Goal: Task Accomplishment & Management: Complete application form

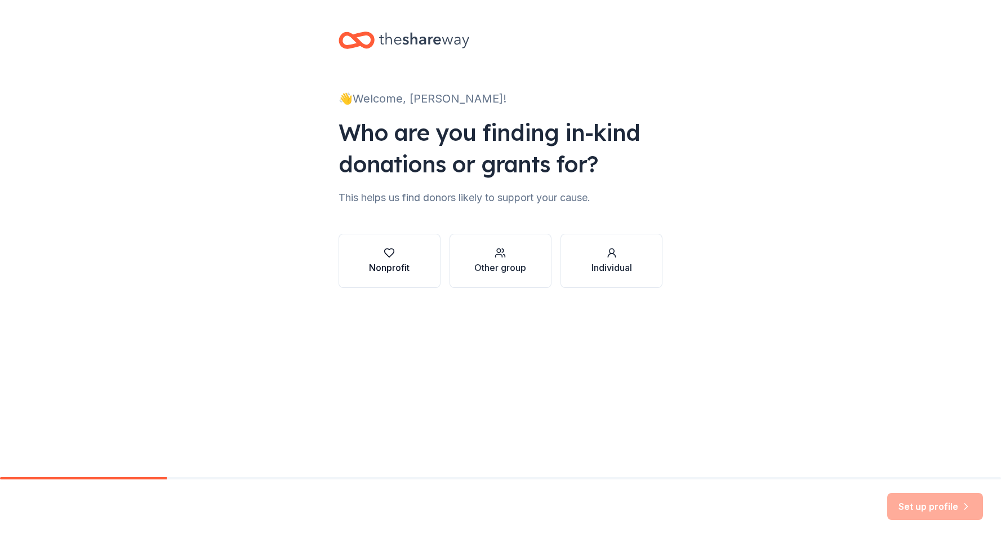
click at [389, 265] on div "Nonprofit" at bounding box center [389, 268] width 41 height 14
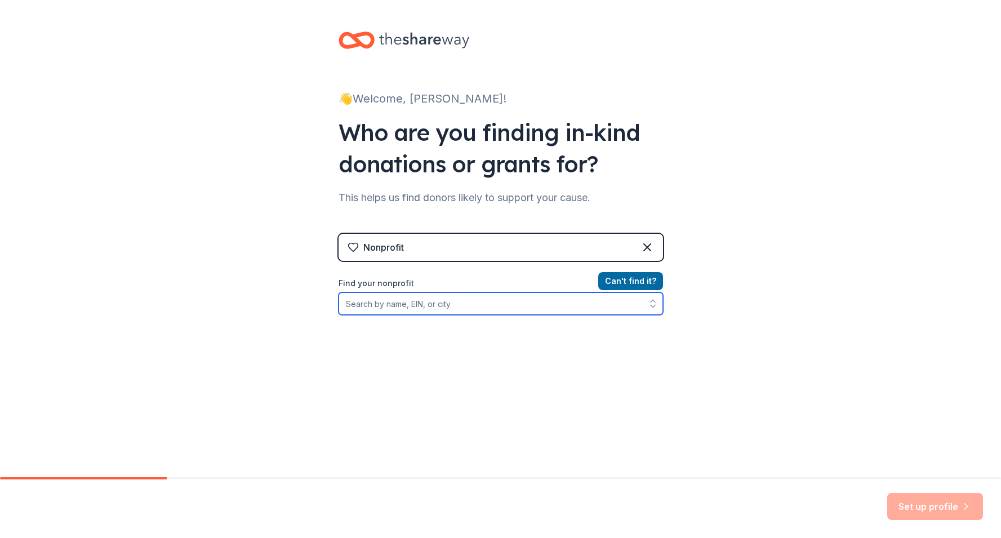
click at [486, 303] on input "Find your nonprofit" at bounding box center [500, 303] width 324 height 23
type input "little pink ribbon girl"
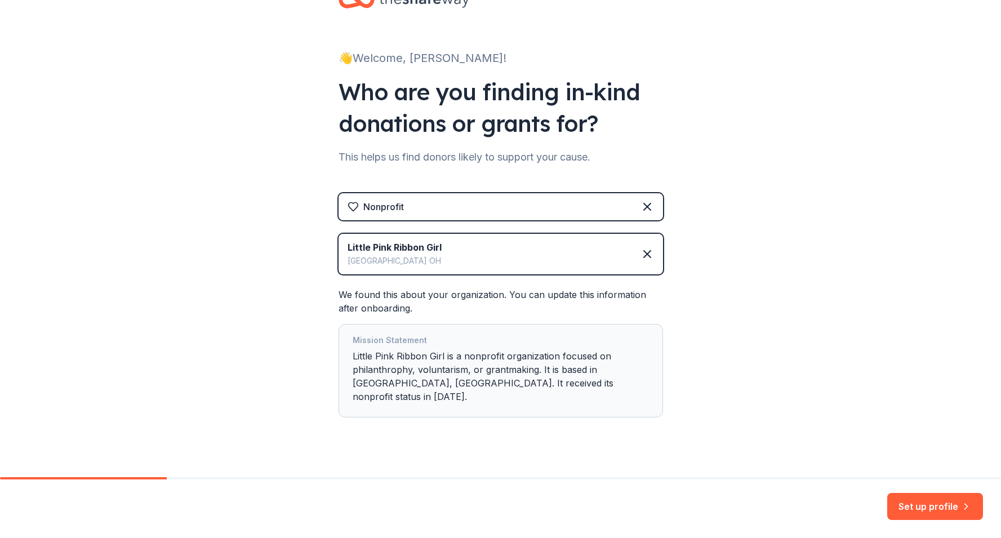
scroll to position [44, 0]
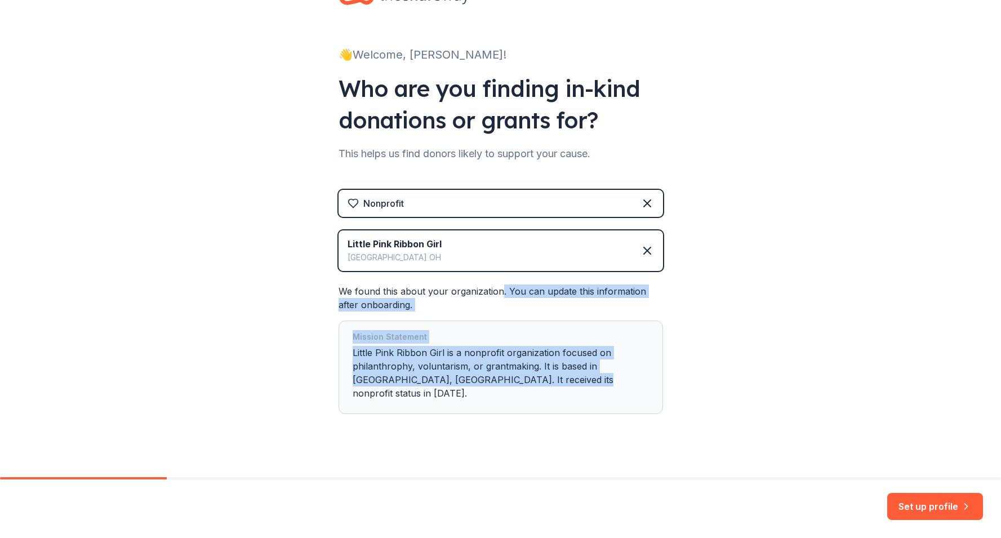
drag, startPoint x: 499, startPoint y: 292, endPoint x: 474, endPoint y: 391, distance: 102.3
click at [474, 391] on div "We found this about your organization. You can update this information after on…" at bounding box center [500, 349] width 324 height 130
click at [484, 369] on div "Mission Statement Little Pink Ribbon Girl is a nonprofit organization focused o…" at bounding box center [500, 367] width 296 height 74
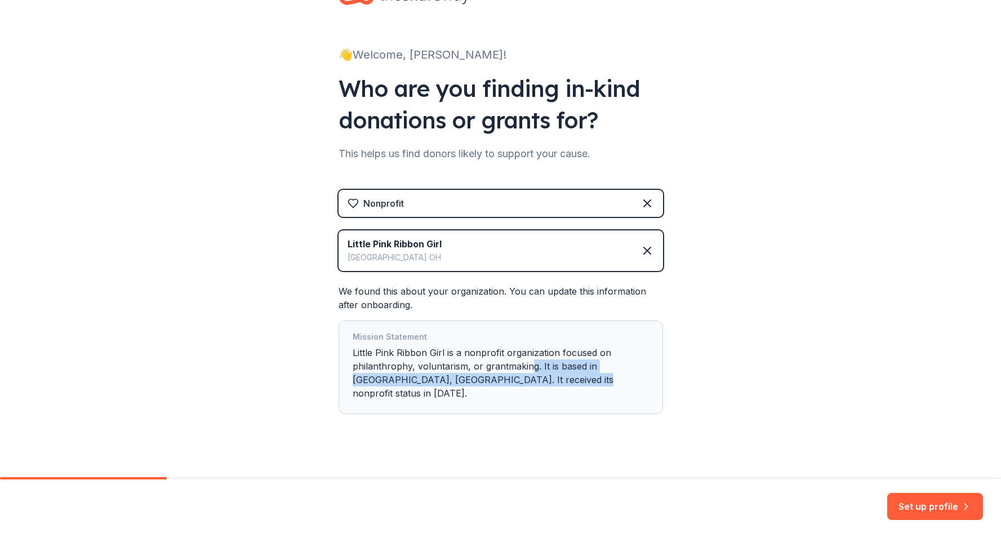
drag, startPoint x: 528, startPoint y: 366, endPoint x: 521, endPoint y: 385, distance: 19.8
click at [521, 385] on div "Mission Statement Little Pink Ribbon Girl is a nonprofit organization focused o…" at bounding box center [500, 367] width 296 height 74
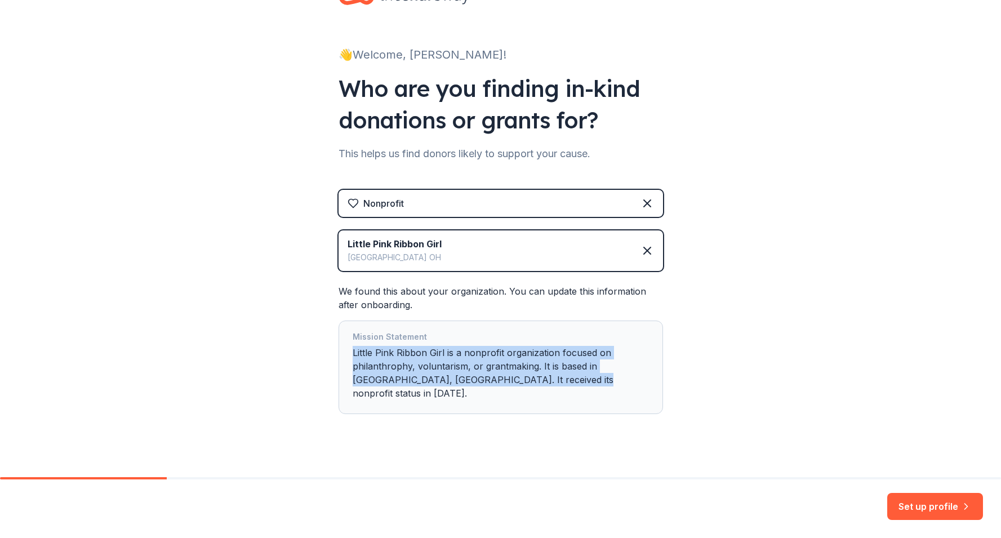
drag, startPoint x: 535, startPoint y: 373, endPoint x: 337, endPoint y: 351, distance: 199.4
click at [337, 351] on div "👋 Welcome, Tamra! Who are you finding in-kind donations or grants for? This hel…" at bounding box center [500, 223] width 360 height 534
click at [943, 501] on button "Set up profile" at bounding box center [935, 506] width 96 height 27
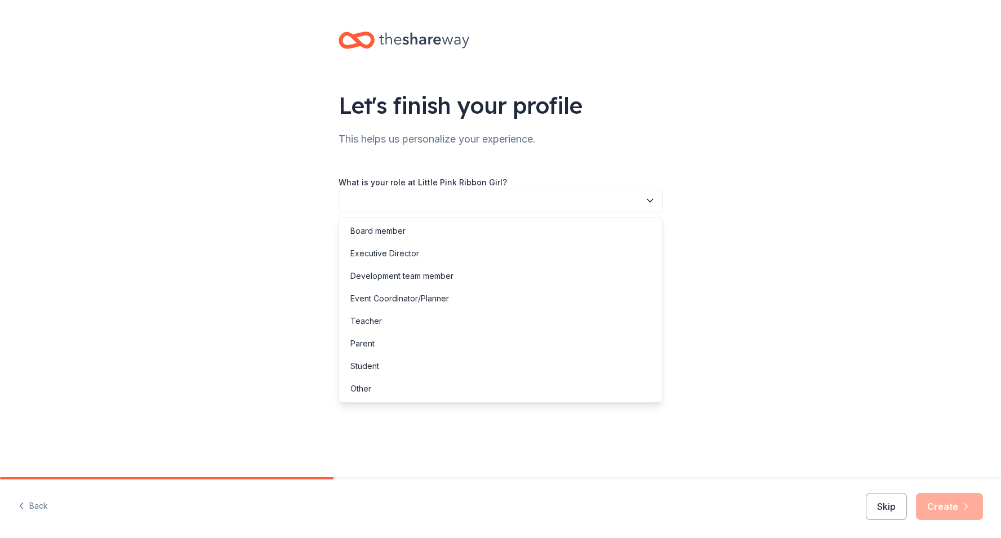
click at [416, 199] on button "button" at bounding box center [500, 201] width 324 height 24
click at [394, 305] on div "Event Coordinator/Planner" at bounding box center [399, 299] width 99 height 14
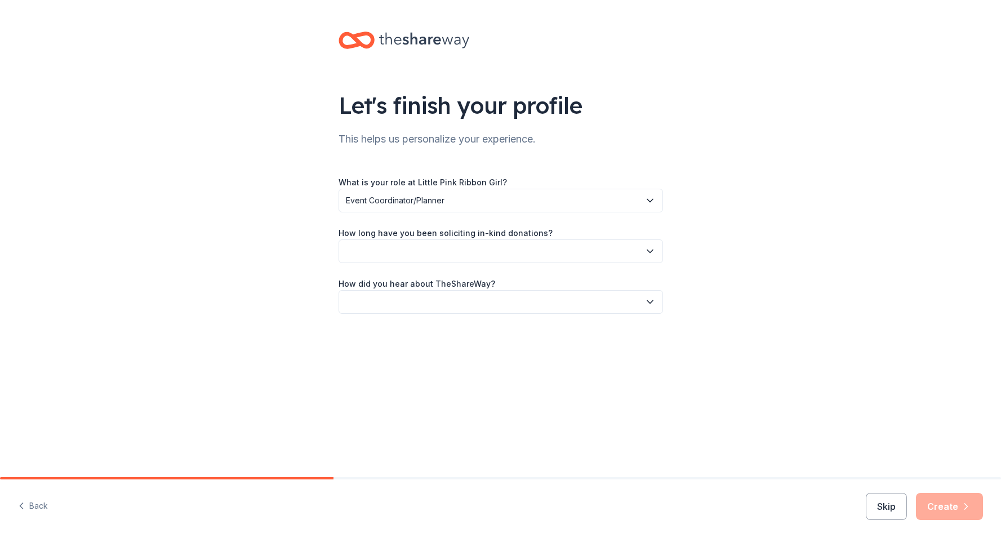
click at [396, 252] on button "button" at bounding box center [500, 251] width 324 height 24
click at [400, 324] on div "2 to 5 years" at bounding box center [500, 326] width 319 height 23
click at [400, 306] on button "button" at bounding box center [500, 302] width 324 height 24
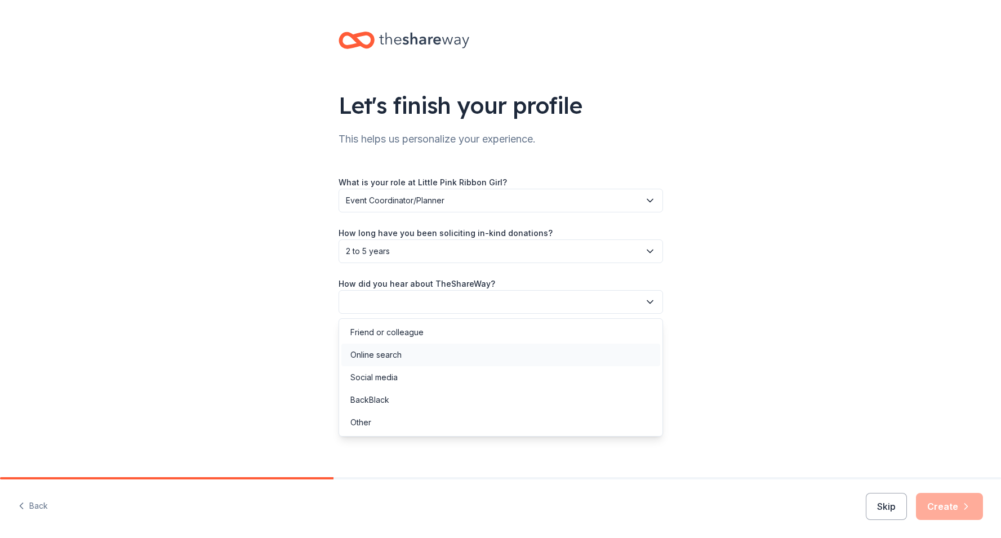
click at [397, 352] on div "Online search" at bounding box center [375, 355] width 51 height 14
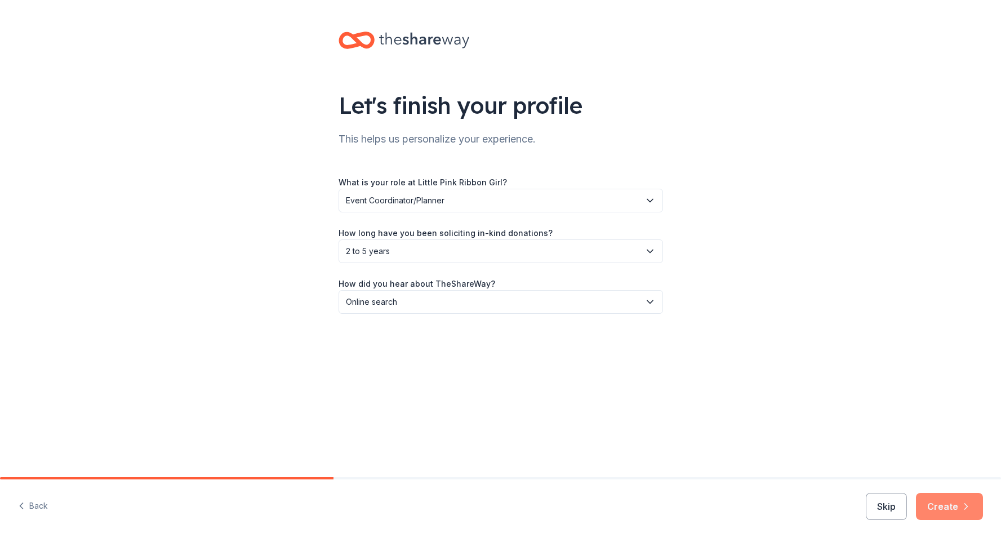
click at [945, 505] on button "Create" at bounding box center [949, 506] width 67 height 27
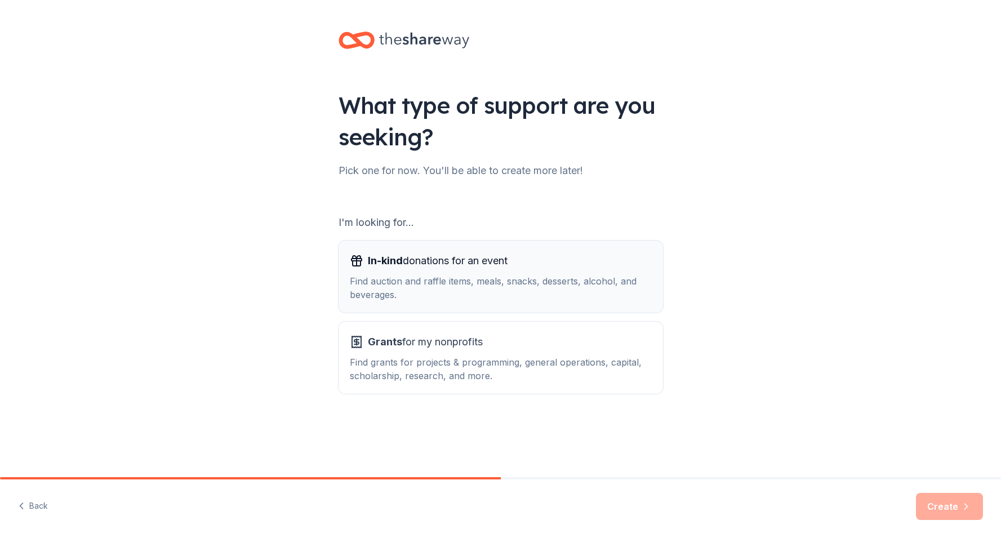
click at [478, 283] on div "Find auction and raffle items, meals, snacks, desserts, alcohol, and beverages." at bounding box center [501, 287] width 302 height 27
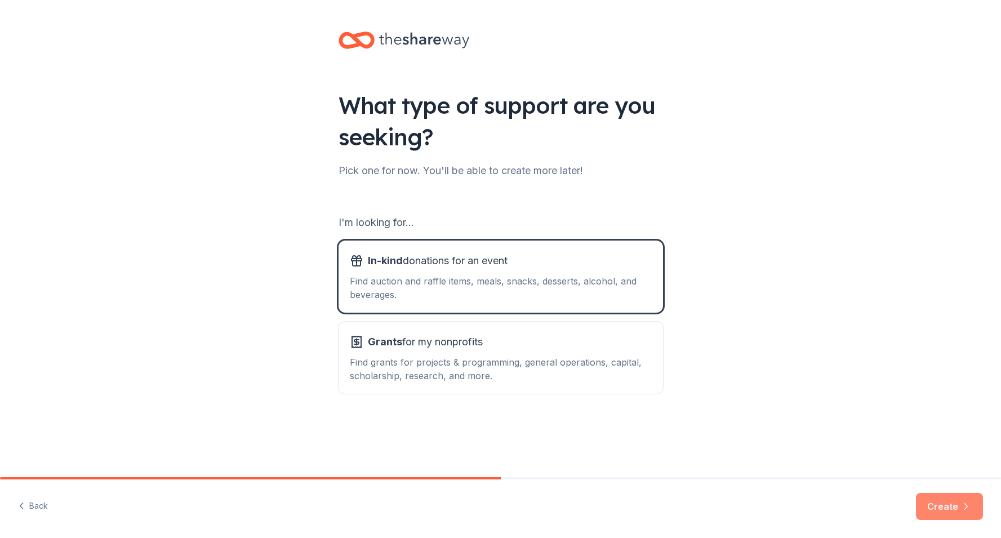
click at [939, 500] on button "Create" at bounding box center [949, 506] width 67 height 27
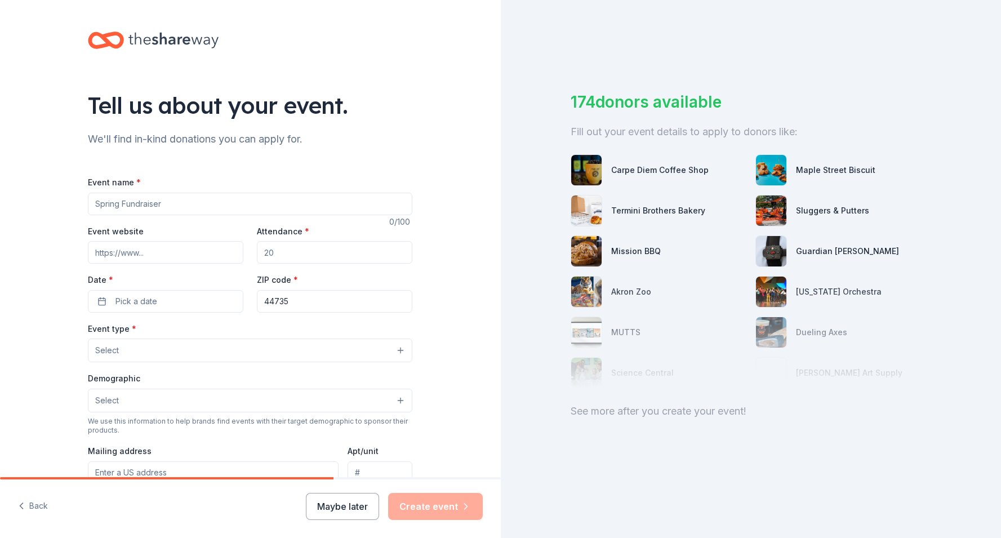
click at [177, 202] on input "Event name *" at bounding box center [250, 204] width 324 height 23
type input "Give Hope"
paste input "[URL][DOMAIN_NAME]"
type input "[URL][DOMAIN_NAME]"
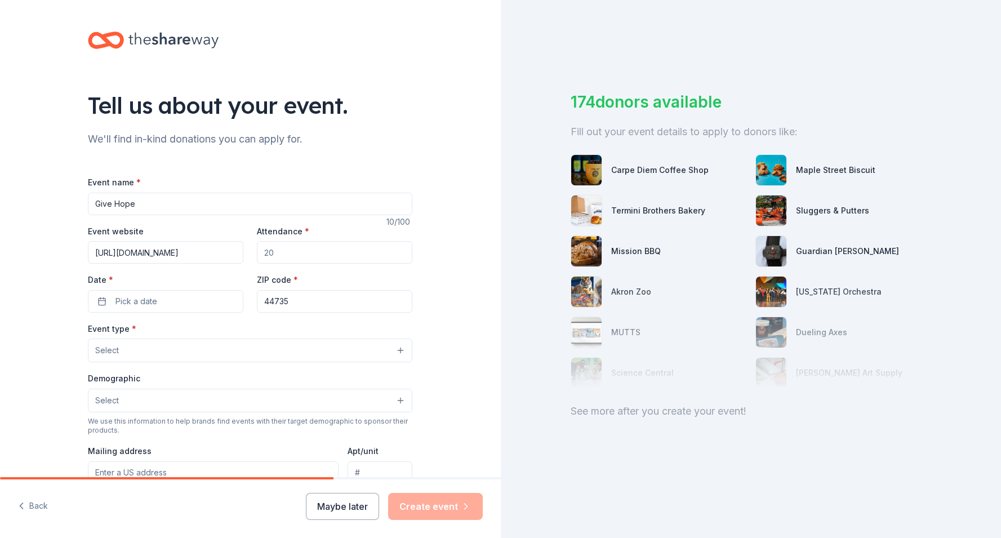
scroll to position [0, 0]
click at [299, 247] on input "Attendance *" at bounding box center [334, 252] width 155 height 23
type input "250"
click at [178, 297] on button "Pick a date" at bounding box center [165, 301] width 155 height 23
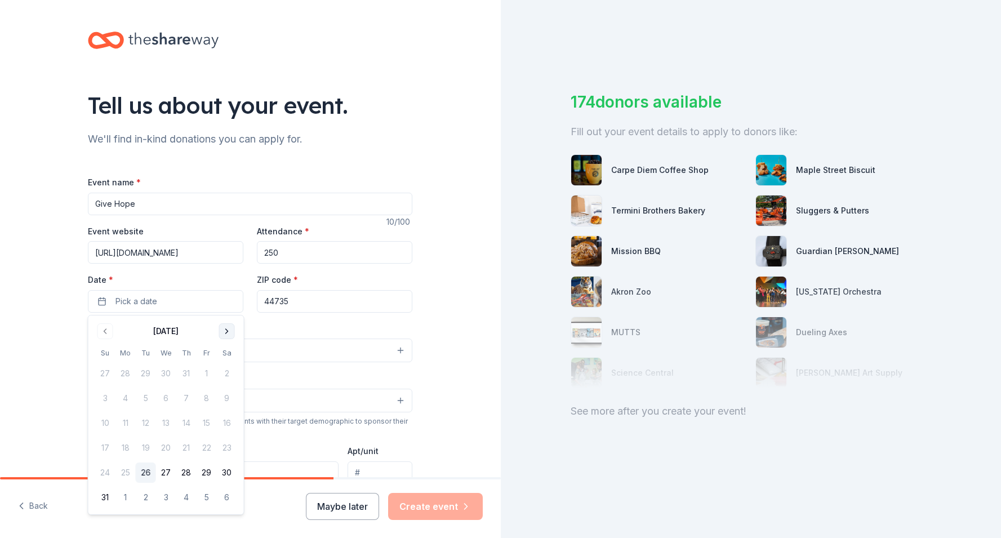
click at [224, 333] on button "Go to next month" at bounding box center [227, 331] width 16 height 16
click at [225, 336] on button "Go to next month" at bounding box center [227, 331] width 16 height 16
click at [225, 399] on button "8" at bounding box center [227, 398] width 20 height 20
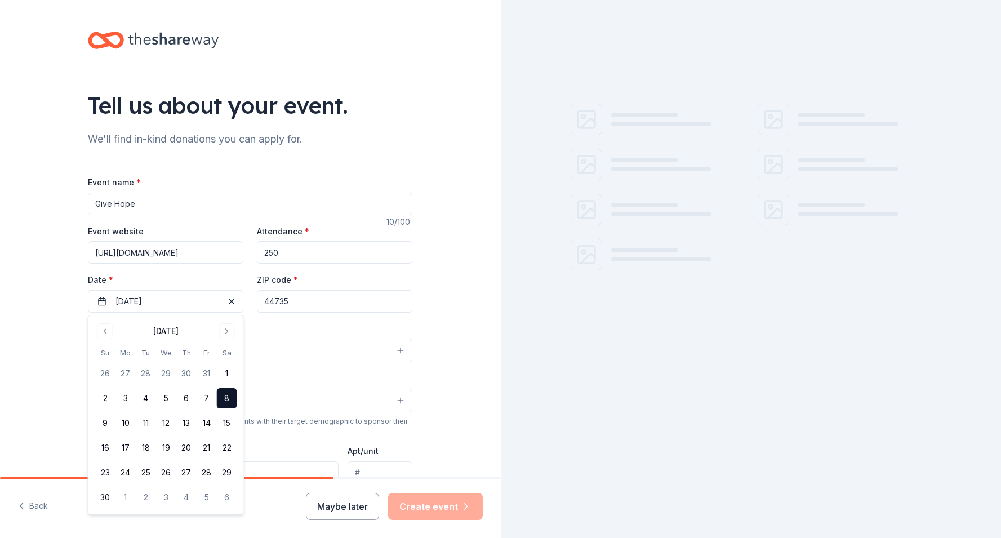
click at [306, 299] on input "44735" at bounding box center [334, 301] width 155 height 23
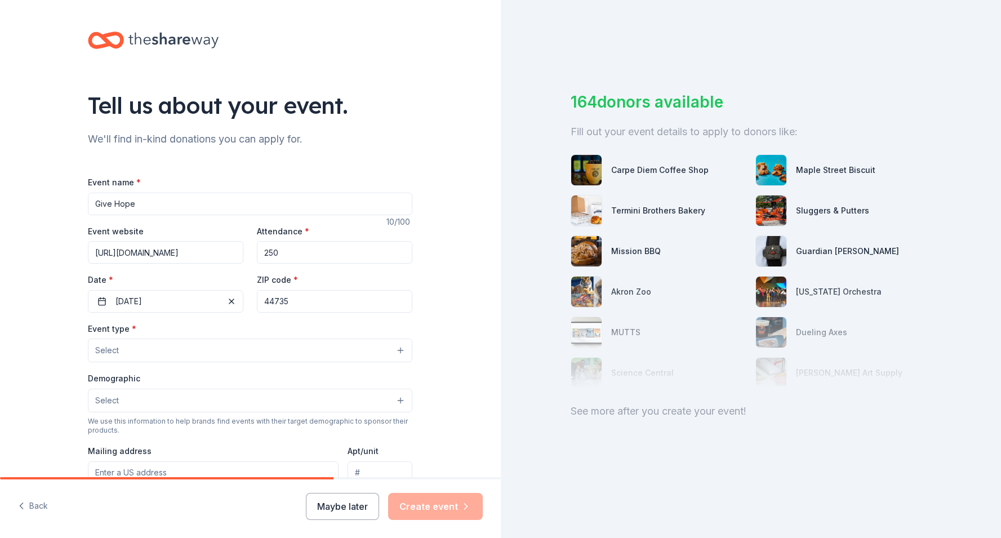
drag, startPoint x: 306, startPoint y: 301, endPoint x: 244, endPoint y: 296, distance: 62.1
click at [244, 296] on div "Event website https://www.littlepinkribbongirl.org/eat-drink-give-hope-2025 Att…" at bounding box center [250, 268] width 324 height 88
click at [109, 347] on span "Select" at bounding box center [107, 350] width 24 height 14
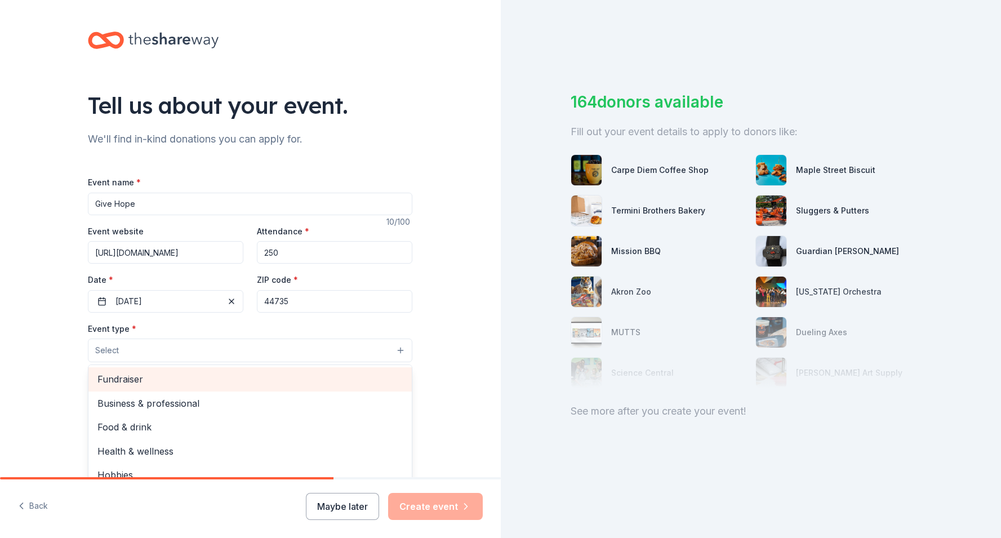
click at [120, 377] on span "Fundraiser" at bounding box center [249, 379] width 305 height 15
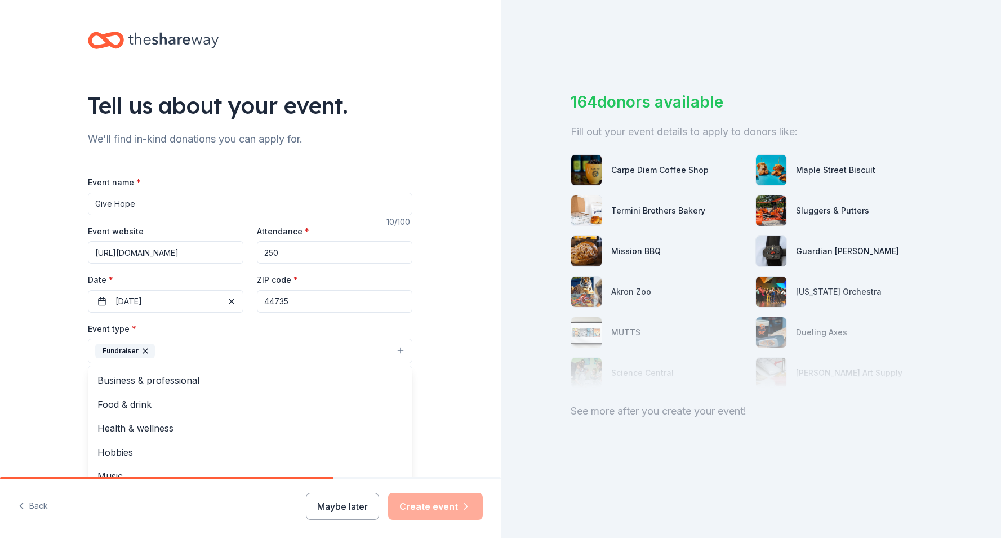
click at [34, 382] on div "Tell us about your event. We'll find in-kind donations you can apply for. Event…" at bounding box center [250, 375] width 501 height 751
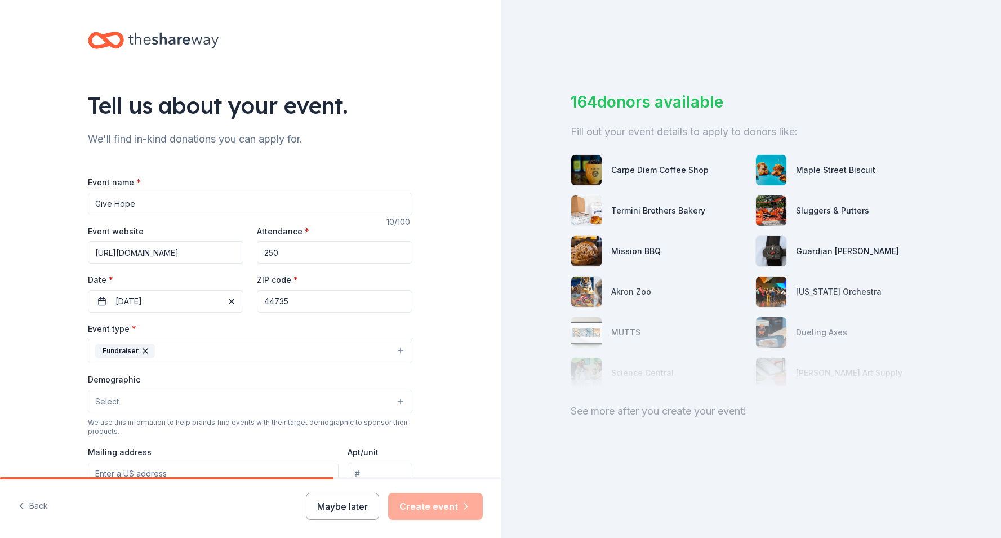
click at [168, 351] on button "Fundraiser" at bounding box center [250, 350] width 324 height 25
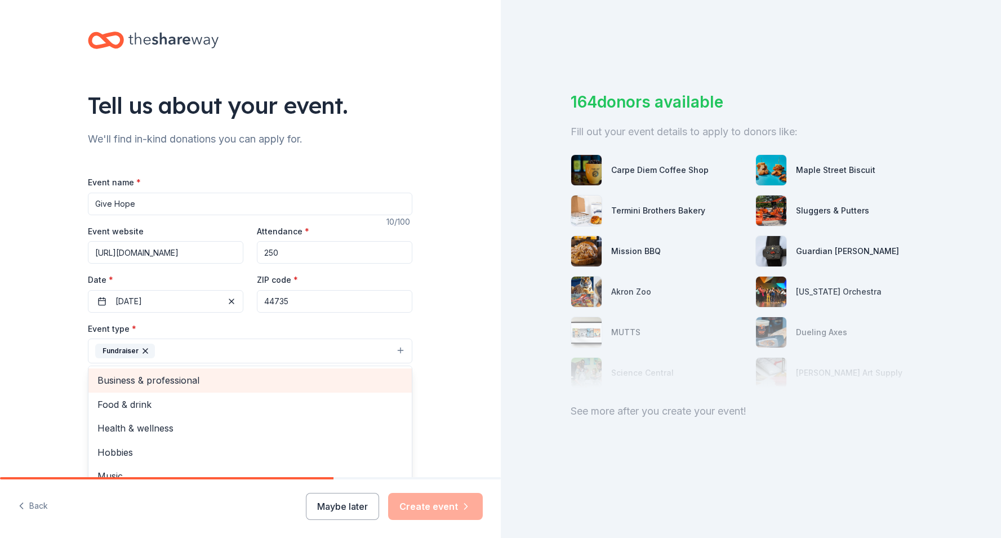
click at [47, 360] on div "Tell us about your event. We'll find in-kind donations you can apply for. Event…" at bounding box center [250, 375] width 501 height 751
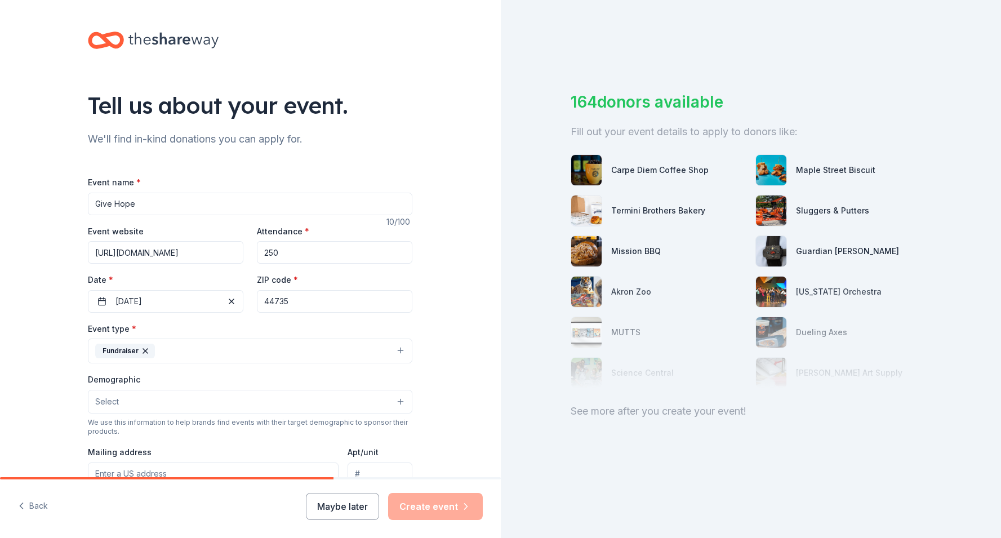
click at [133, 404] on button "Select" at bounding box center [250, 402] width 324 height 24
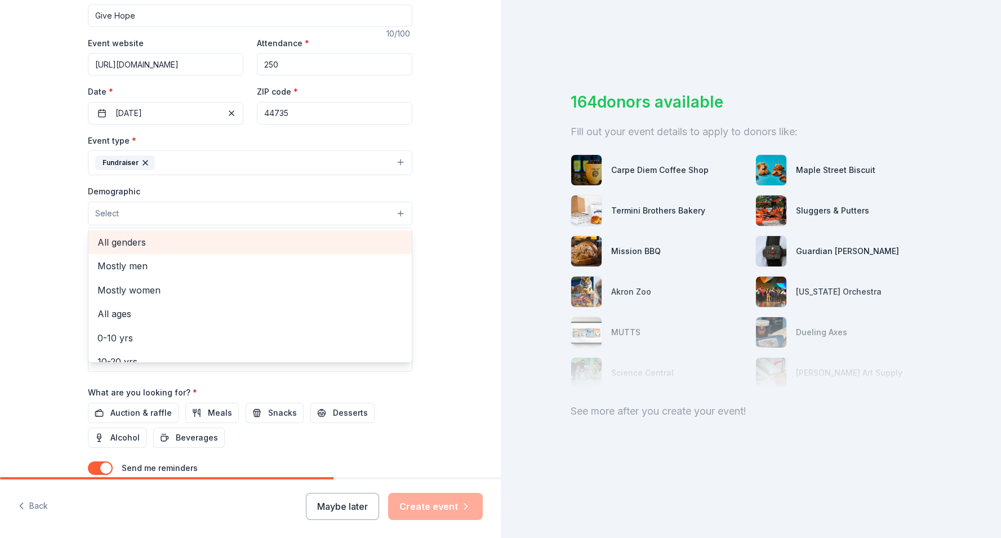
click at [139, 244] on span "All genders" at bounding box center [249, 242] width 305 height 15
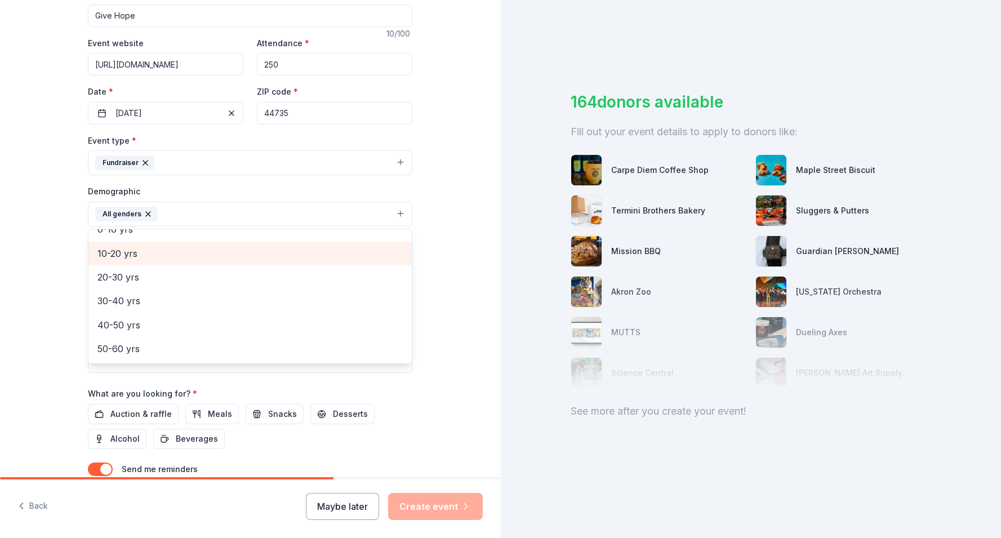
scroll to position [87, 0]
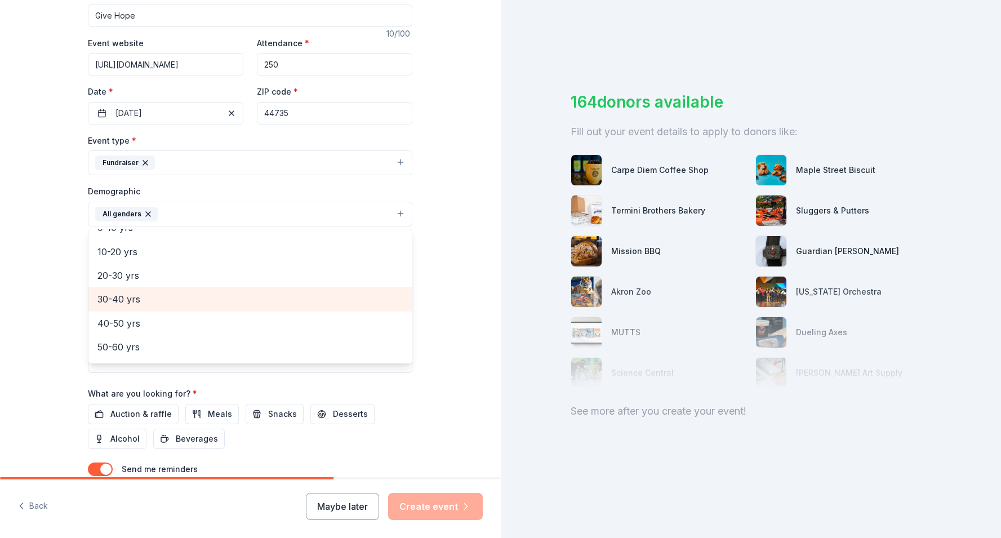
click at [131, 300] on span "30-40 yrs" at bounding box center [249, 299] width 305 height 15
click at [130, 301] on span "40-50 yrs" at bounding box center [249, 299] width 305 height 15
click at [128, 304] on span "50-60 yrs" at bounding box center [249, 299] width 305 height 15
click at [126, 310] on div "60-70 yrs" at bounding box center [249, 301] width 323 height 24
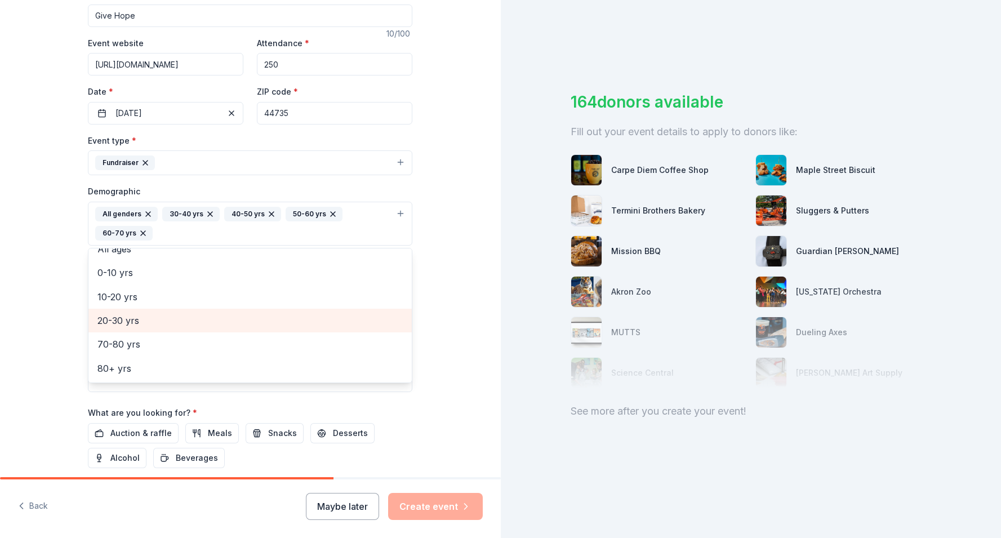
scroll to position [61, 0]
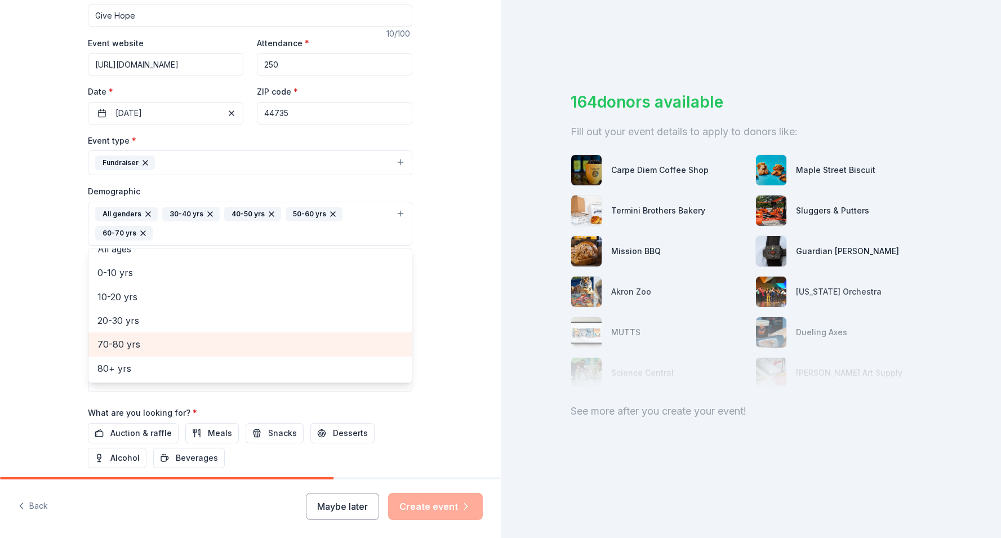
click at [127, 347] on span "70-80 yrs" at bounding box center [249, 344] width 305 height 15
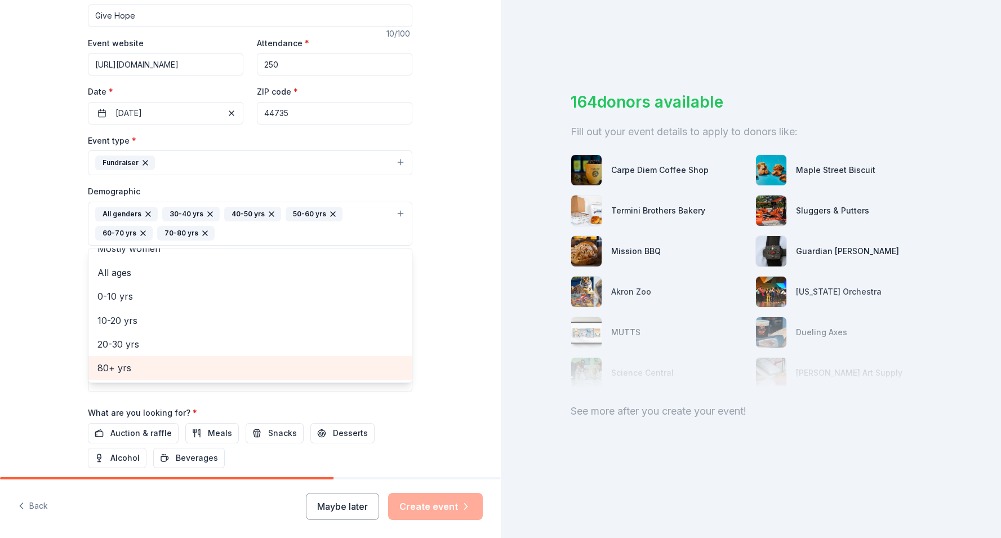
click at [127, 365] on span "80+ yrs" at bounding box center [249, 367] width 305 height 15
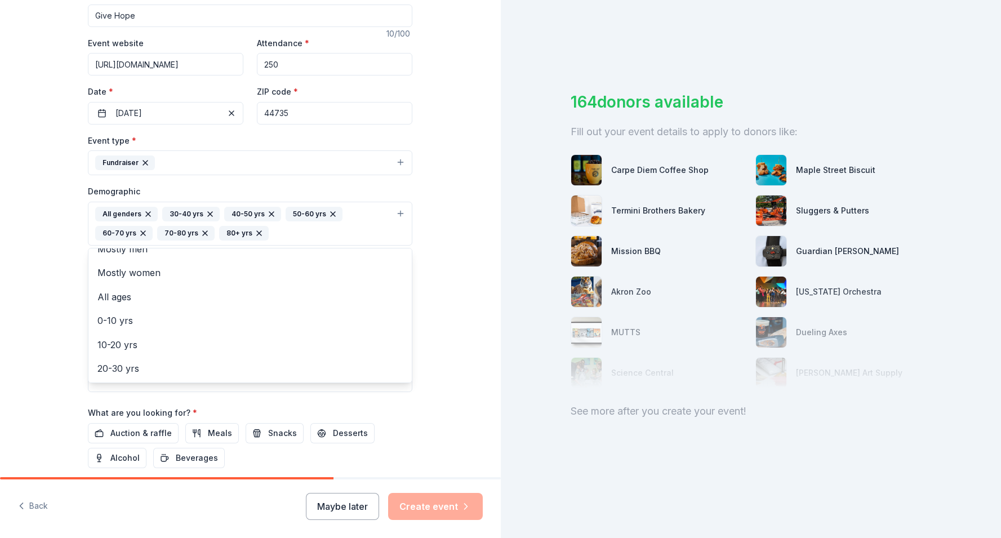
click at [48, 328] on div "Tell us about your event. We'll find in-kind donations you can apply for. Event…" at bounding box center [250, 197] width 501 height 771
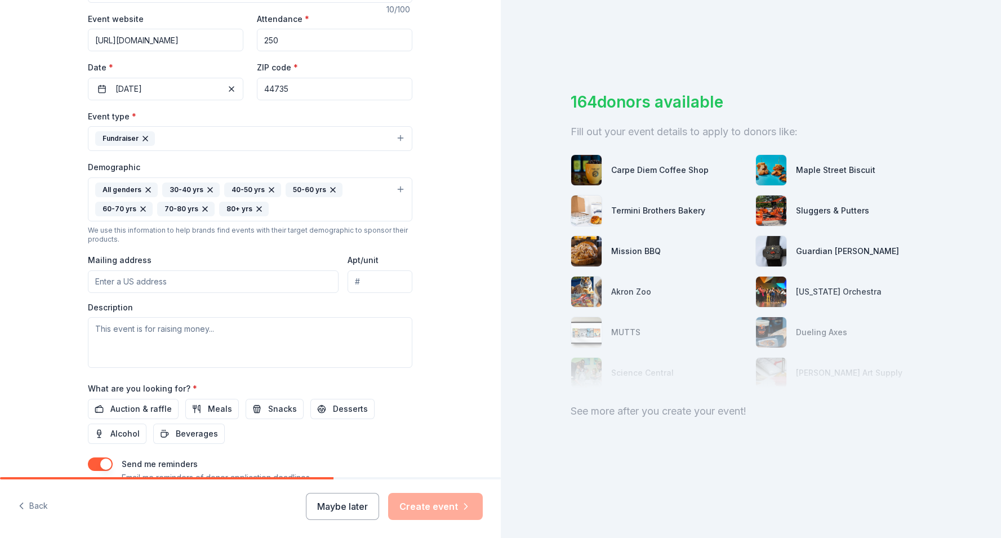
scroll to position [213, 0]
click at [154, 278] on input "Mailing address" at bounding box center [213, 281] width 251 height 23
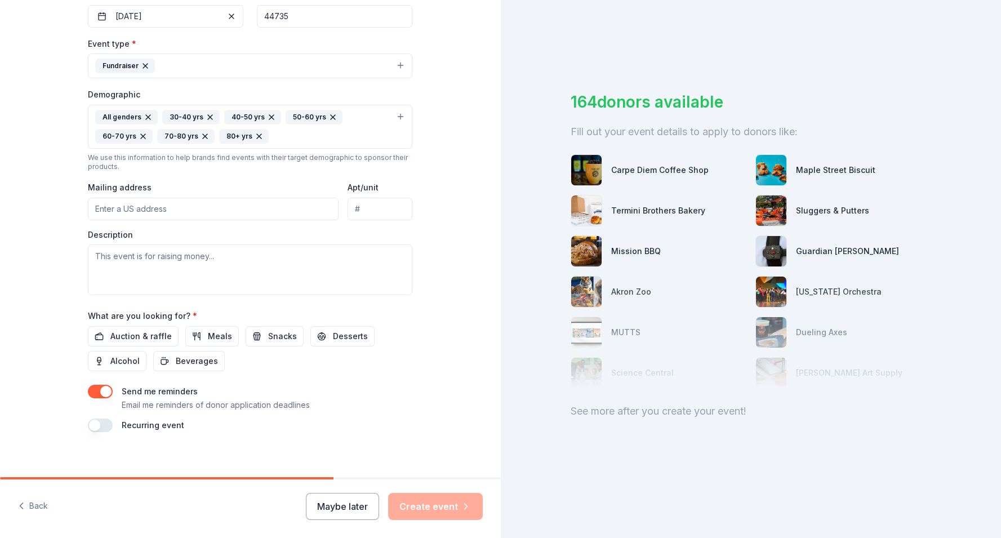
scroll to position [288, 0]
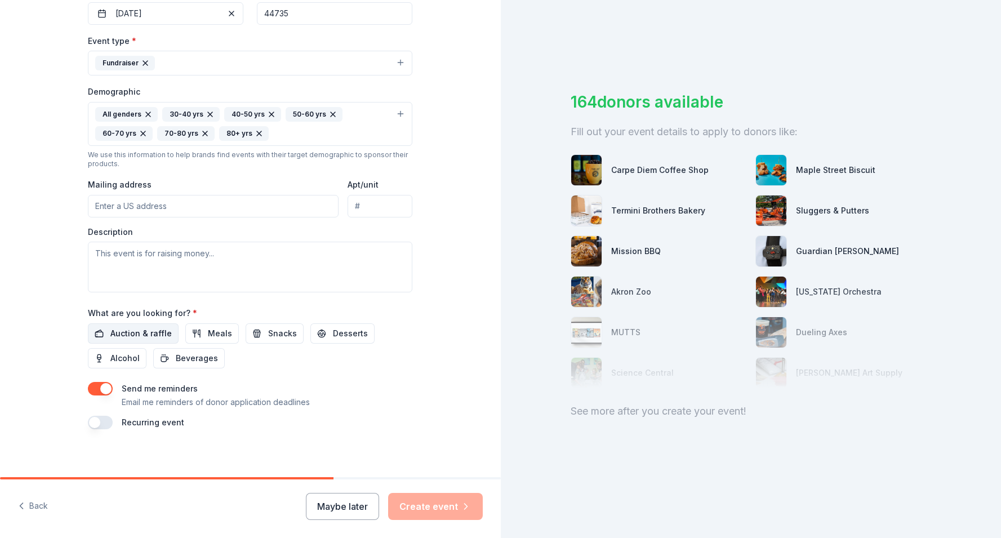
click at [144, 331] on span "Auction & raffle" at bounding box center [140, 334] width 61 height 14
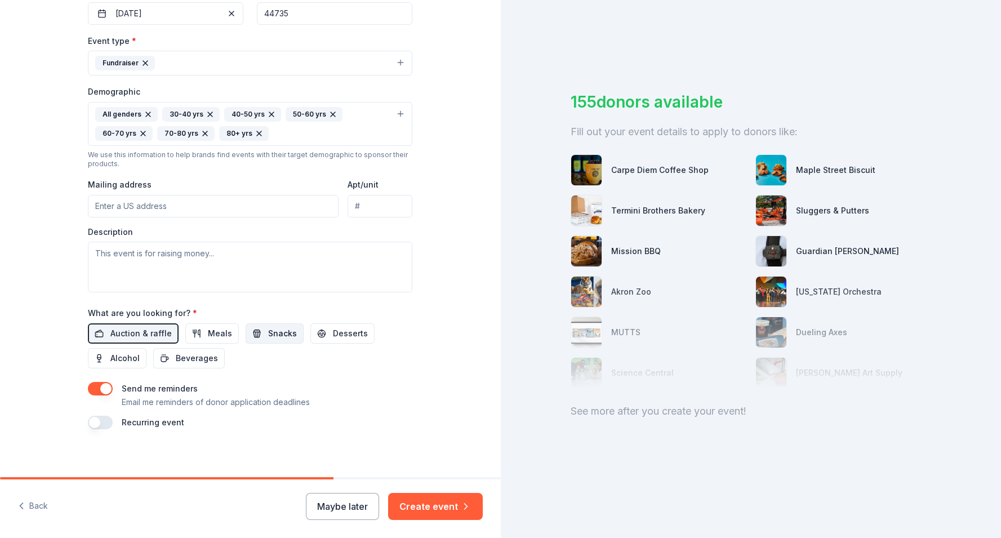
click at [285, 331] on span "Snacks" at bounding box center [282, 334] width 29 height 14
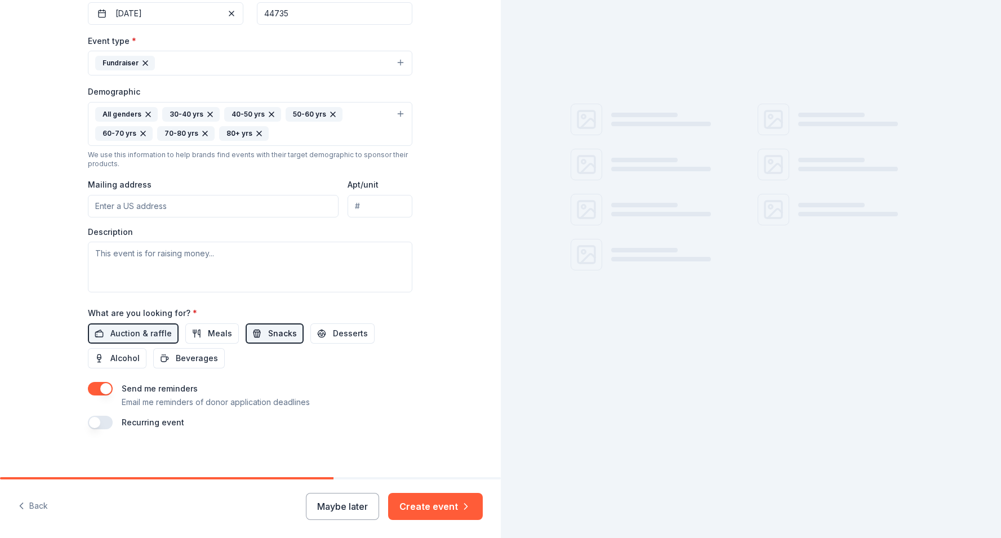
click at [284, 331] on span "Snacks" at bounding box center [282, 334] width 29 height 14
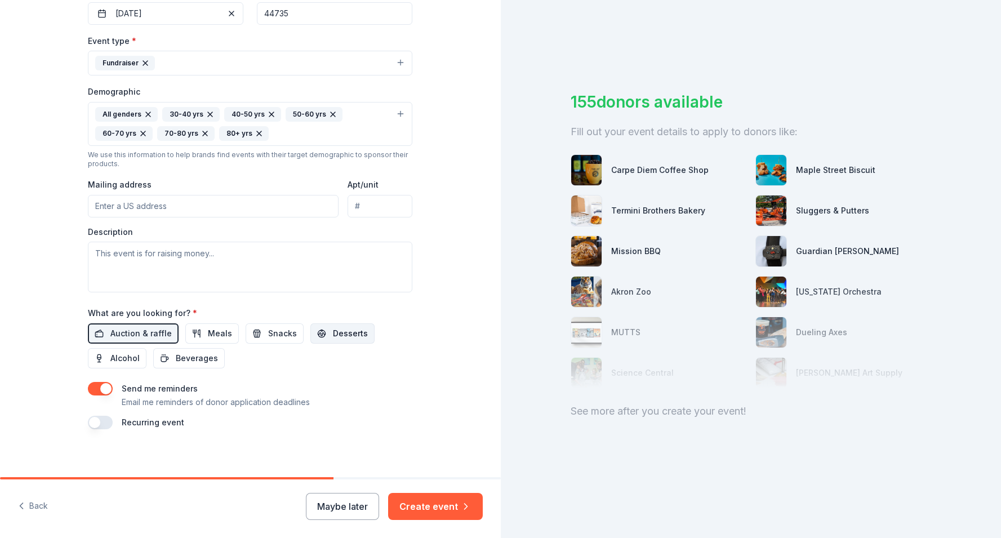
click at [333, 334] on span "Desserts" at bounding box center [350, 334] width 35 height 14
click at [200, 332] on button "Meals" at bounding box center [211, 333] width 53 height 20
click at [269, 344] on div "Auction & raffle Meals Snacks Desserts Alcohol Beverages" at bounding box center [250, 345] width 324 height 45
click at [269, 335] on span "Snacks" at bounding box center [282, 334] width 29 height 14
click at [128, 362] on span "Alcohol" at bounding box center [124, 358] width 29 height 14
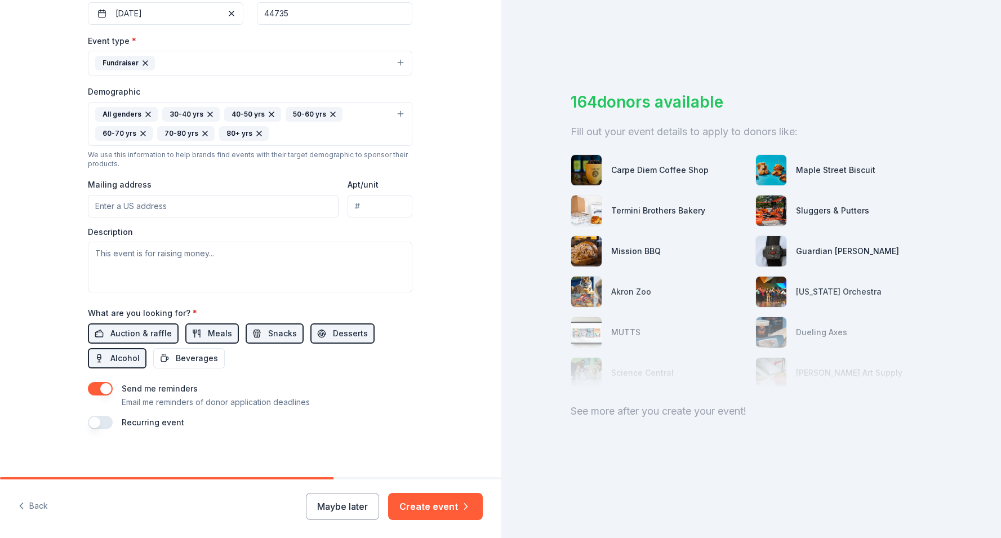
click at [192, 211] on input "Mailing address" at bounding box center [213, 206] width 251 height 23
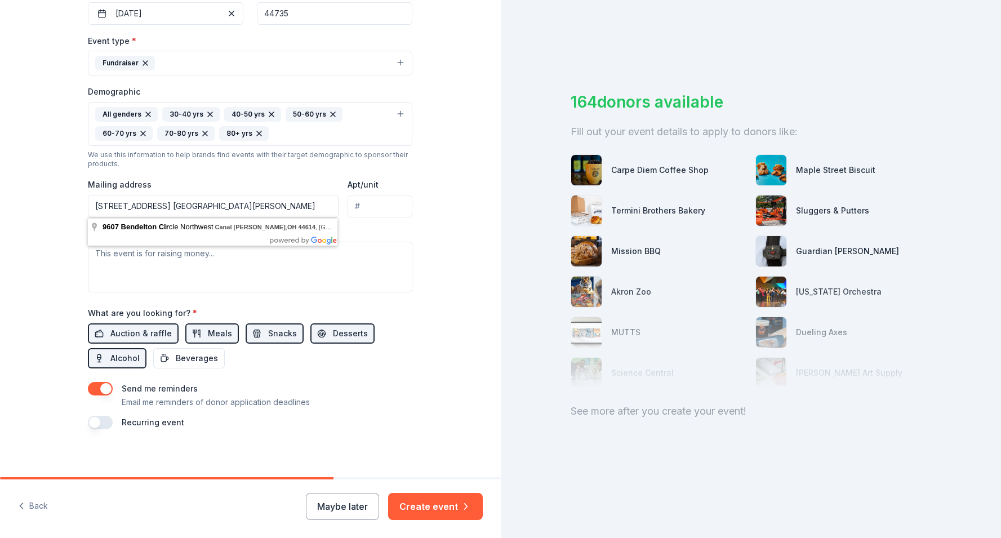
type input "9607 Bendelton Cir. Canal Fulton, OH 44614"
click at [433, 224] on div "Tell us about your event. We'll find in-kind donations you can apply for. Event…" at bounding box center [250, 97] width 501 height 771
click at [236, 258] on textarea at bounding box center [250, 267] width 324 height 51
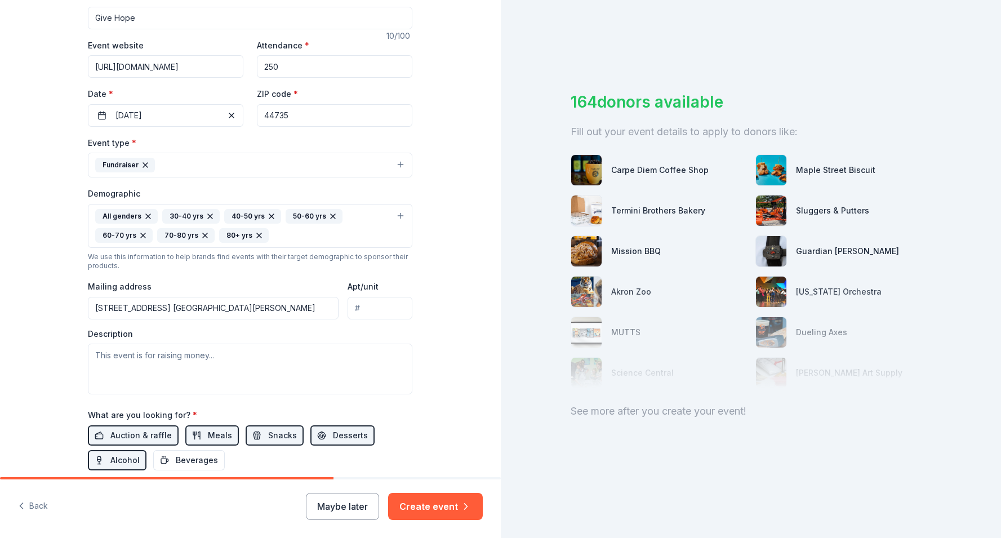
scroll to position [187, 0]
drag, startPoint x: 279, startPoint y: 112, endPoint x: 298, endPoint y: 111, distance: 18.6
click at [298, 111] on input "44735" at bounding box center [334, 113] width 155 height 23
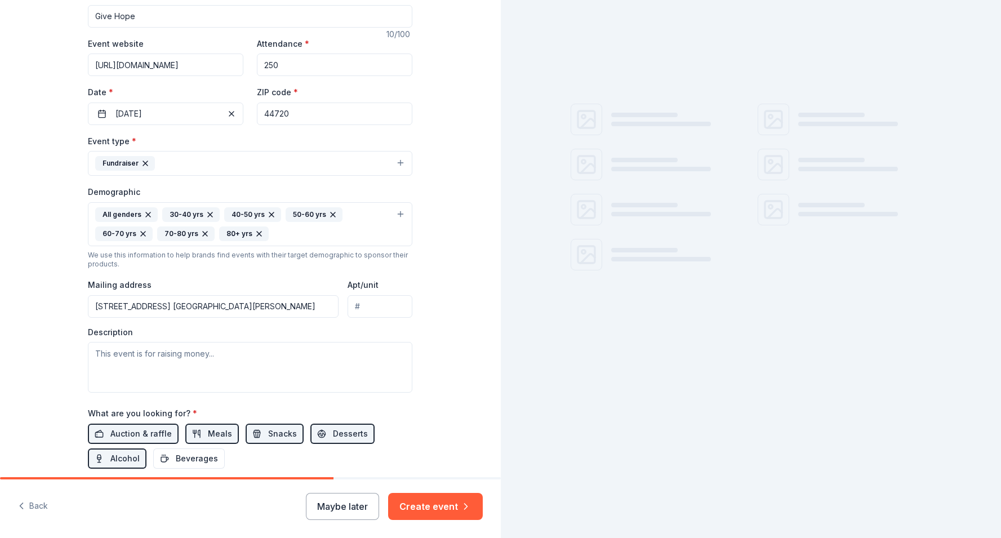
type input "44720"
click at [436, 123] on div "Tell us about your event. We'll find in-kind donations you can apply for. Event…" at bounding box center [250, 198] width 501 height 771
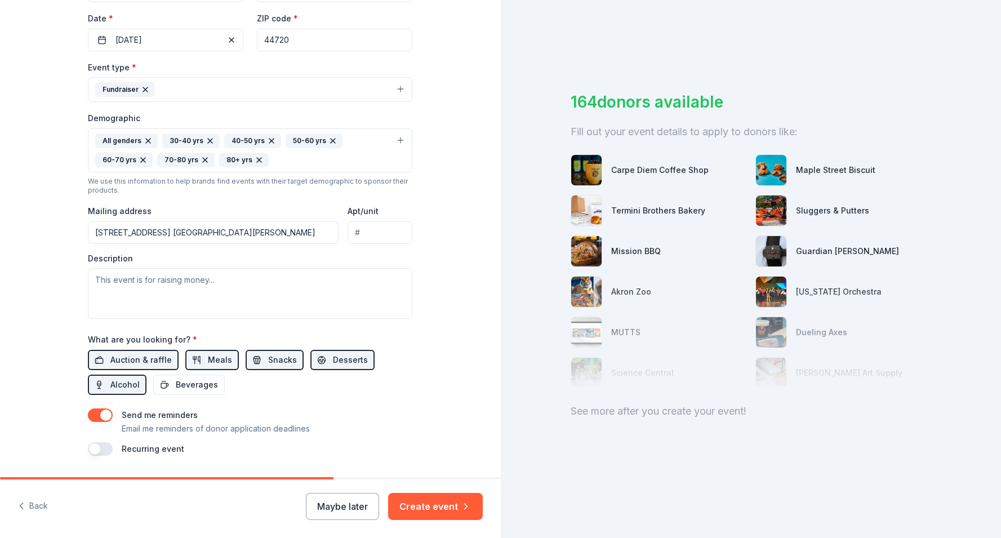
scroll to position [265, 0]
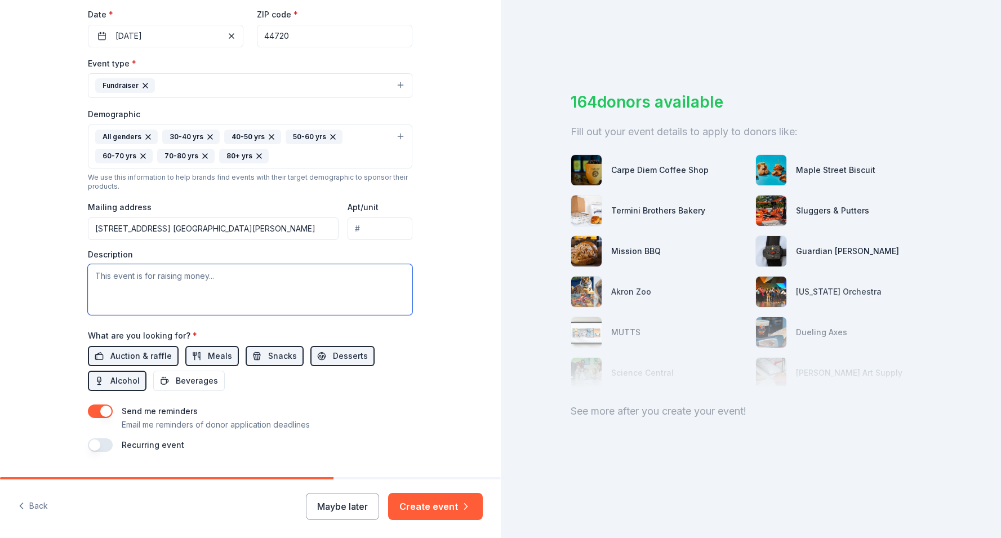
click at [264, 285] on textarea at bounding box center [250, 289] width 324 height 51
paste textarea "Each year, we host our Give Hope Event—a powerful evening that raises critical …"
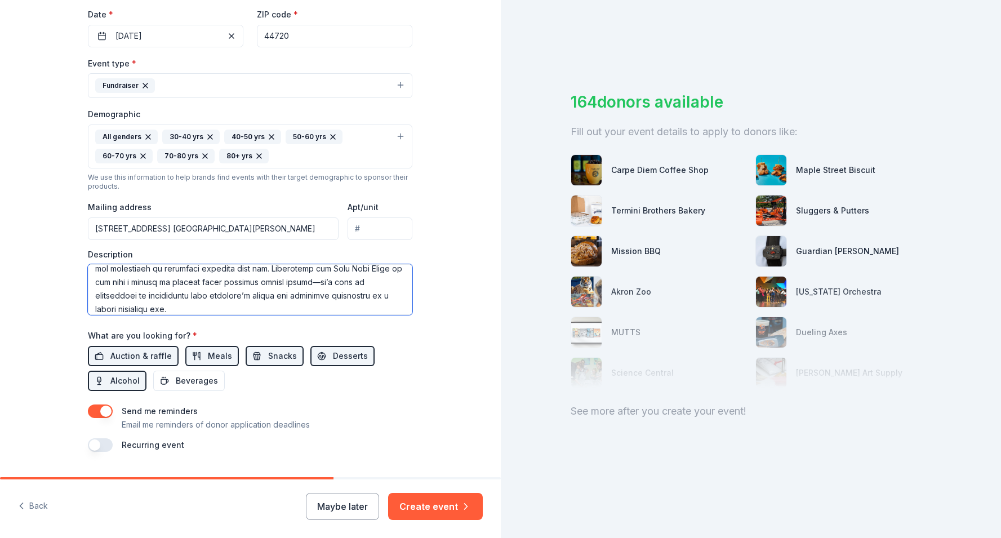
scroll to position [0, 0]
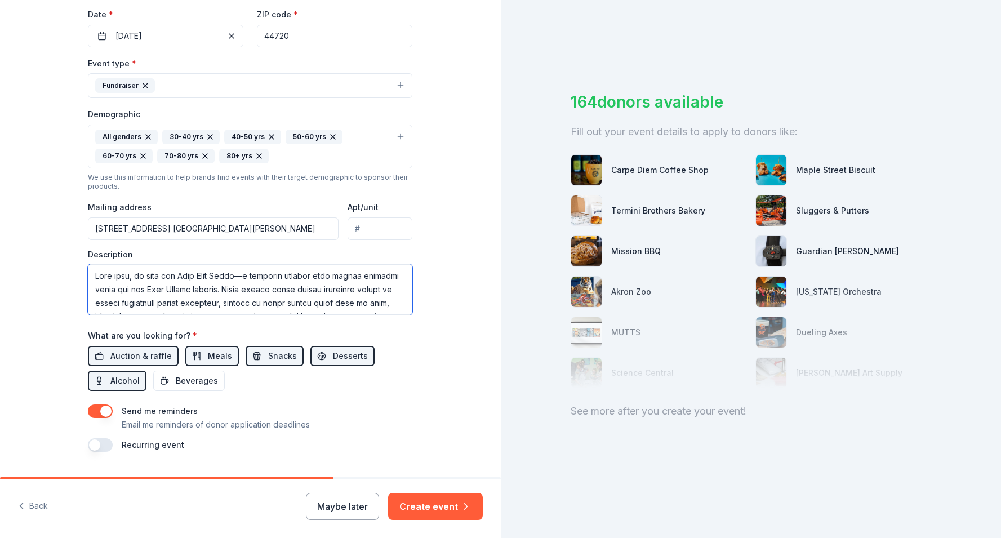
drag, startPoint x: 157, startPoint y: 296, endPoint x: 120, endPoint y: 194, distance: 108.3
click at [120, 194] on div "Event type * Fundraiser Demographic All genders 30-40 yrs 40-50 yrs 50-60 yrs 6…" at bounding box center [250, 185] width 324 height 258
click at [154, 262] on div "Description" at bounding box center [250, 282] width 324 height 66
drag, startPoint x: 95, startPoint y: 278, endPoint x: 181, endPoint y: 276, distance: 85.6
click at [181, 276] on textarea at bounding box center [250, 289] width 324 height 51
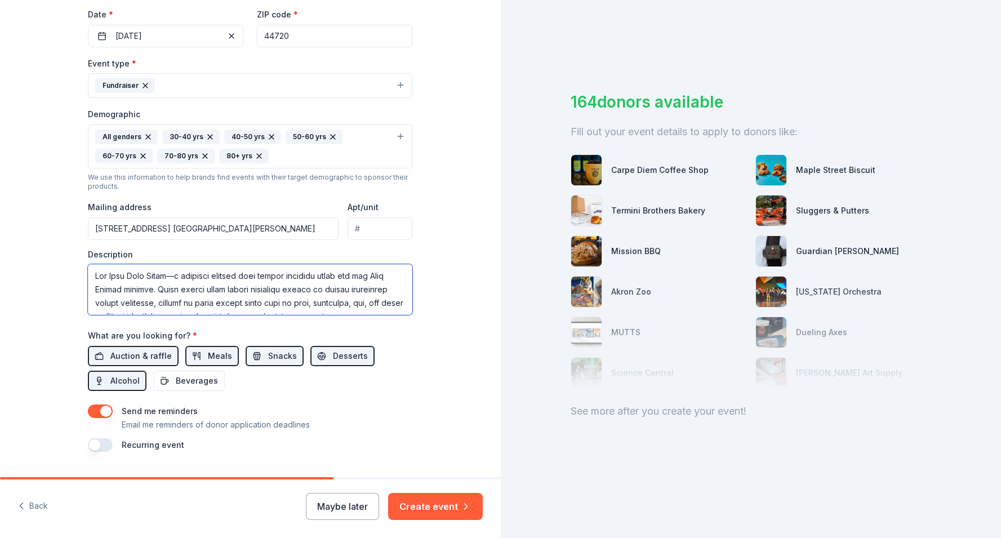
drag, startPoint x: 111, startPoint y: 273, endPoint x: 83, endPoint y: 273, distance: 28.7
click at [83, 273] on div "Tell us about your event. We'll find in-kind donations you can apply for. Event…" at bounding box center [250, 120] width 360 height 771
click at [230, 279] on textarea at bounding box center [250, 289] width 324 height 51
click at [252, 279] on textarea at bounding box center [250, 289] width 324 height 51
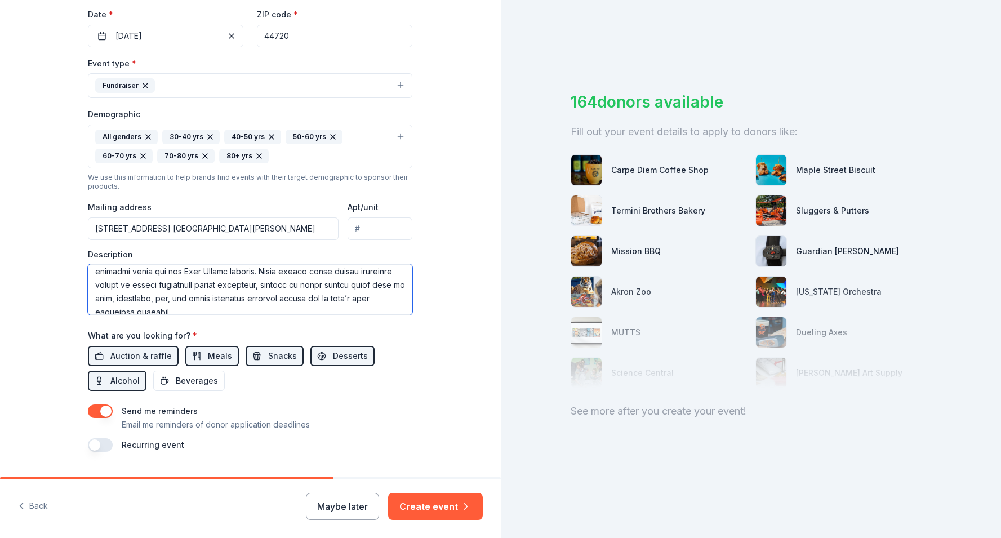
click at [231, 285] on textarea at bounding box center [250, 289] width 324 height 51
drag, startPoint x: 151, startPoint y: 291, endPoint x: 165, endPoint y: 292, distance: 13.6
click at [165, 292] on textarea at bounding box center [250, 289] width 324 height 51
click at [152, 292] on textarea at bounding box center [250, 289] width 324 height 51
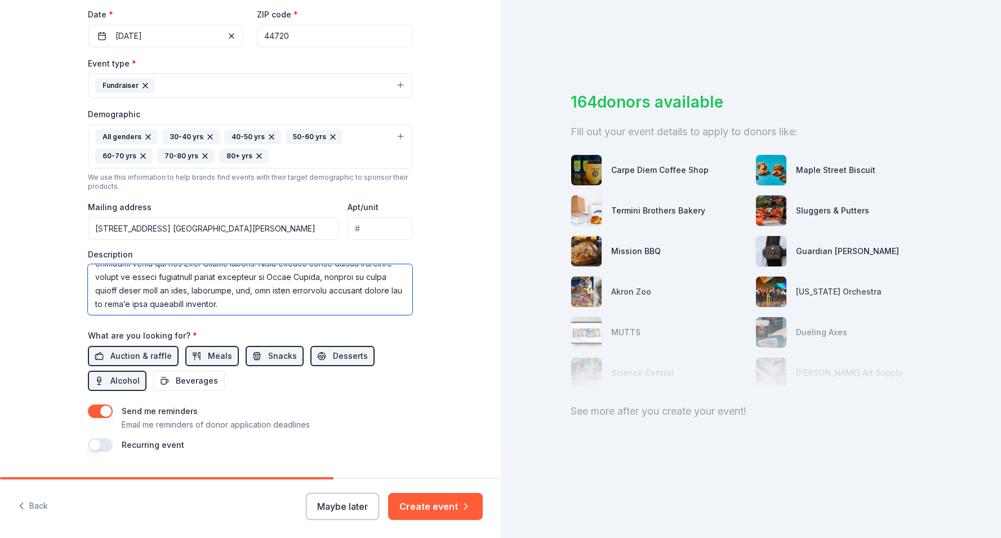
drag, startPoint x: 152, startPoint y: 291, endPoint x: 165, endPoint y: 291, distance: 13.0
click at [166, 291] on textarea at bounding box center [250, 289] width 324 height 51
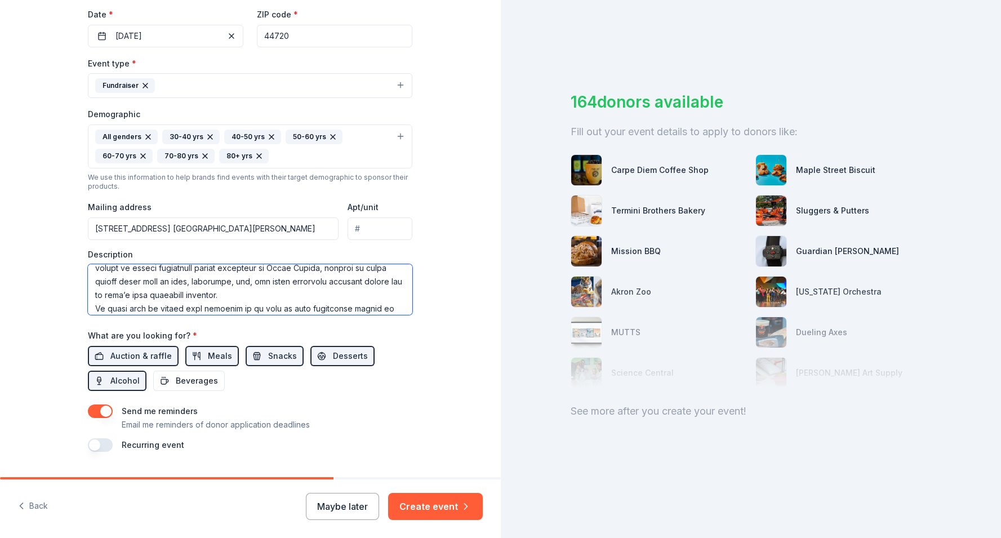
drag, startPoint x: 203, startPoint y: 284, endPoint x: 215, endPoint y: 283, distance: 11.8
click at [214, 283] on textarea at bounding box center [250, 289] width 324 height 51
click at [221, 286] on textarea at bounding box center [250, 289] width 324 height 51
click at [220, 282] on textarea at bounding box center [250, 289] width 324 height 51
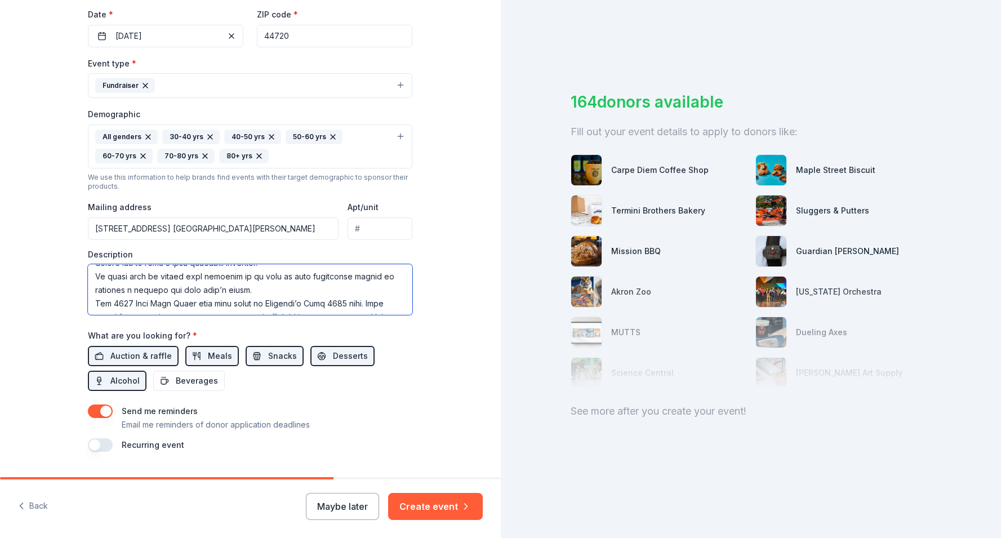
scroll to position [72, 0]
click at [174, 286] on textarea at bounding box center [250, 289] width 324 height 51
click at [96, 277] on textarea at bounding box center [250, 289] width 324 height 51
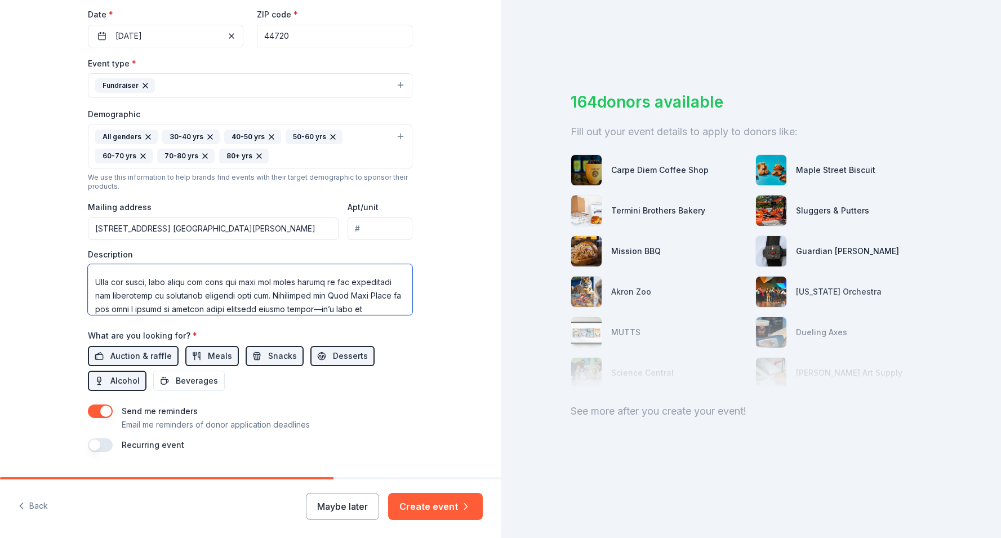
scroll to position [158, 0]
drag, startPoint x: 265, startPoint y: 281, endPoint x: 319, endPoint y: 283, distance: 54.6
click at [319, 283] on textarea at bounding box center [250, 289] width 324 height 51
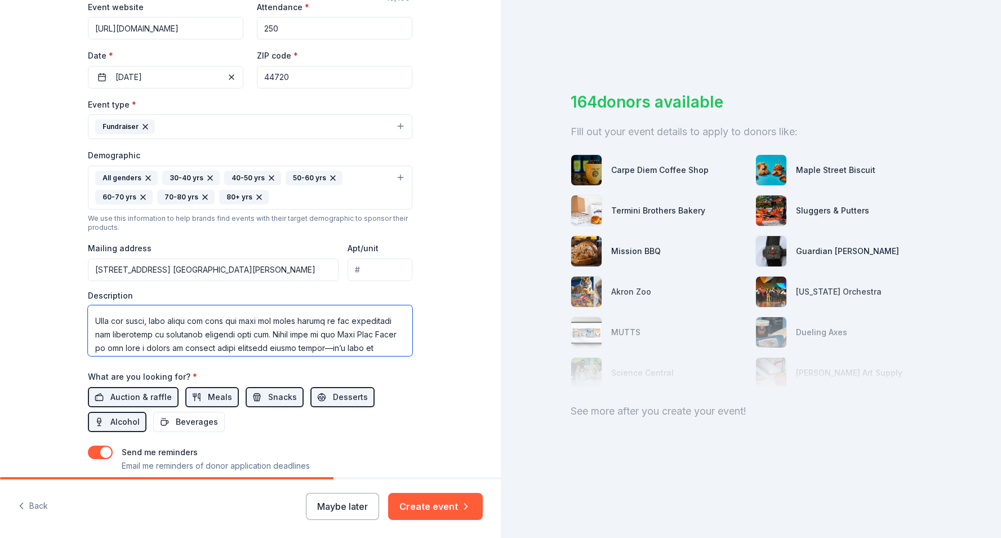
scroll to position [189, 0]
click at [187, 333] on textarea at bounding box center [250, 330] width 324 height 51
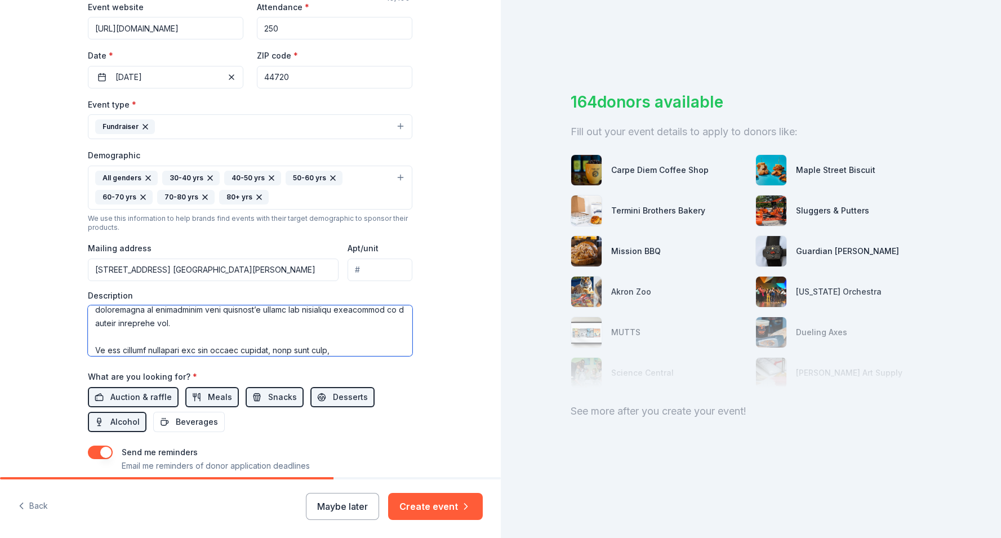
scroll to position [216, 0]
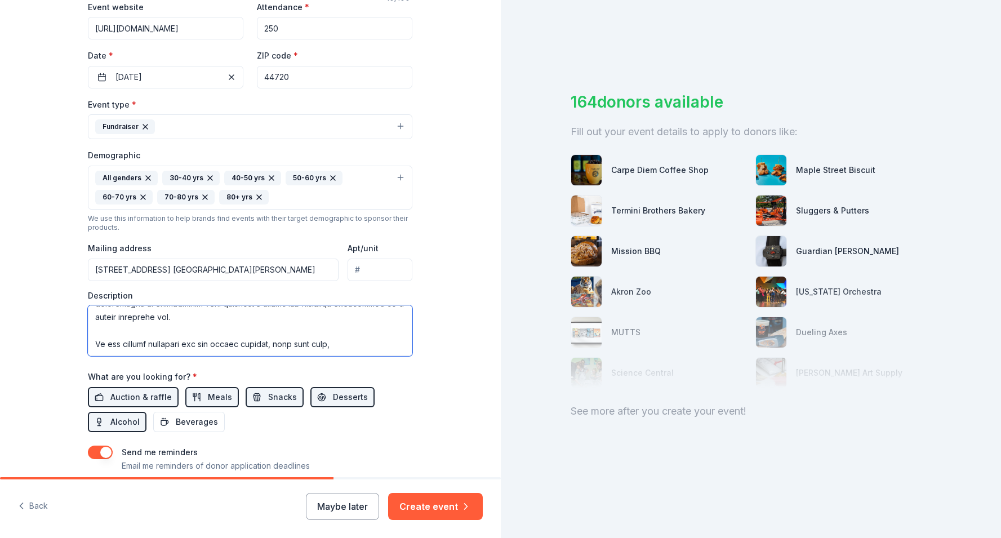
drag, startPoint x: 276, startPoint y: 351, endPoint x: 338, endPoint y: 331, distance: 65.3
click at [338, 331] on textarea at bounding box center [250, 330] width 324 height 51
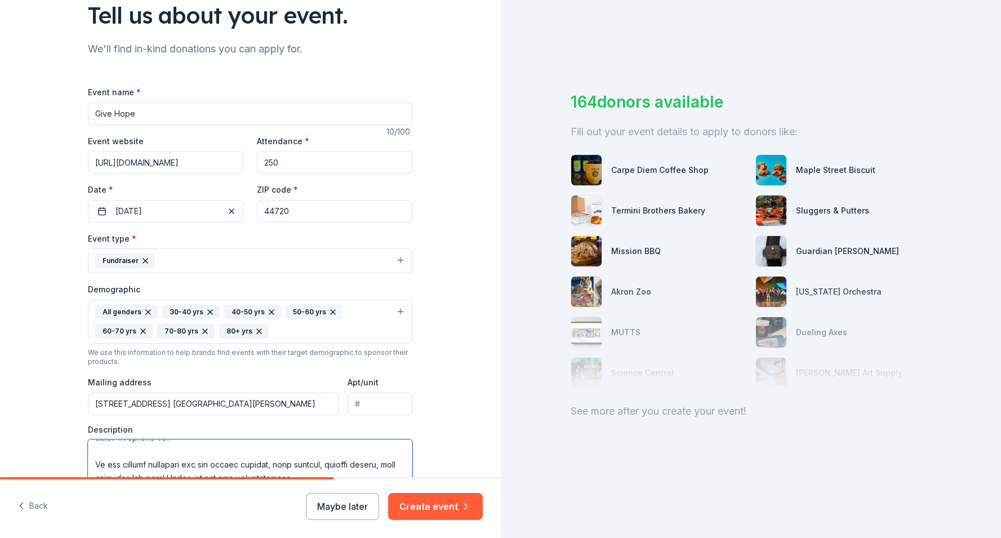
scroll to position [87, 0]
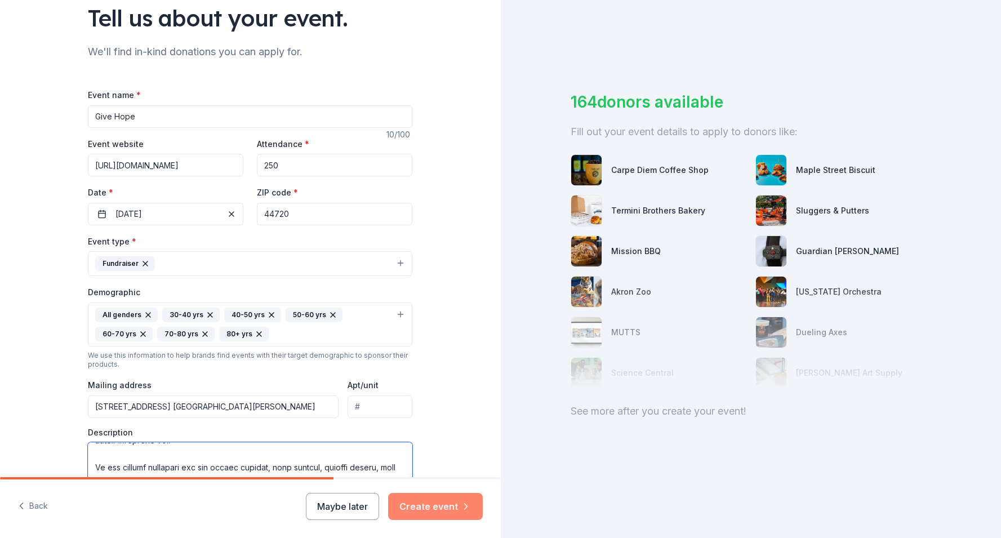
type textarea "Little Pink Ribbon Girl's Give Hope event is a powerful evening that raises cri…"
click at [421, 508] on button "Create event" at bounding box center [435, 506] width 95 height 27
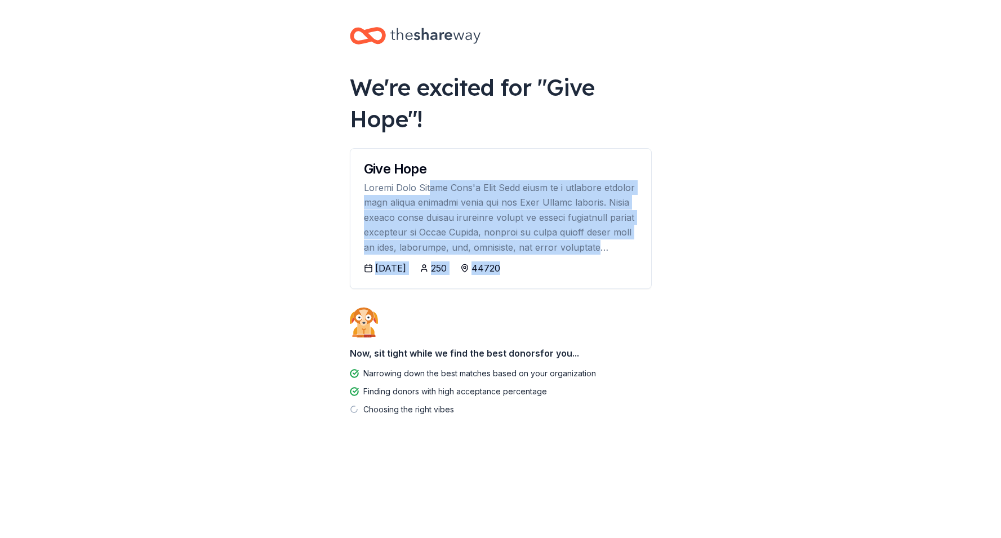
drag, startPoint x: 419, startPoint y: 188, endPoint x: 535, endPoint y: 273, distance: 144.3
click at [535, 273] on div "Give Hope 11/07/2025 250 44720" at bounding box center [501, 218] width 302 height 141
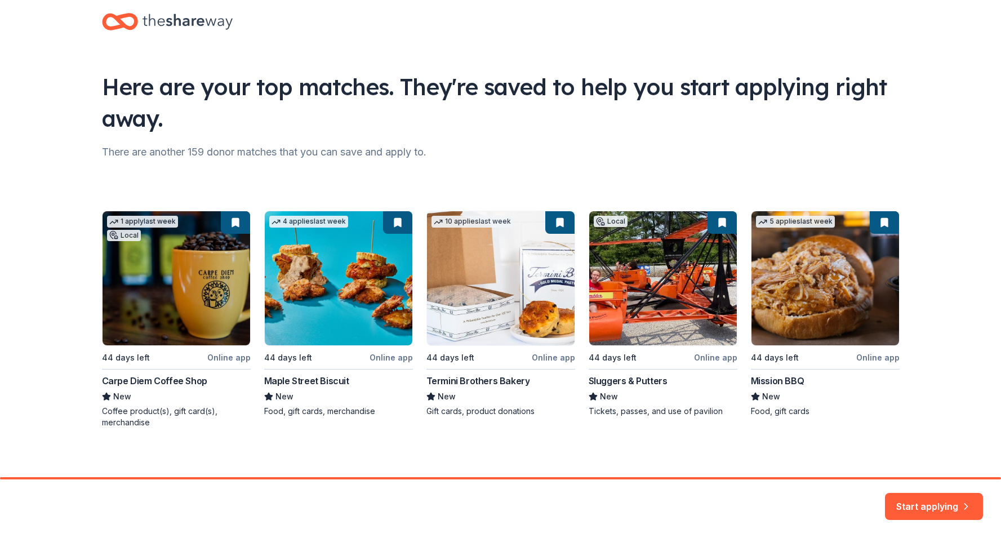
scroll to position [24, 0]
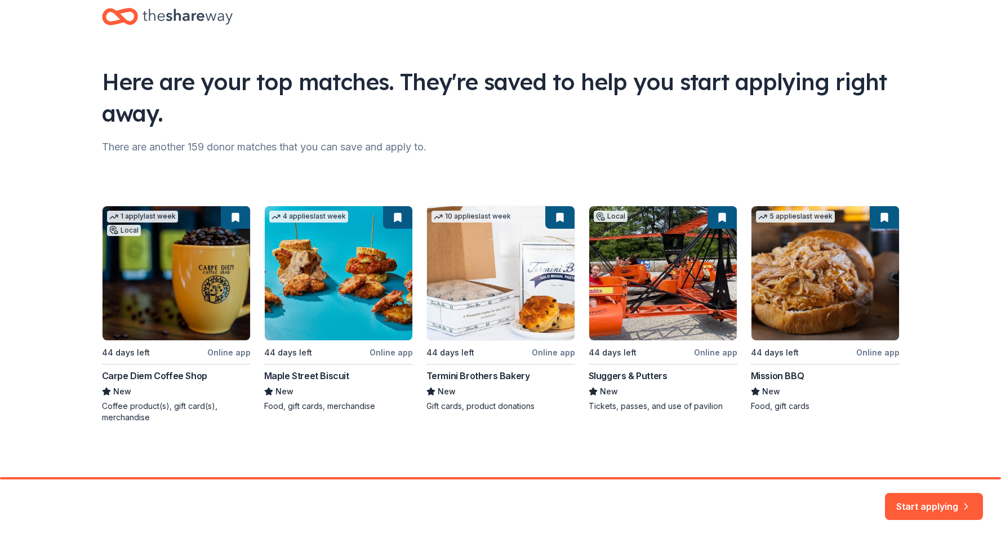
click at [221, 354] on div "1 apply last week Local 44 days left Online app Carpe Diem Coffee Shop New Coff…" at bounding box center [500, 314] width 797 height 217
click at [889, 501] on button "Start applying" at bounding box center [934, 499] width 98 height 27
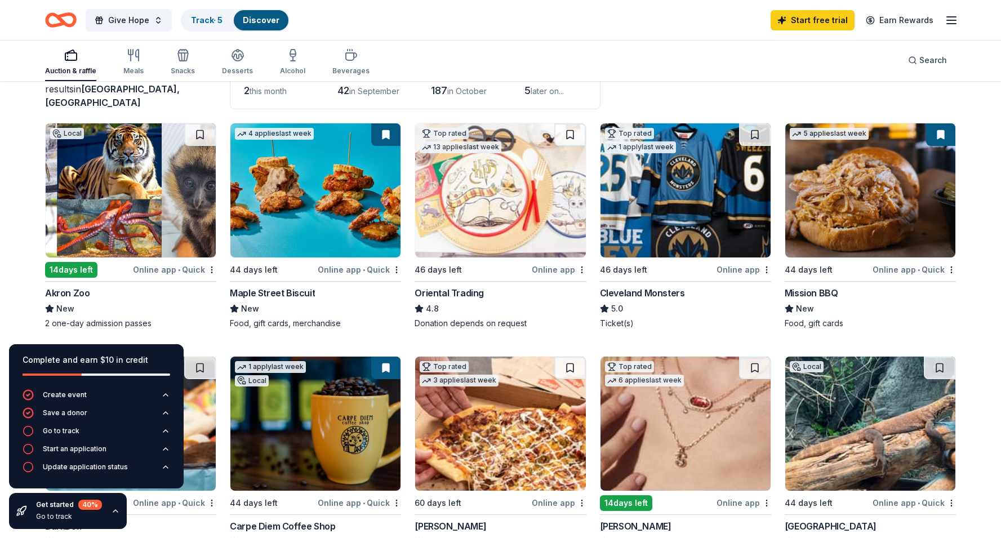
scroll to position [88, 0]
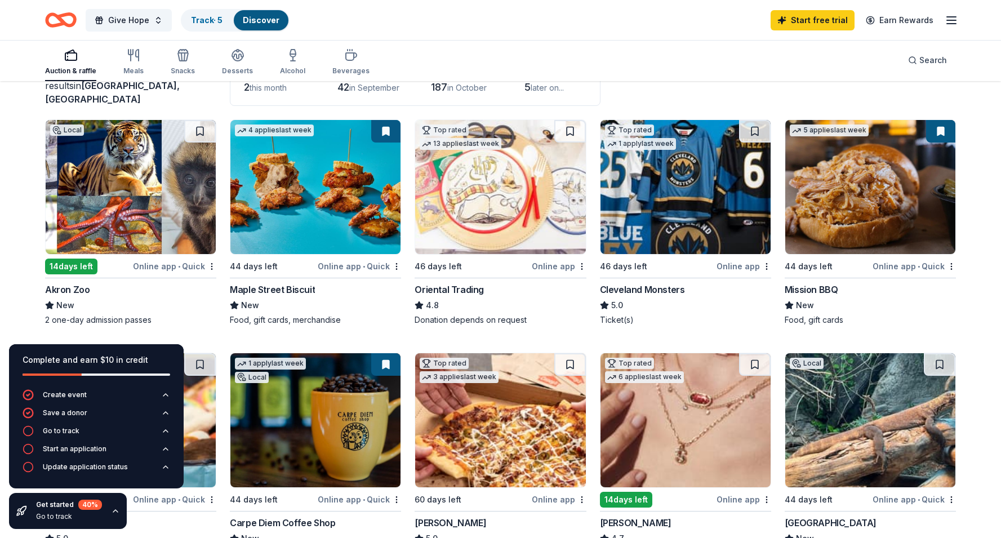
click at [370, 266] on div "Online app • Quick" at bounding box center [359, 266] width 83 height 14
click at [657, 198] on img at bounding box center [685, 187] width 170 height 134
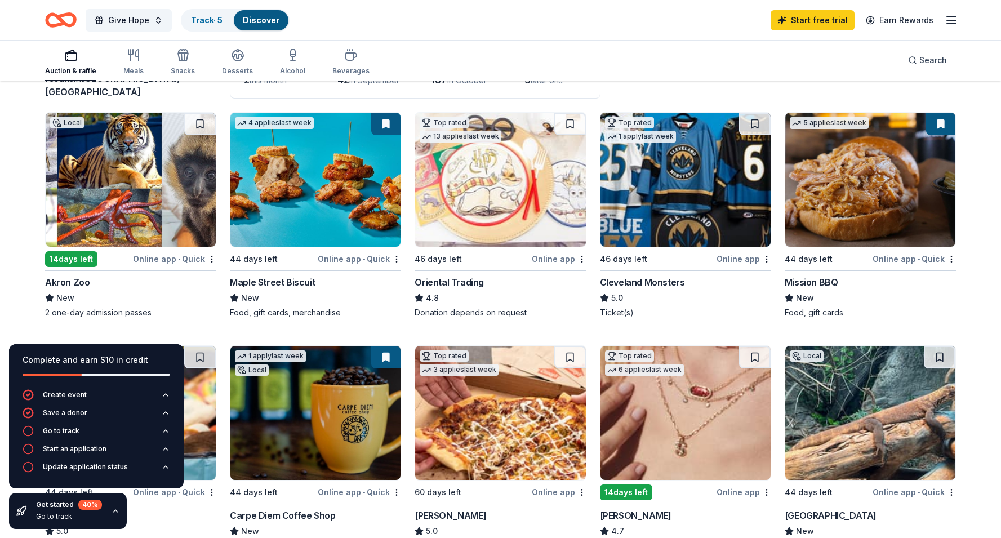
scroll to position [99, 0]
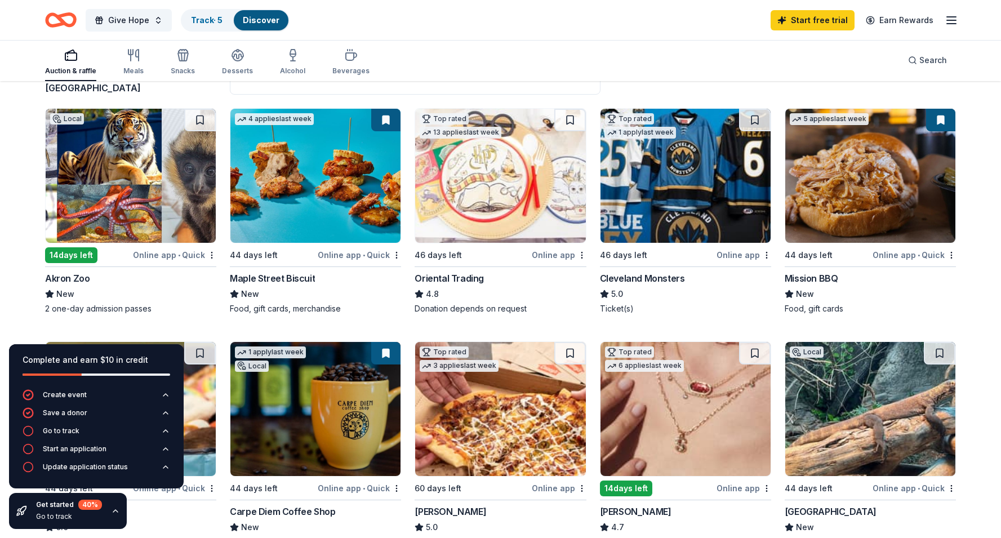
click at [907, 255] on div "Online app • Quick" at bounding box center [913, 255] width 83 height 14
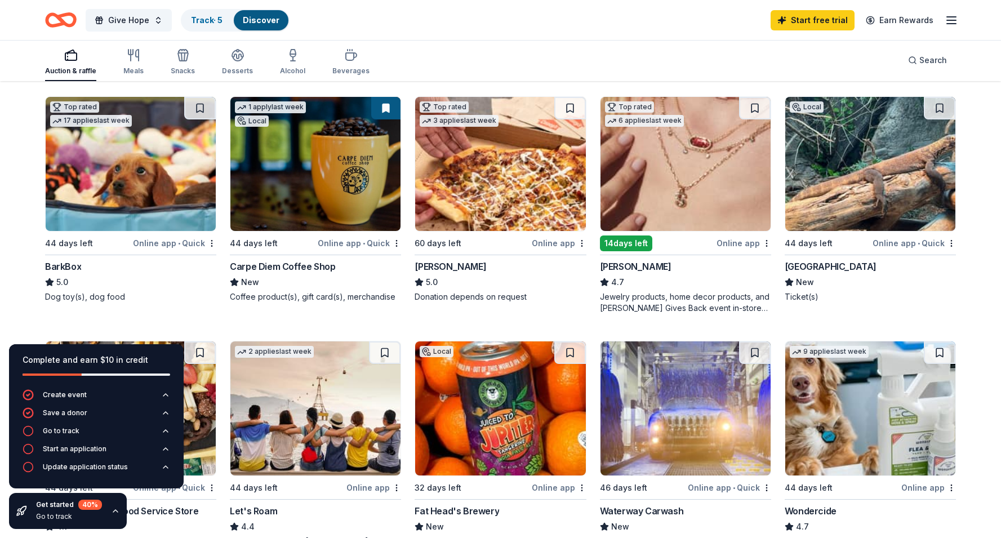
scroll to position [346, 0]
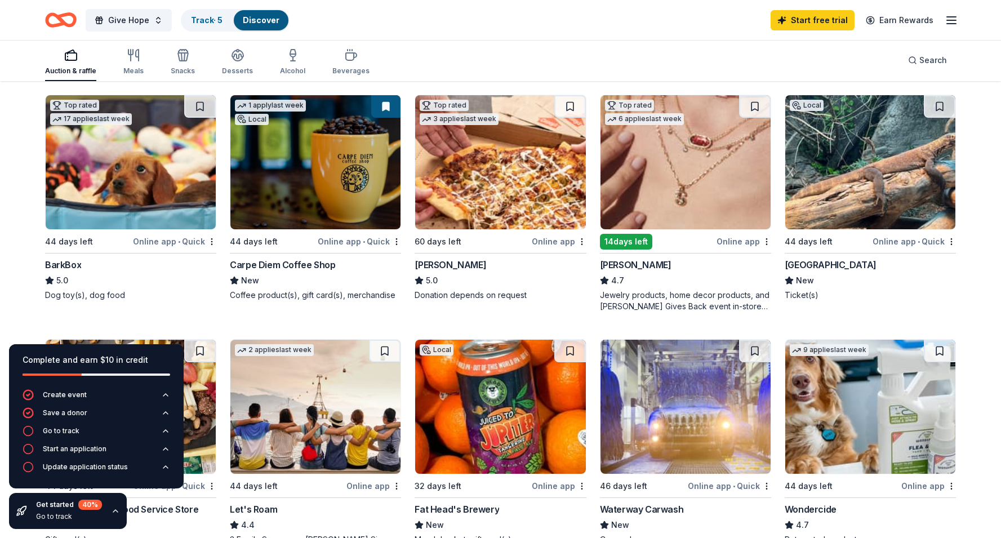
click at [352, 206] on img at bounding box center [315, 162] width 170 height 134
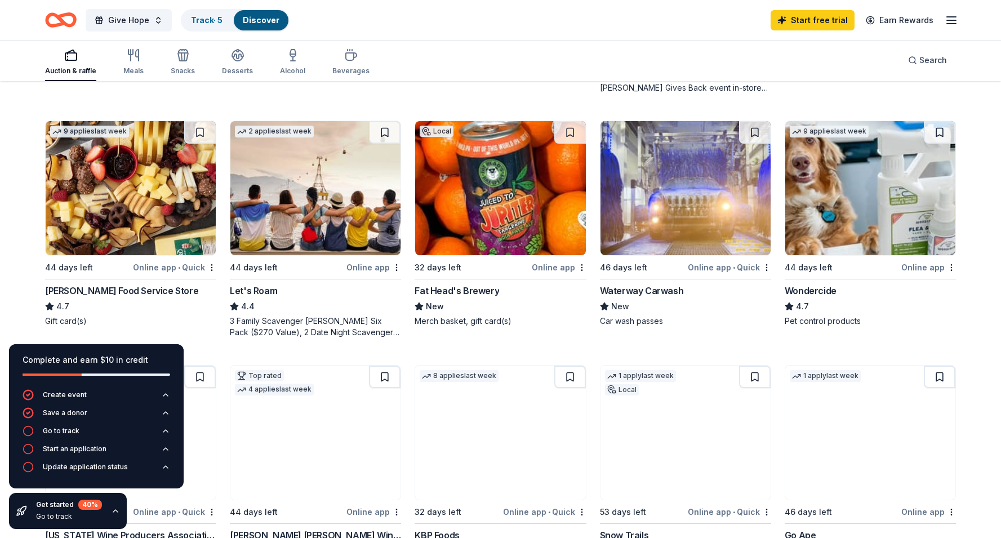
scroll to position [569, 0]
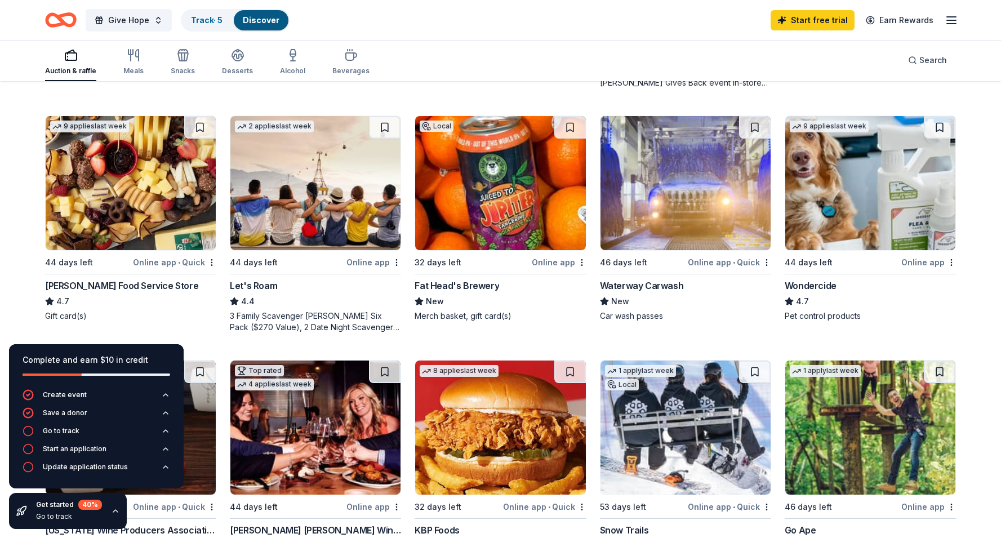
click at [178, 199] on img at bounding box center [131, 183] width 170 height 134
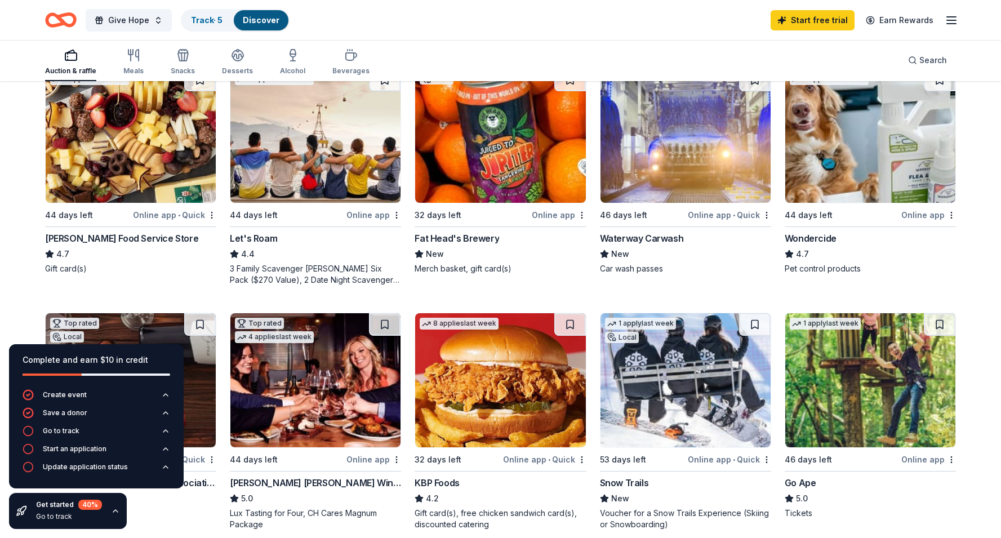
scroll to position [619, 0]
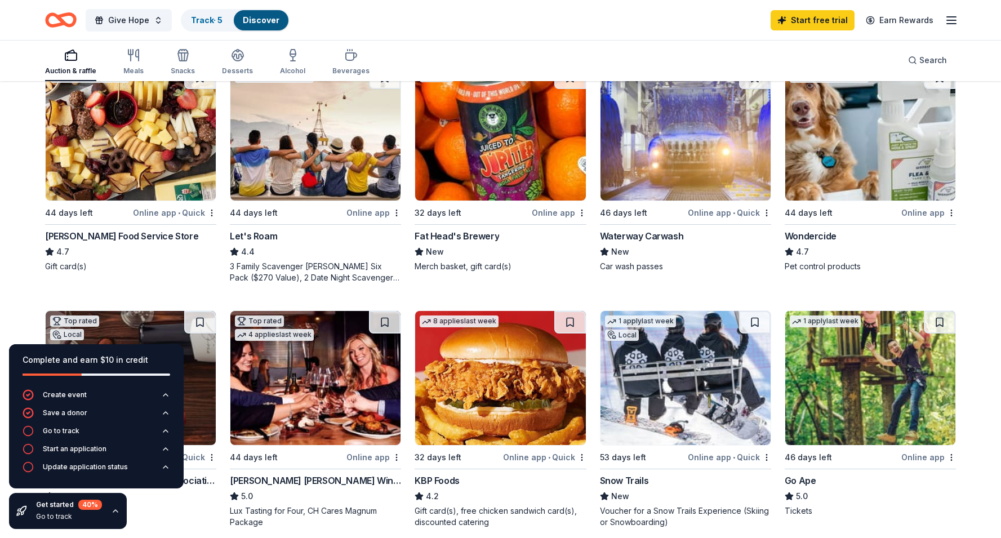
click at [551, 212] on div "Online app" at bounding box center [559, 213] width 55 height 14
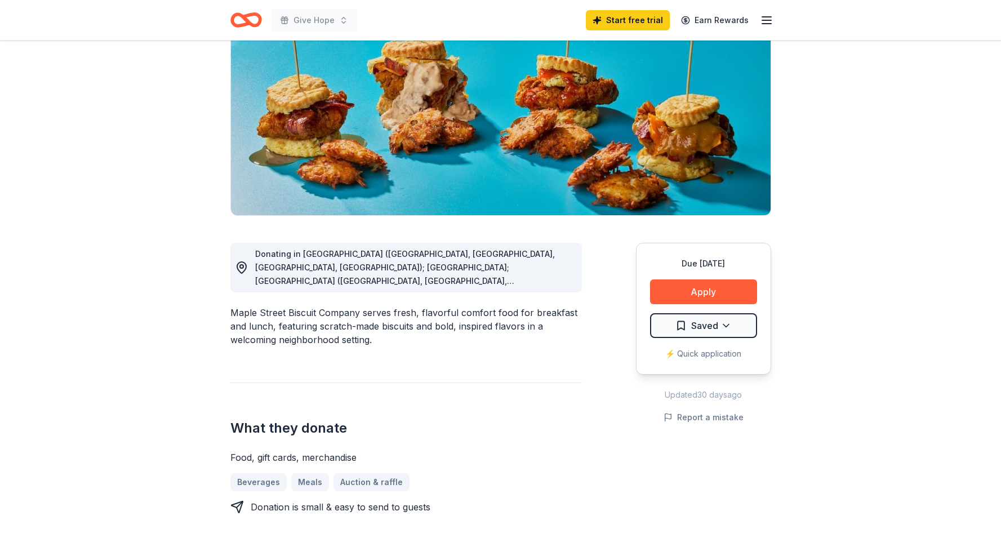
scroll to position [129, 0]
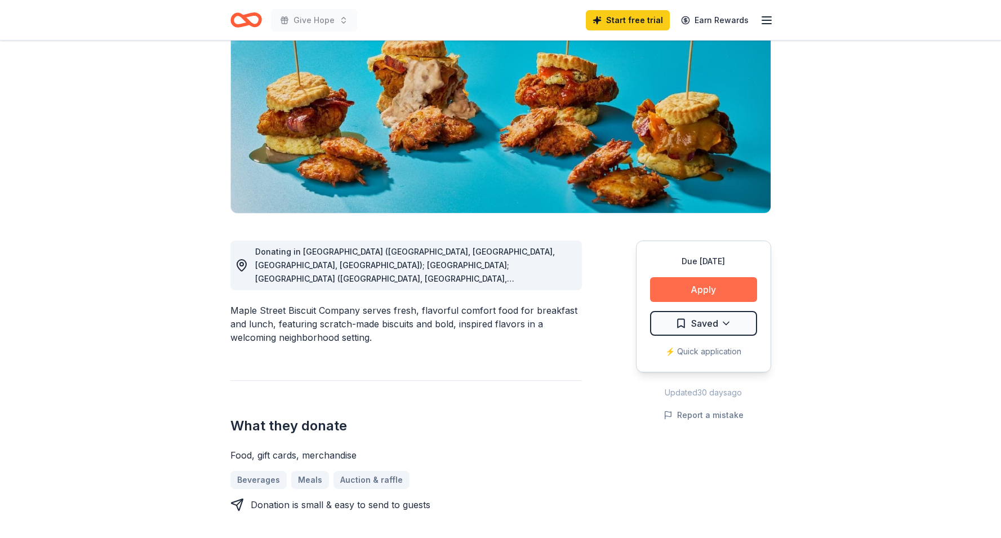
click at [710, 289] on button "Apply" at bounding box center [703, 289] width 107 height 25
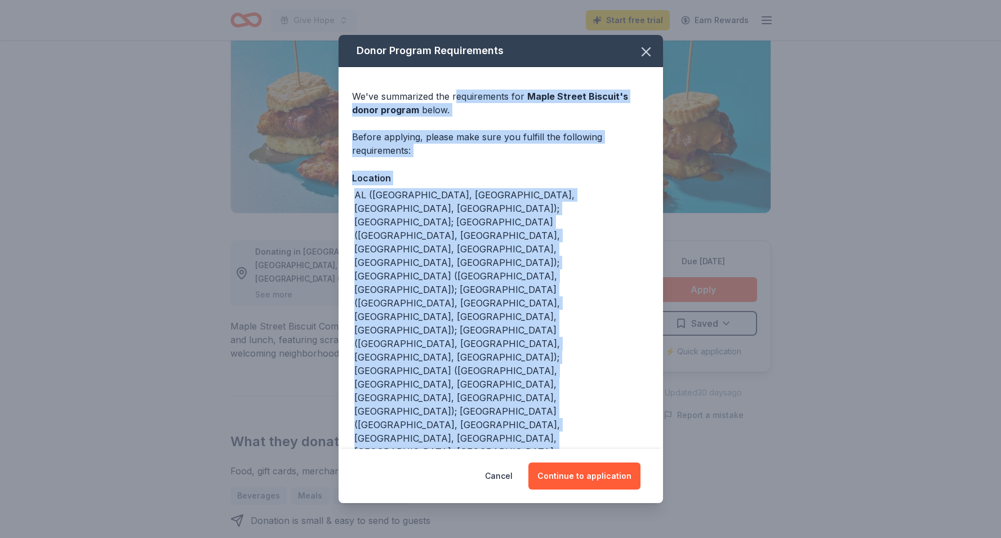
drag, startPoint x: 454, startPoint y: 131, endPoint x: 425, endPoint y: 340, distance: 211.5
click at [425, 340] on div "We've summarized the requirements for Maple Street Biscuit 's donor program bel…" at bounding box center [500, 327] width 324 height 521
click at [588, 462] on button "Continue to application" at bounding box center [584, 475] width 112 height 27
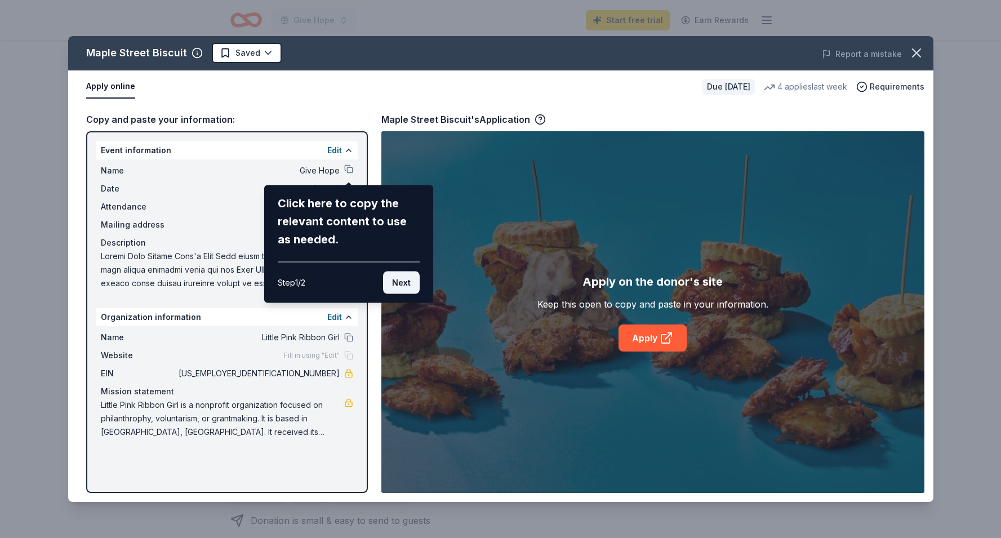
click at [398, 283] on button "Next" at bounding box center [401, 282] width 37 height 23
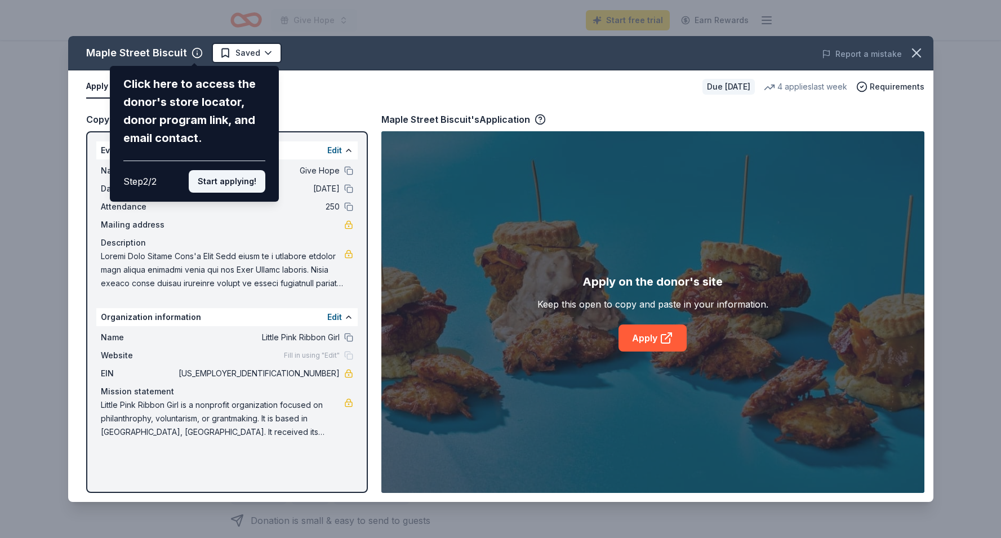
click at [231, 182] on button "Start applying!" at bounding box center [227, 181] width 77 height 23
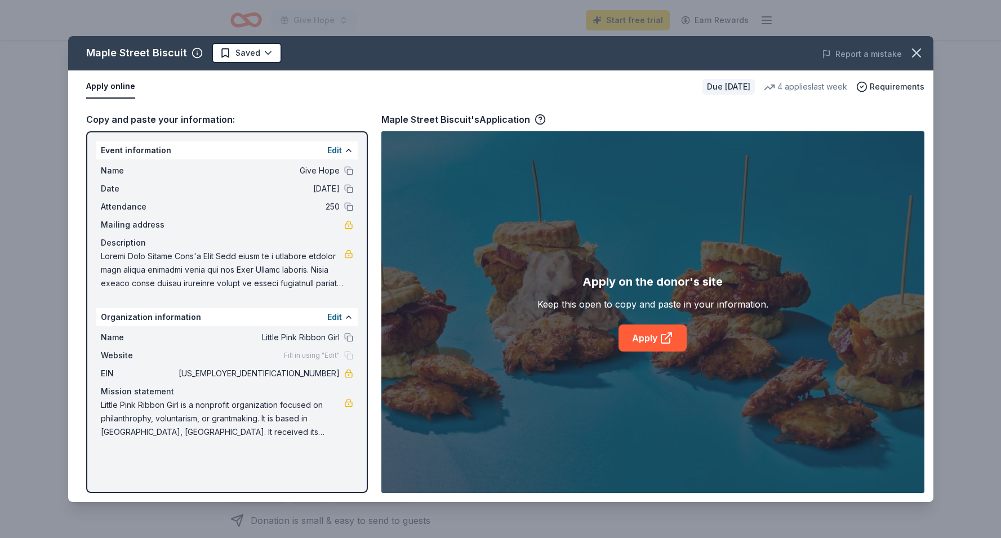
click at [232, 149] on div "Maple Street Biscuit Saved Report a mistake Apply online Due in 44 days 4 appli…" at bounding box center [500, 269] width 865 height 466
drag, startPoint x: 142, startPoint y: 255, endPoint x: 258, endPoint y: 259, distance: 116.1
click at [258, 259] on span at bounding box center [222, 269] width 243 height 41
click at [297, 357] on span "Fill in using "Edit"" at bounding box center [312, 355] width 56 height 9
click at [328, 315] on button "Edit" at bounding box center [334, 317] width 15 height 14
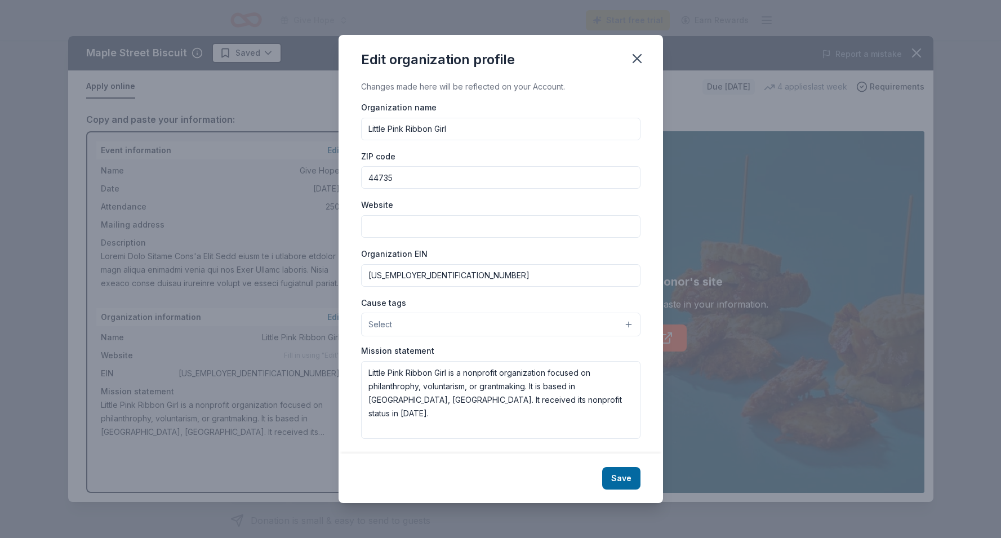
click at [394, 224] on input "Website" at bounding box center [500, 226] width 279 height 23
paste input "[URL][DOMAIN_NAME]"
type input "[URL][DOMAIN_NAME]"
click at [423, 325] on button "Select" at bounding box center [500, 322] width 279 height 24
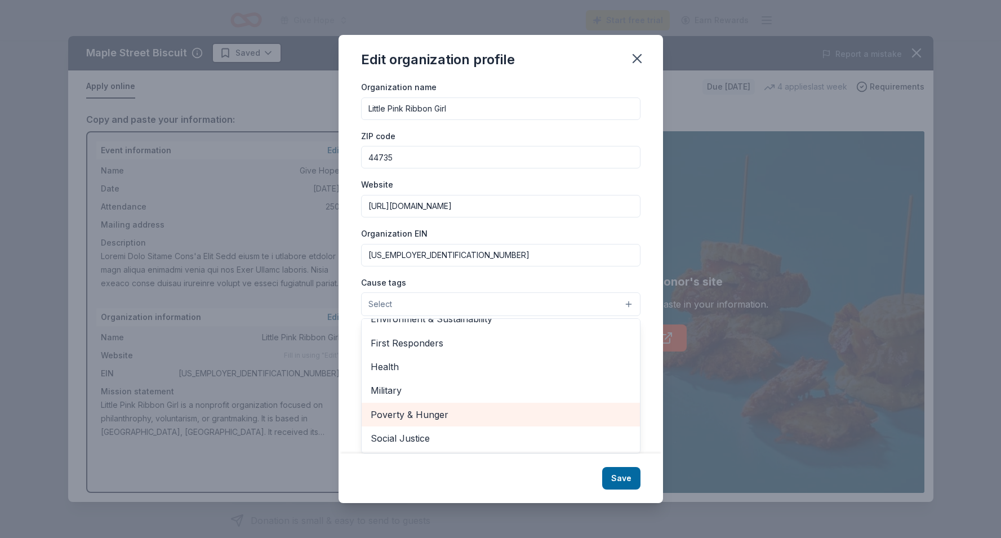
scroll to position [133, 0]
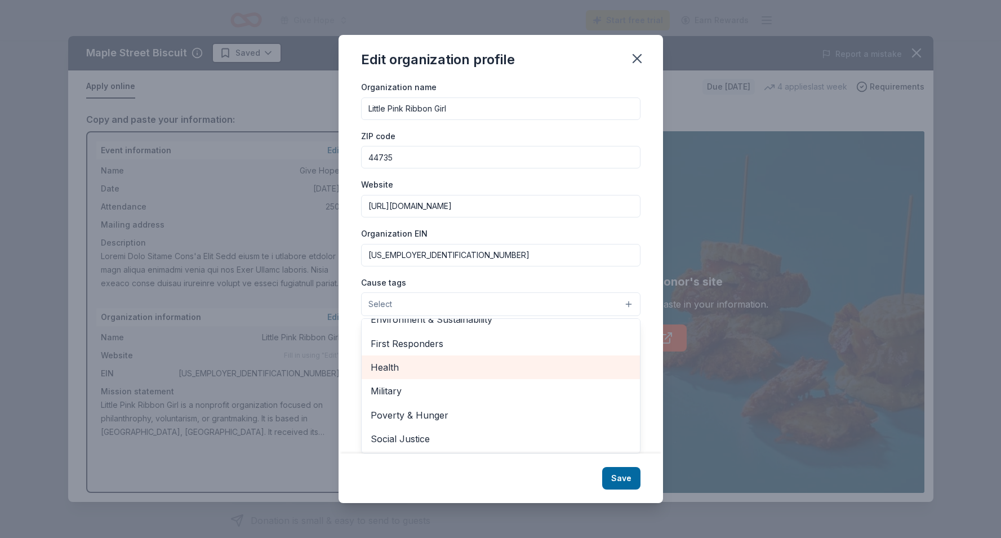
click at [422, 370] on span "Health" at bounding box center [500, 367] width 260 height 15
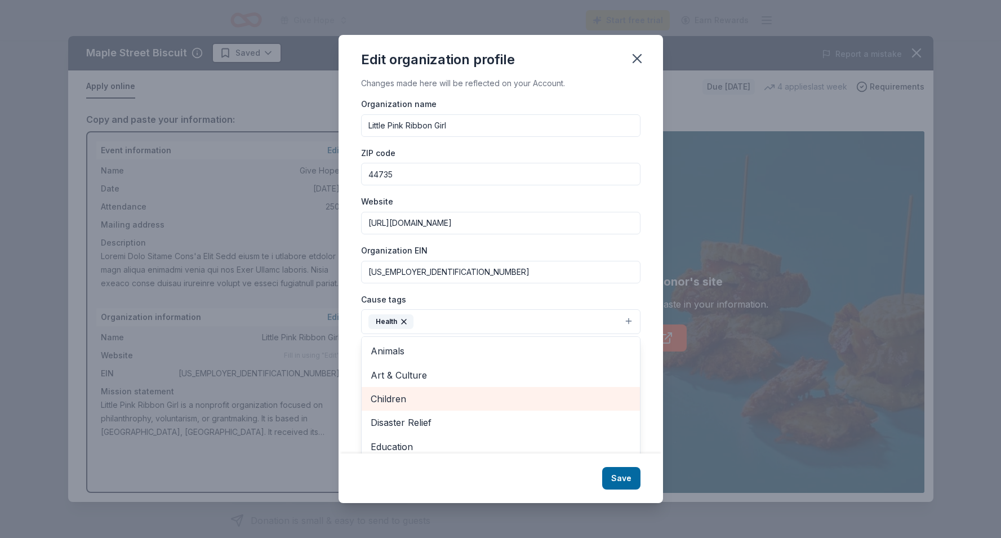
scroll to position [2, 0]
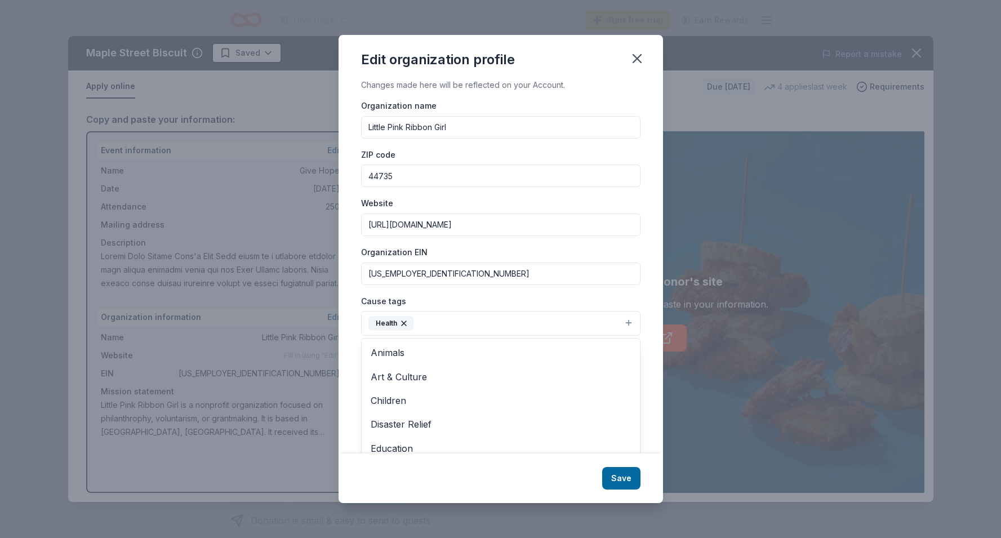
click at [619, 476] on div "Edit organization profile Changes made here will be reflected on your Account. …" at bounding box center [500, 269] width 324 height 468
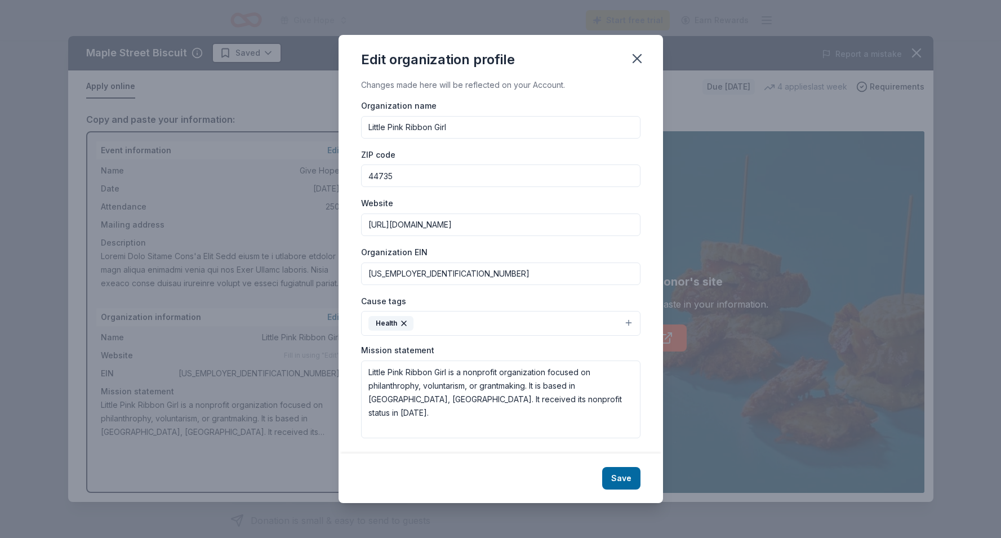
scroll to position [4, 0]
drag, startPoint x: 521, startPoint y: 405, endPoint x: 343, endPoint y: 356, distance: 185.1
click at [343, 356] on div "Changes made here will be reflected on your Account. Organization name Little P…" at bounding box center [500, 266] width 324 height 373
paste textarea "The mission of Little Pink Ribbon Girl is to assist in the financial strain can…"
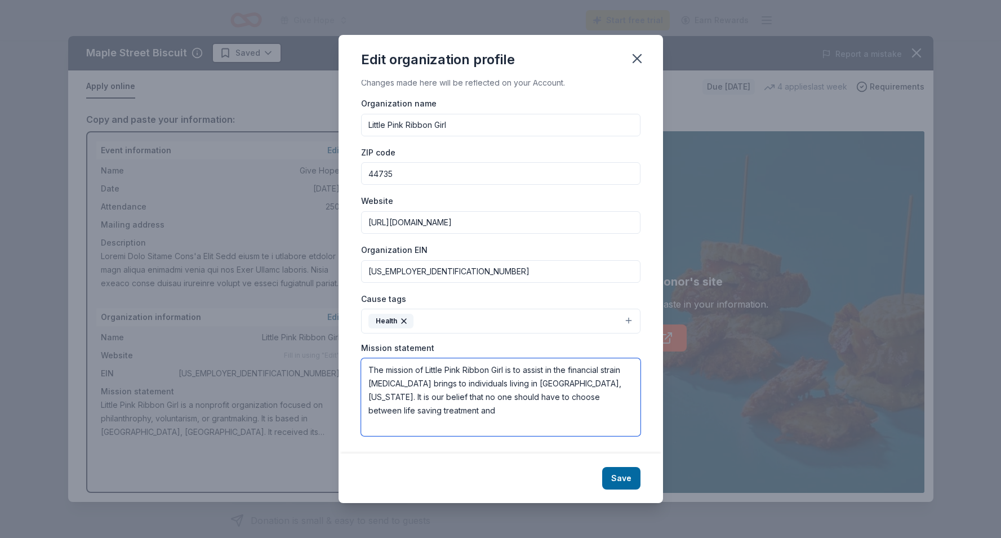
click at [530, 398] on textarea "The mission of Little Pink Ribbon Girl is to assist in the financial strain can…" at bounding box center [500, 397] width 279 height 78
click at [631, 400] on textarea "The mission of Little Pink Ribbon Girl is to assist in the financial strain can…" at bounding box center [500, 397] width 279 height 78
drag, startPoint x: 579, startPoint y: 383, endPoint x: 627, endPoint y: 394, distance: 49.0
click at [627, 394] on textarea "The mission of Little Pink Ribbon Girl is to assist in the financial strain can…" at bounding box center [500, 397] width 279 height 78
paste textarea "At the heart of our mission is the belief that no one should ever have to choos…"
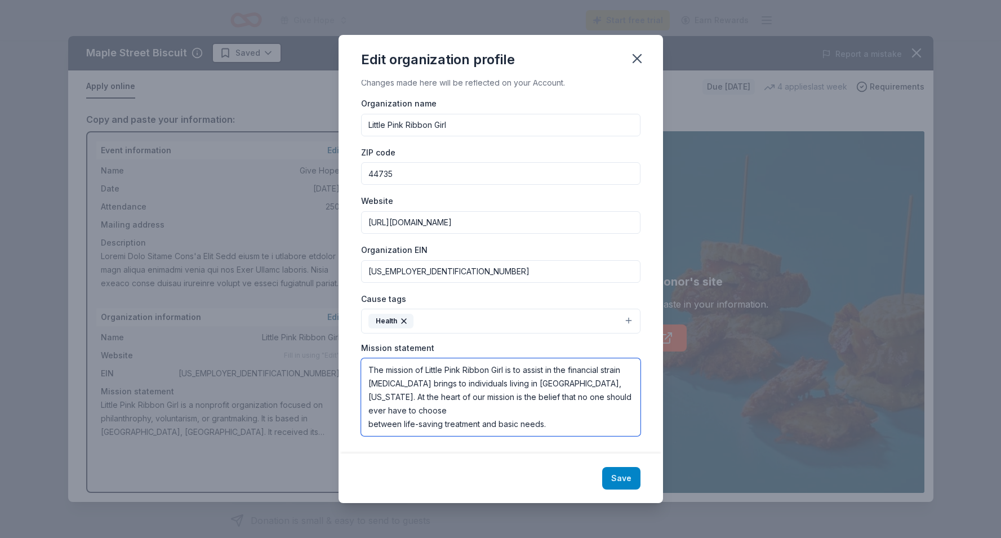
type textarea "The mission of Little Pink Ribbon Girl is to assist in the financial strain can…"
click at [621, 476] on button "Save" at bounding box center [621, 478] width 38 height 23
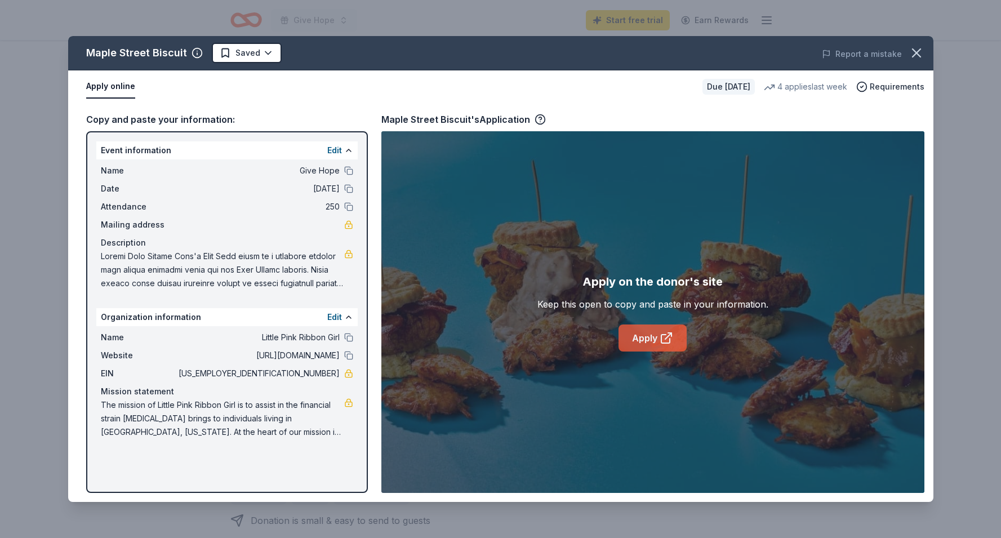
click at [651, 338] on link "Apply" at bounding box center [652, 337] width 68 height 27
click at [922, 50] on icon "button" at bounding box center [916, 53] width 16 height 16
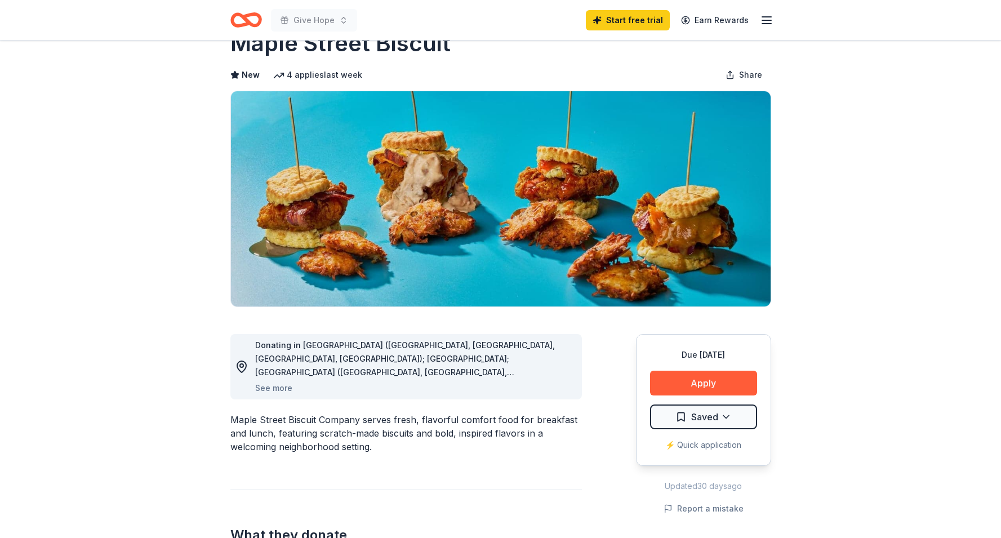
scroll to position [0, 0]
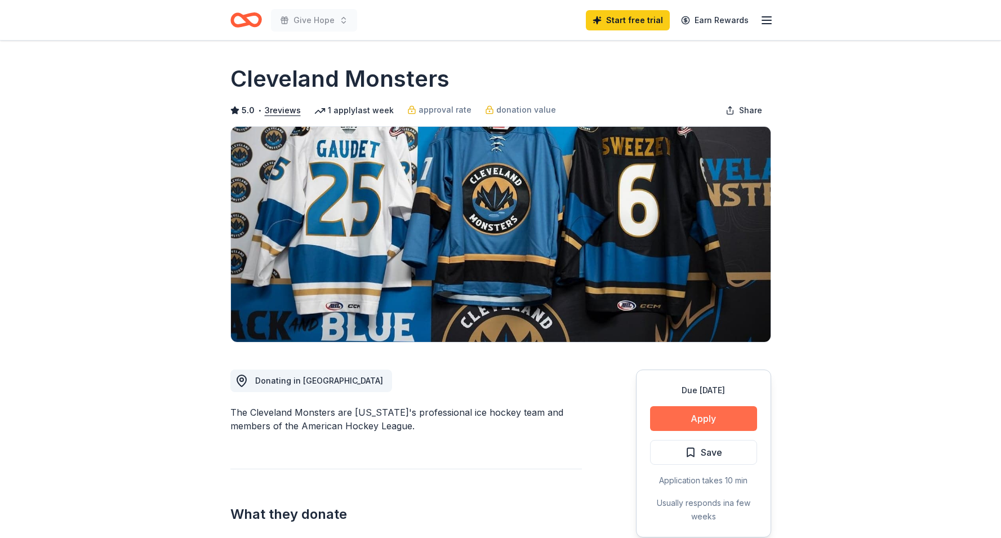
click at [688, 419] on button "Apply" at bounding box center [703, 418] width 107 height 25
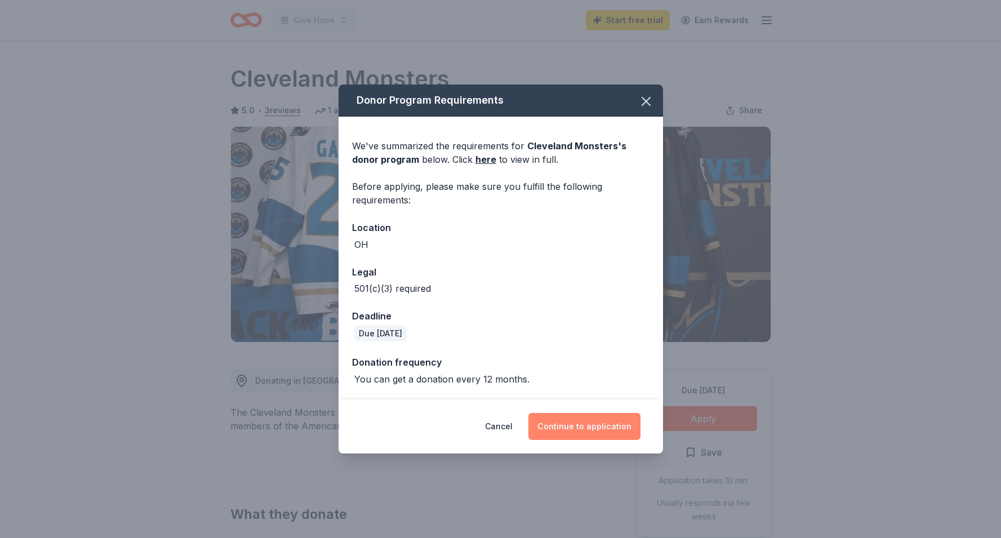
click at [580, 419] on button "Continue to application" at bounding box center [584, 426] width 112 height 27
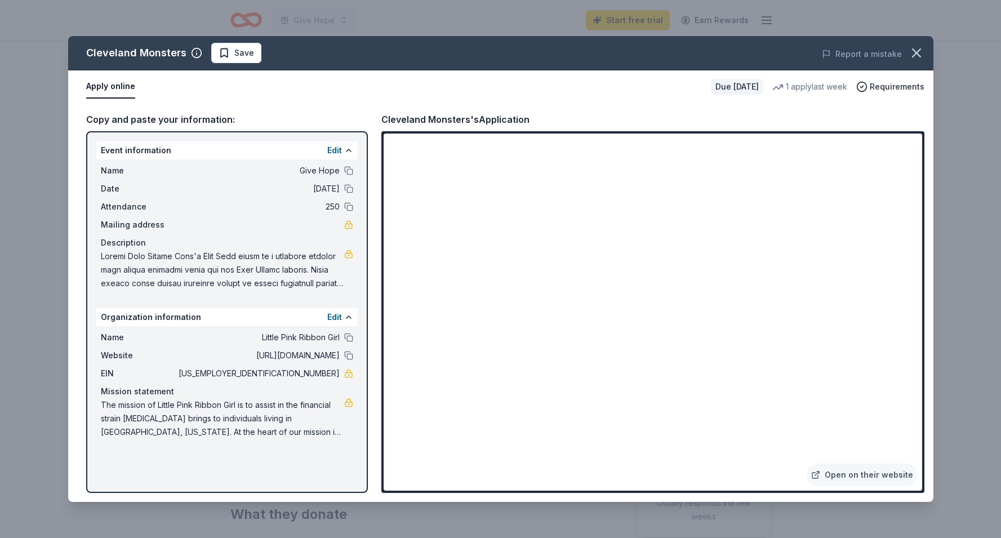
click at [240, 262] on span at bounding box center [222, 269] width 243 height 41
click at [918, 55] on icon "button" at bounding box center [916, 53] width 8 height 8
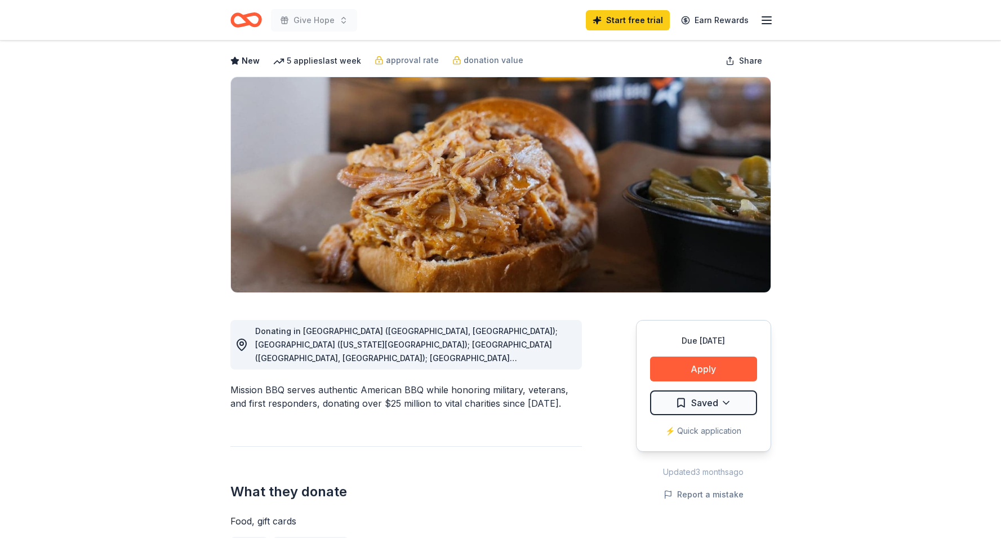
scroll to position [52, 0]
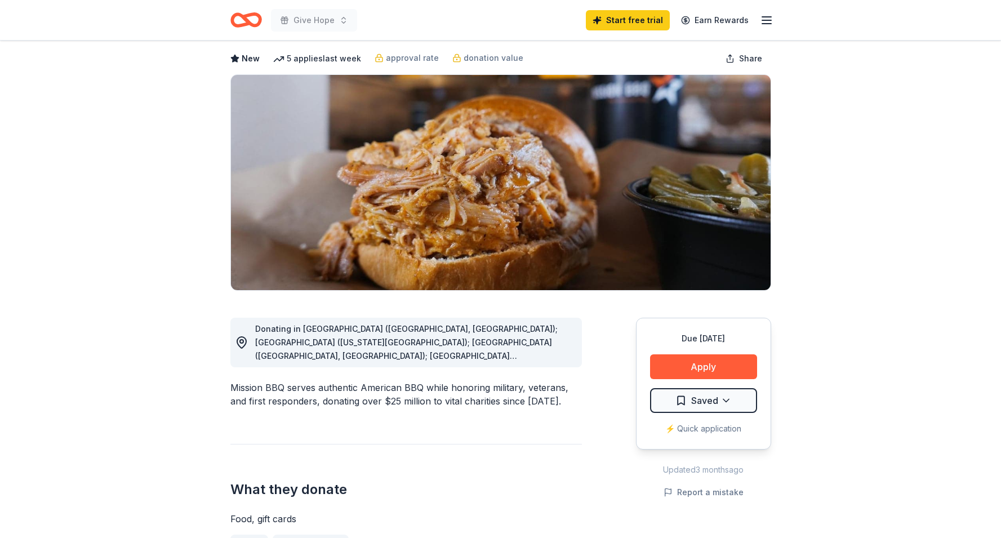
drag, startPoint x: 489, startPoint y: 386, endPoint x: 497, endPoint y: 409, distance: 24.9
click at [497, 409] on div "Donating in AZ (Paradise Valley, Surprise); CO (Colorado Springs); CT (Orange, …" at bounding box center [405, 508] width 351 height 434
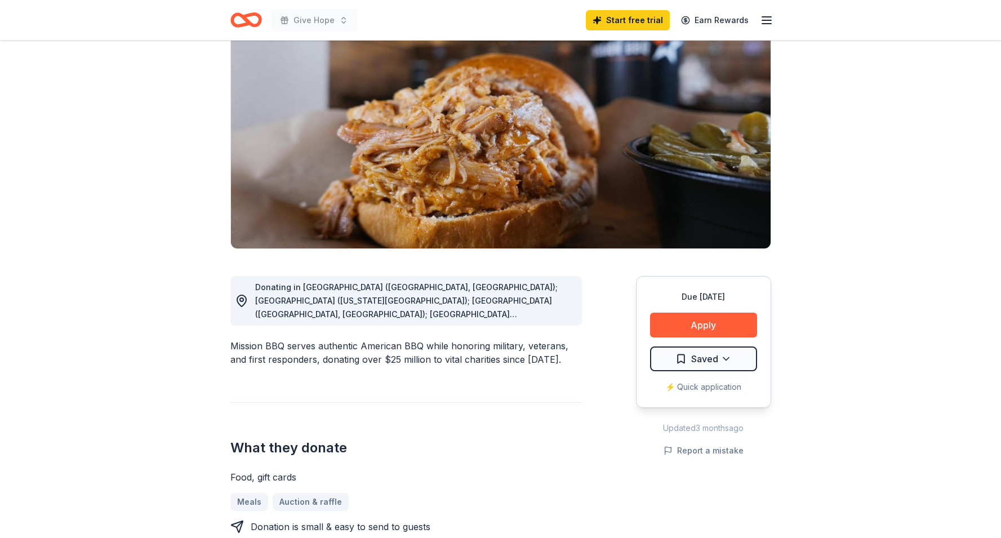
scroll to position [101, 0]
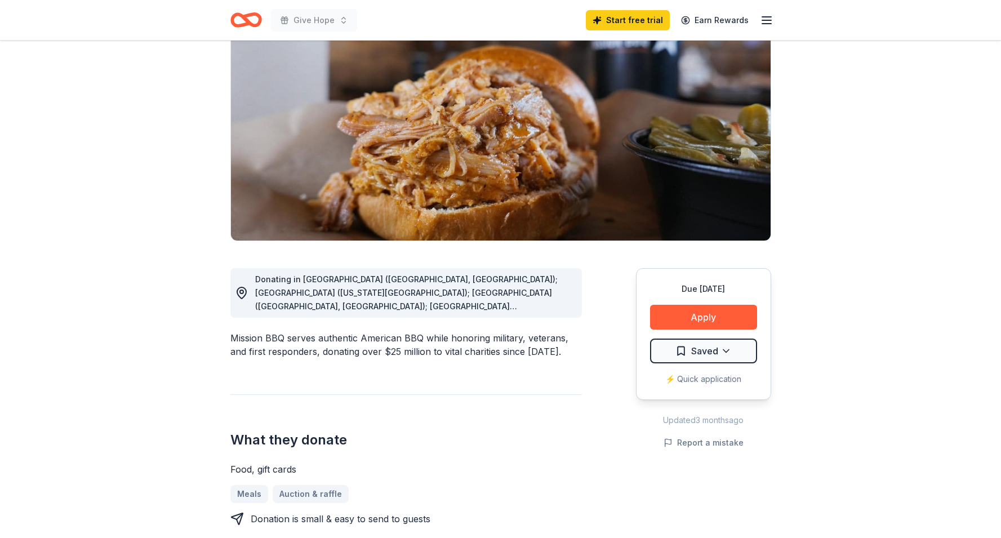
drag, startPoint x: 423, startPoint y: 339, endPoint x: 497, endPoint y: 345, distance: 74.0
click at [497, 345] on div "Mission BBQ serves authentic American BBQ while honoring military, veterans, an…" at bounding box center [405, 344] width 351 height 27
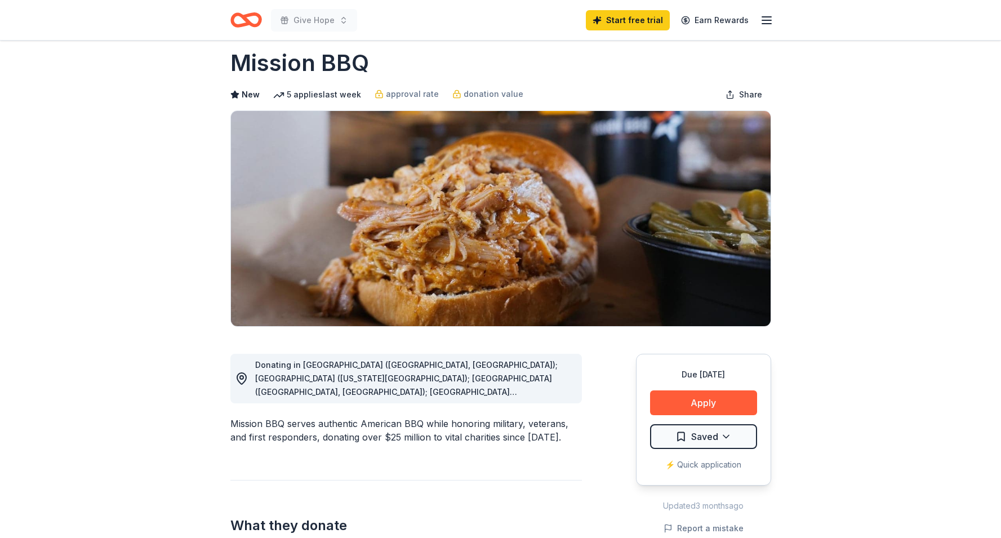
scroll to position [0, 0]
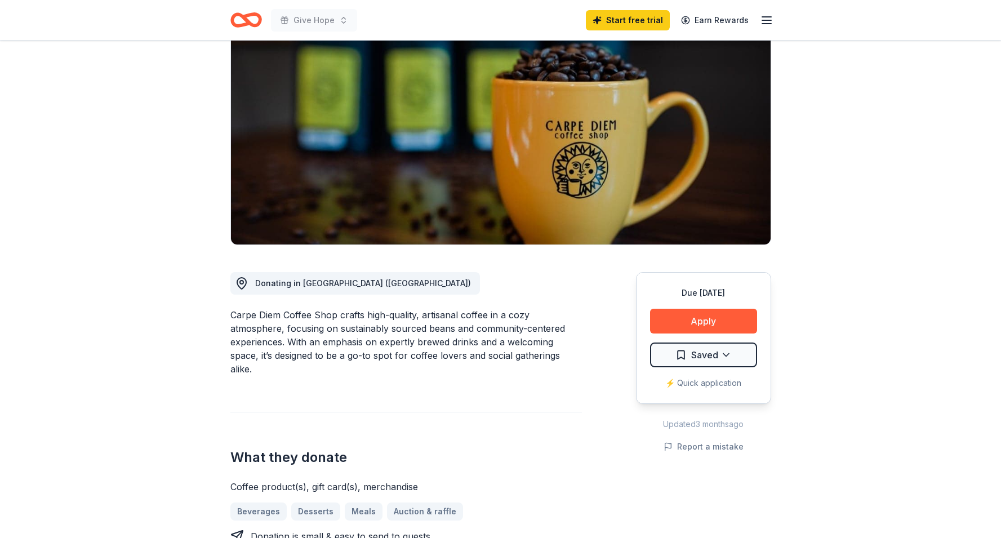
scroll to position [101, 0]
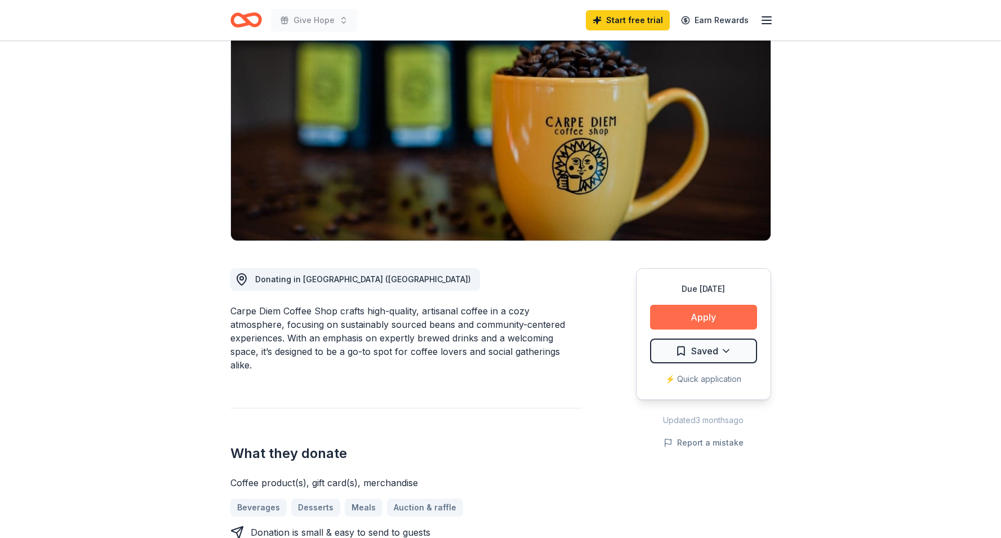
click at [689, 312] on button "Apply" at bounding box center [703, 317] width 107 height 25
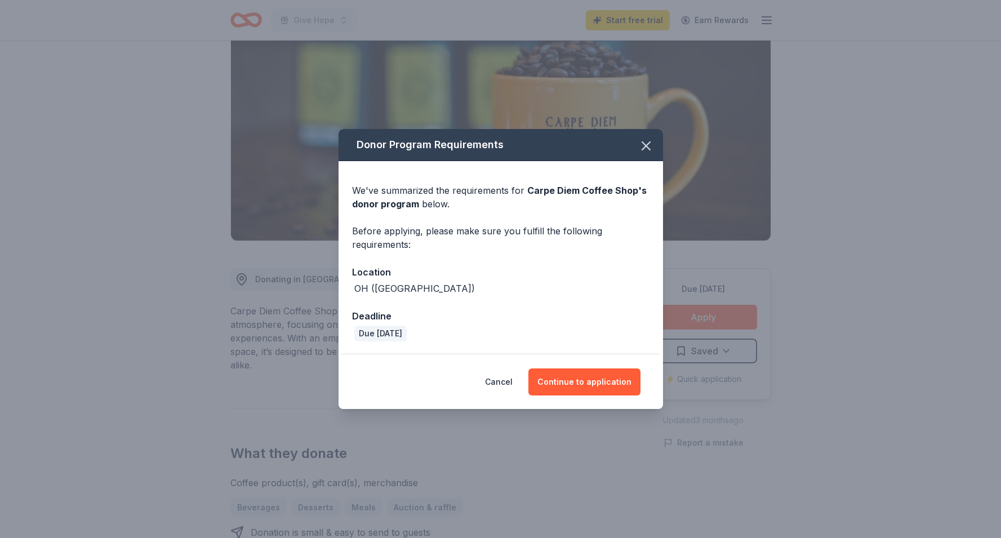
drag, startPoint x: 426, startPoint y: 190, endPoint x: 458, endPoint y: 333, distance: 146.7
click at [458, 333] on div "We've summarized the requirements for Carpe Diem Coffee Shop 's donor program b…" at bounding box center [500, 258] width 324 height 194
click at [593, 382] on button "Continue to application" at bounding box center [584, 381] width 112 height 27
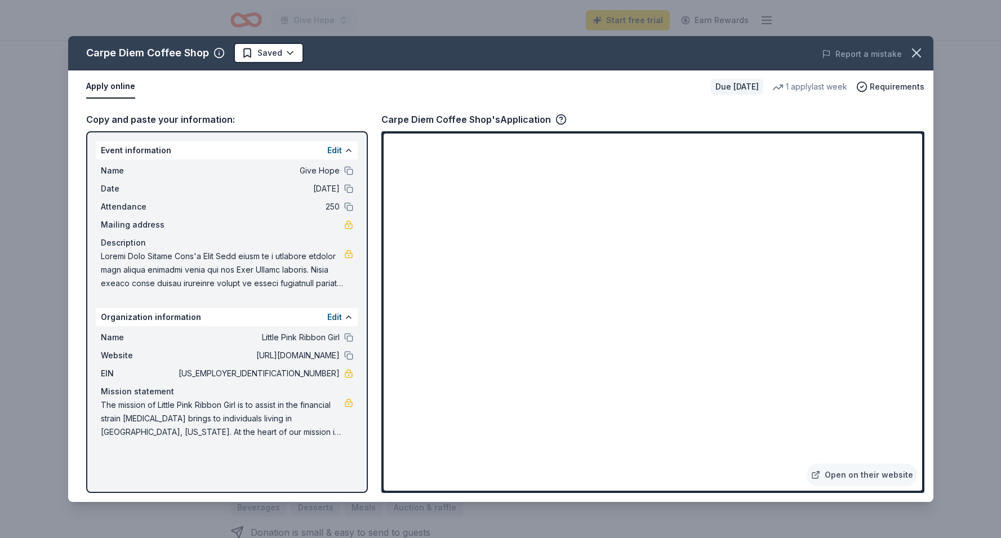
click at [322, 284] on span at bounding box center [222, 269] width 243 height 41
click at [918, 53] on icon "button" at bounding box center [916, 53] width 16 height 16
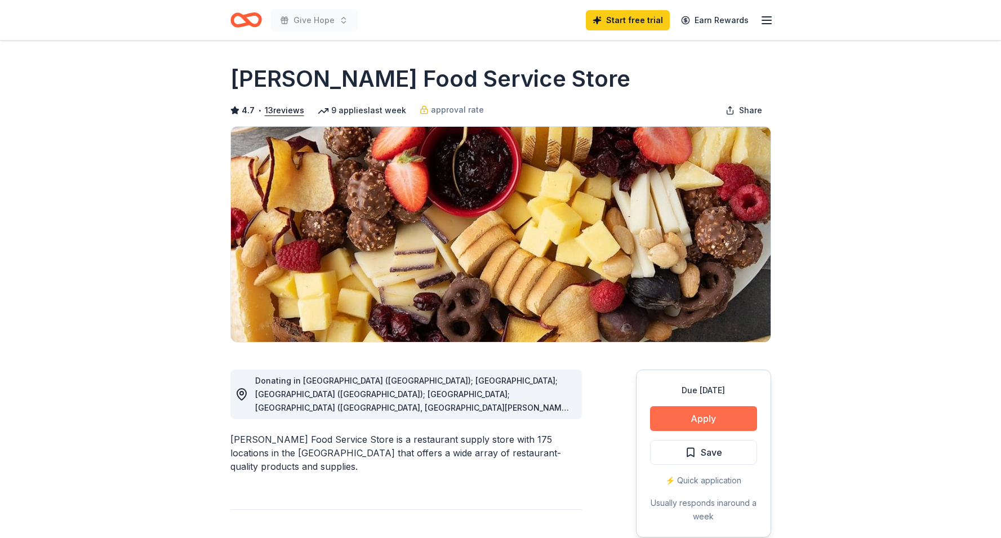
click at [687, 416] on button "Apply" at bounding box center [703, 418] width 107 height 25
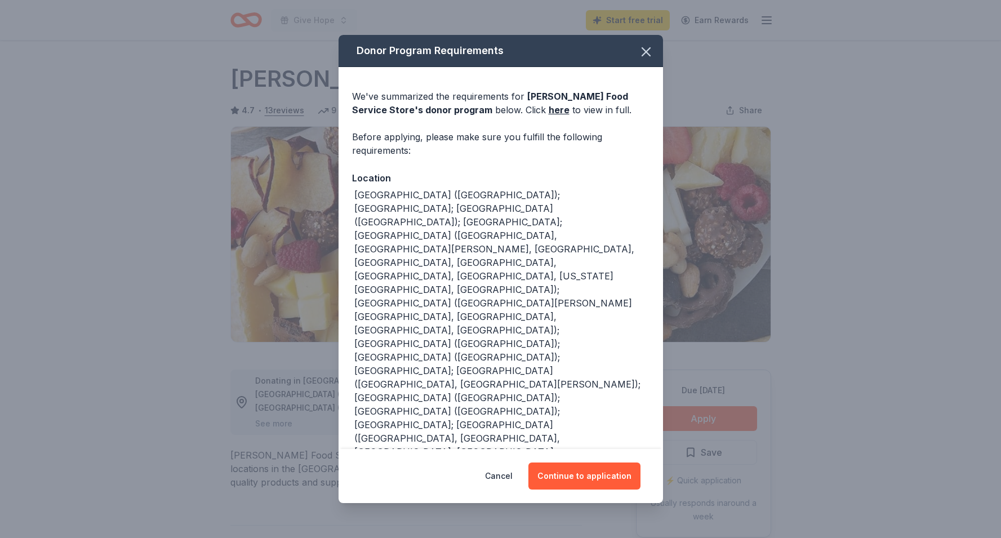
click at [541, 247] on div "AL (Huntsville); FL; GA (Lithia Springs); IL; IN (Elkhart, Fort Wayne, Highland…" at bounding box center [501, 411] width 295 height 446
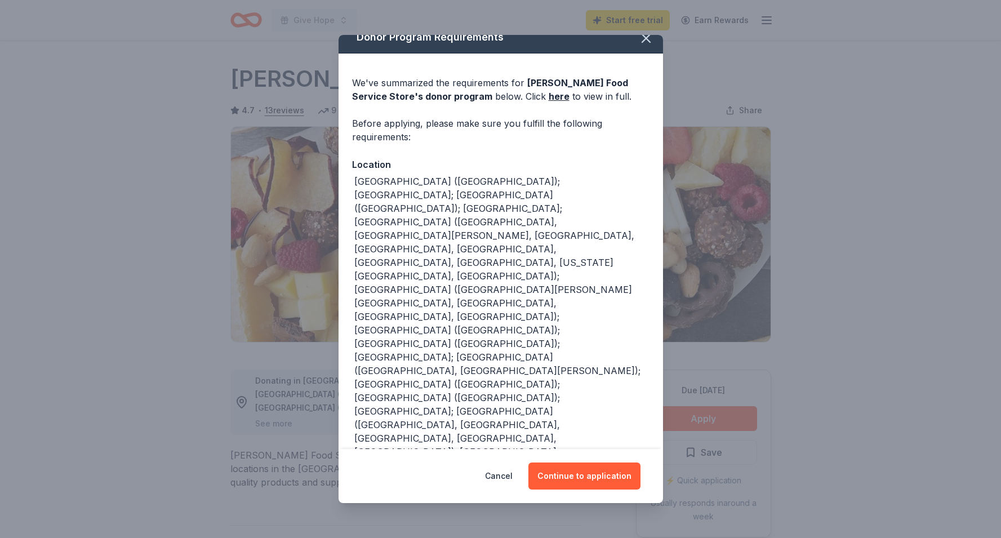
scroll to position [17, 0]
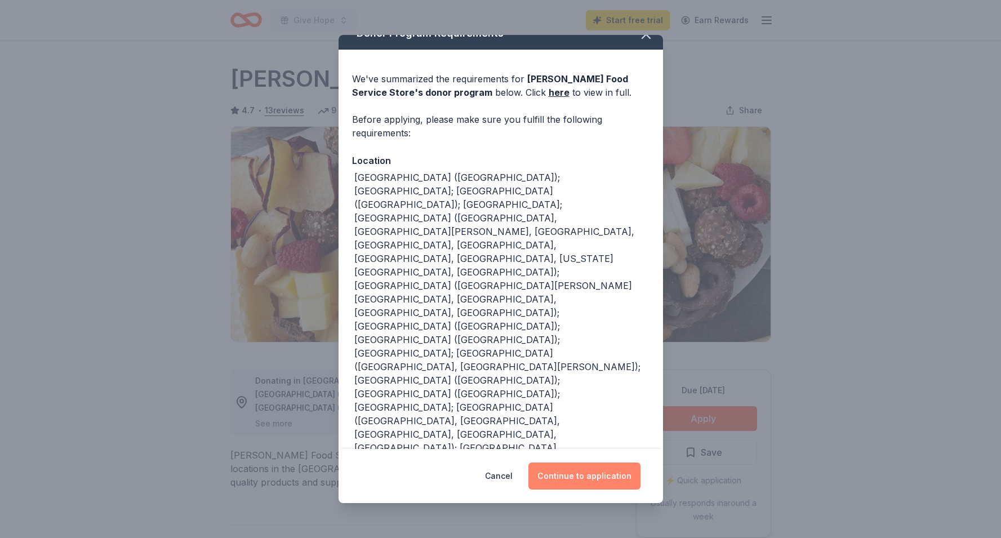
click at [573, 480] on button "Continue to application" at bounding box center [584, 475] width 112 height 27
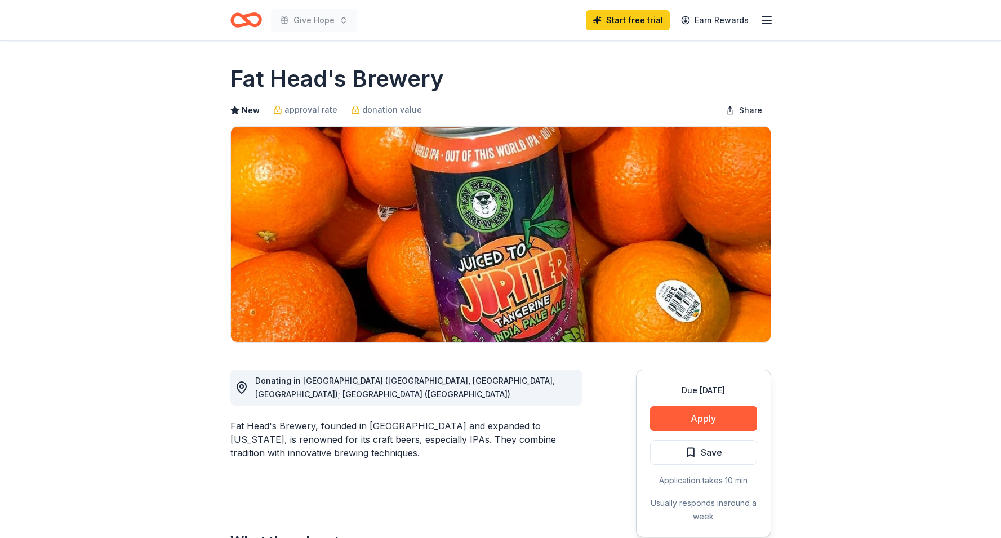
scroll to position [14, 0]
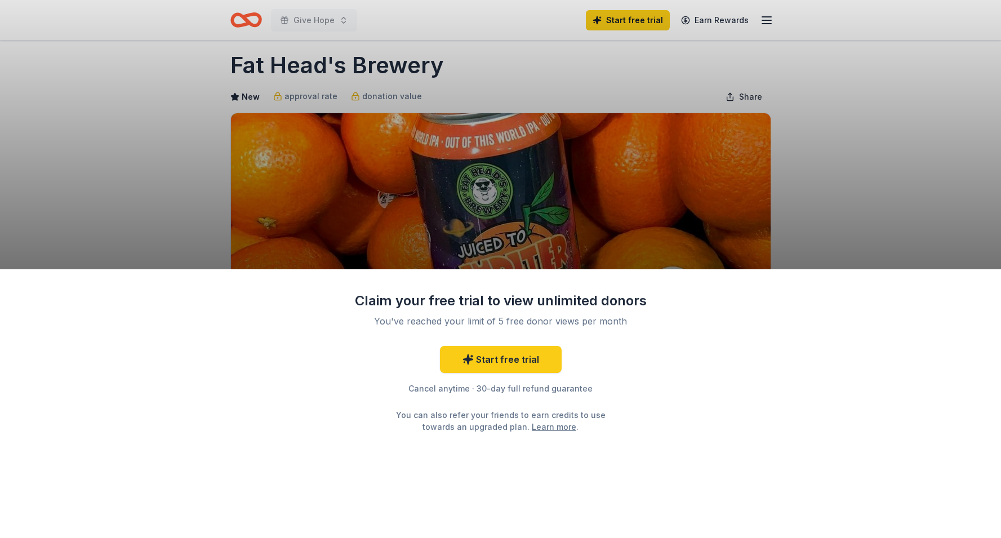
drag, startPoint x: 497, startPoint y: 319, endPoint x: 475, endPoint y: 391, distance: 74.8
click at [475, 391] on div "Claim your free trial to view unlimited donors You've reached your limit of 5 f…" at bounding box center [500, 362] width 293 height 141
click at [537, 358] on link "Start free trial" at bounding box center [501, 359] width 122 height 27
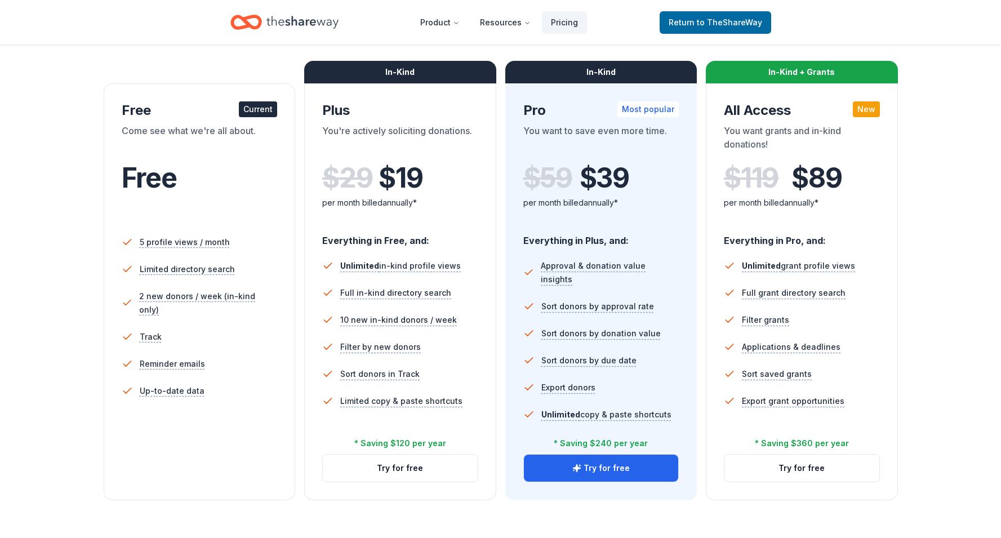
scroll to position [159, 0]
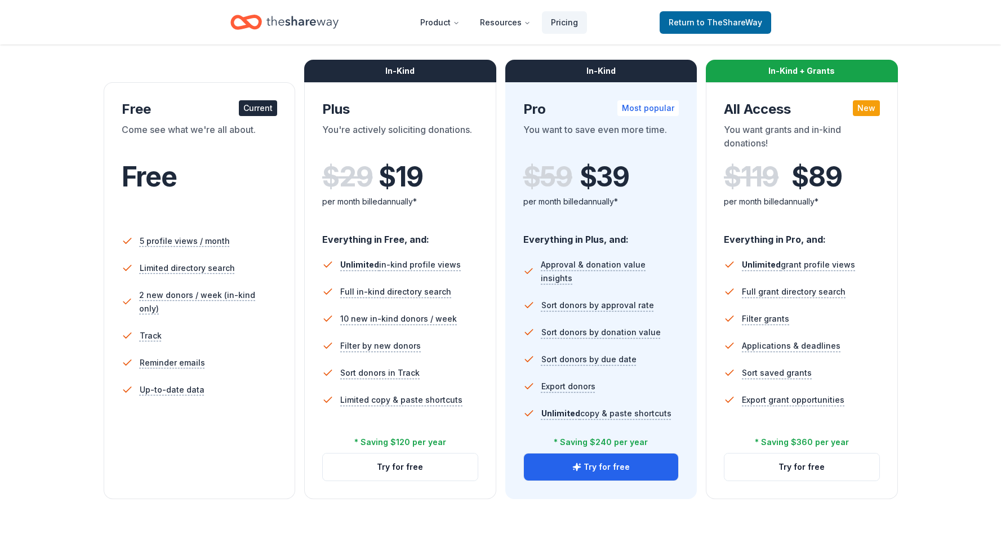
drag, startPoint x: 601, startPoint y: 200, endPoint x: 554, endPoint y: 414, distance: 219.0
click at [554, 414] on div "In-Kind Pro Most popular You want to save even more time. $ 59 $ 39 per month b…" at bounding box center [601, 290] width 192 height 417
click at [524, 431] on div "Everything in Plus, and: Approval & donation value insights Sort donors by appr…" at bounding box center [601, 335] width 156 height 225
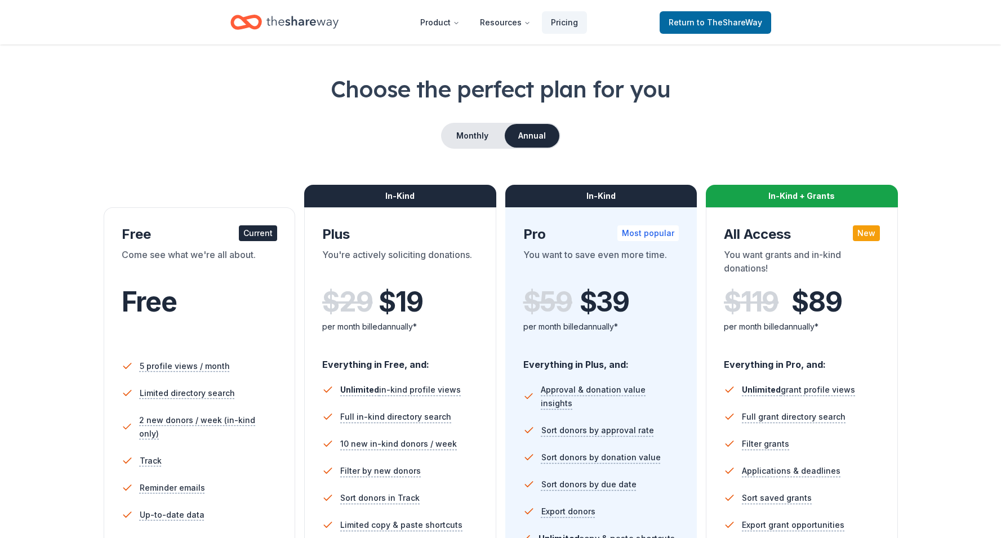
scroll to position [32, 0]
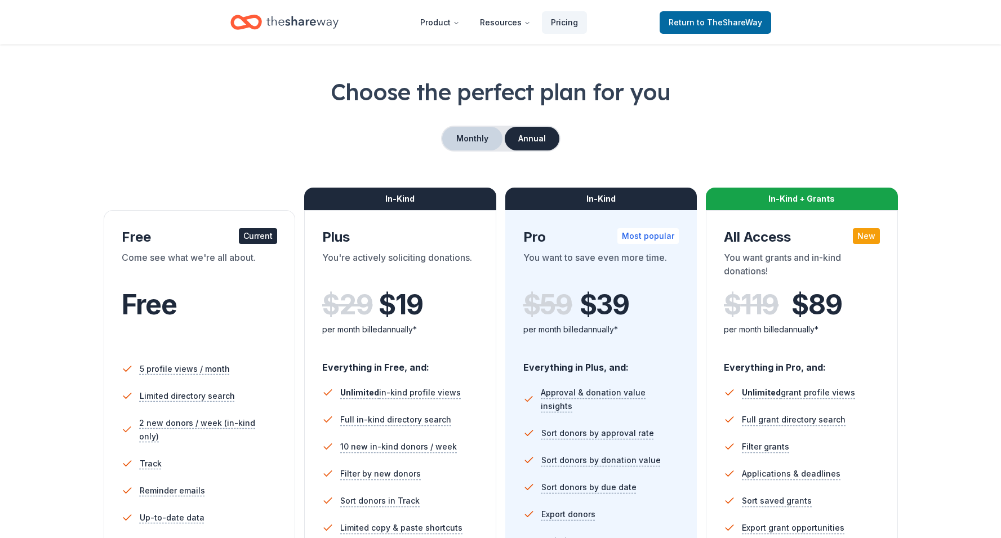
click at [484, 131] on button "Monthly" at bounding box center [472, 139] width 60 height 24
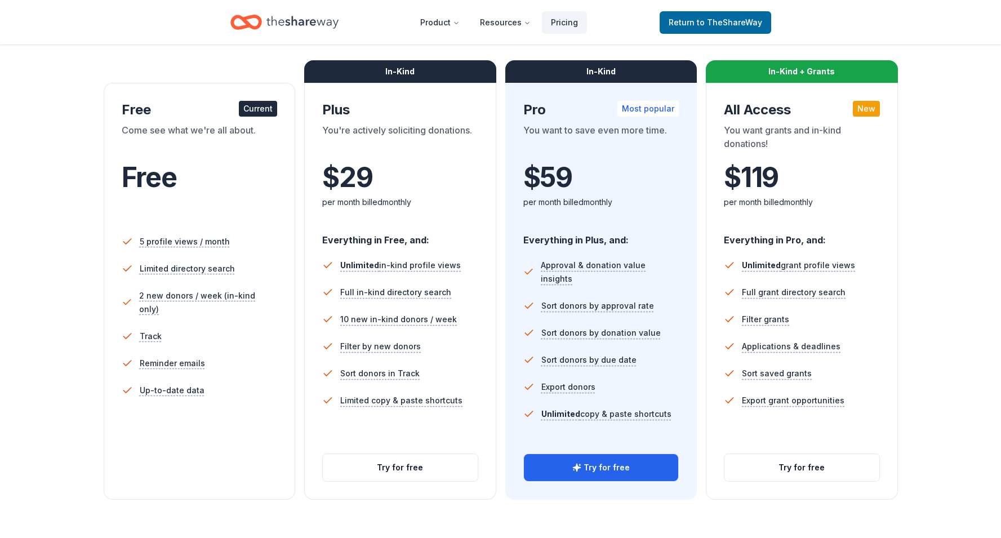
scroll to position [166, 0]
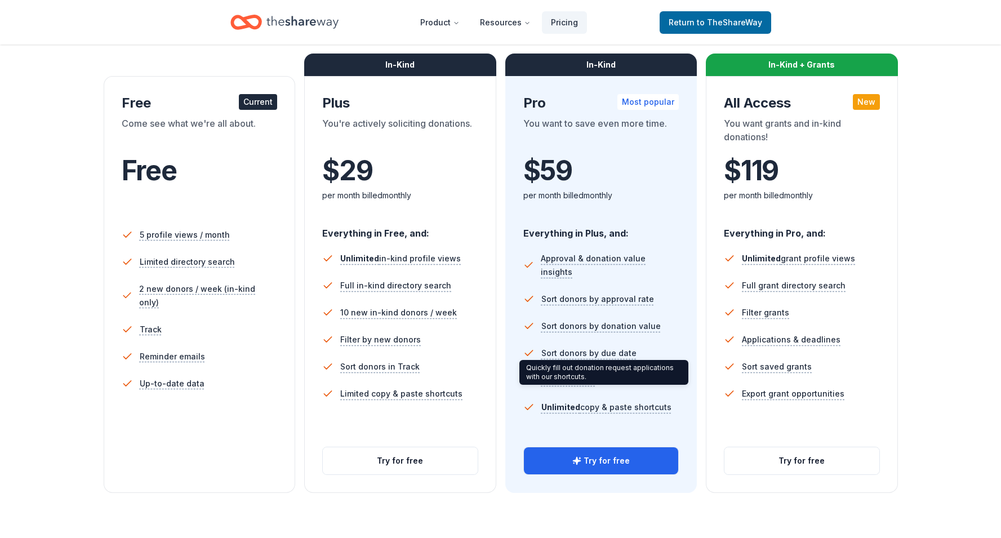
drag, startPoint x: 613, startPoint y: 122, endPoint x: 605, endPoint y: 407, distance: 285.0
click at [605, 407] on div "In-Kind Pro Most popular You want to save even more time. $ 59 $ per month bill…" at bounding box center [601, 284] width 192 height 417
click at [604, 418] on div "Everything in Plus, and: Approval & donation value insights Sort donors by appr…" at bounding box center [601, 329] width 156 height 225
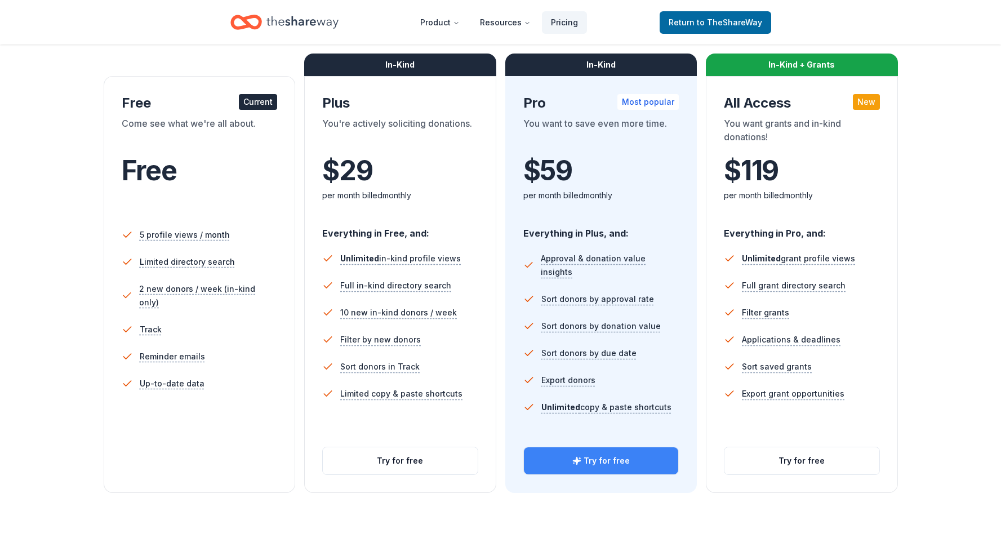
click at [605, 449] on button "Try for free" at bounding box center [601, 460] width 155 height 27
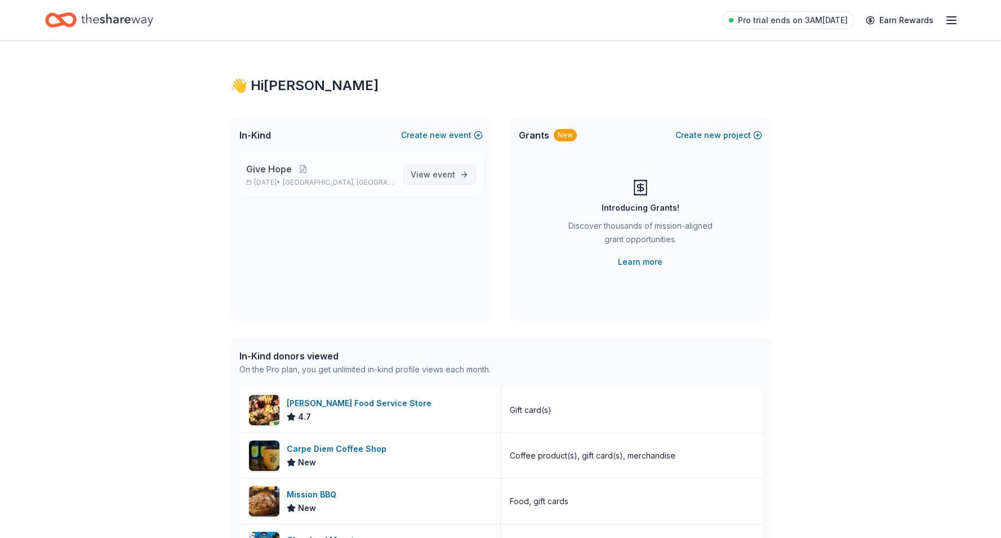
click at [449, 180] on span "View event" at bounding box center [432, 175] width 44 height 14
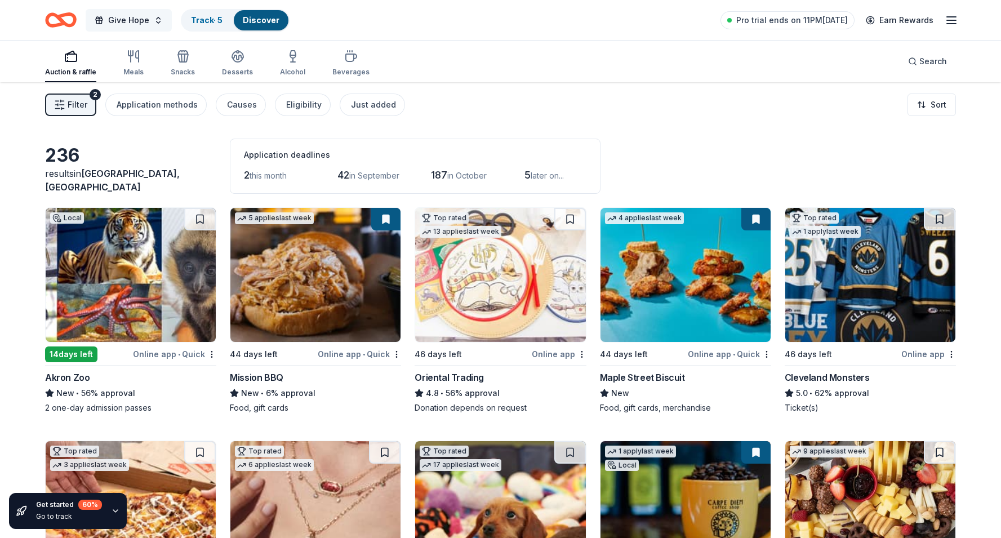
click at [135, 19] on span "Give Hope" at bounding box center [128, 21] width 41 height 14
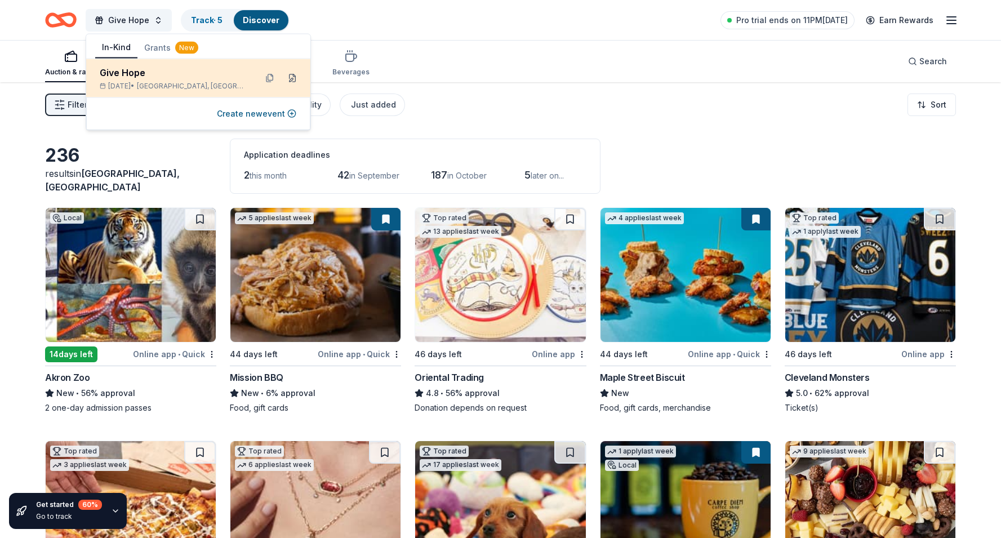
click at [298, 81] on button at bounding box center [292, 78] width 18 height 18
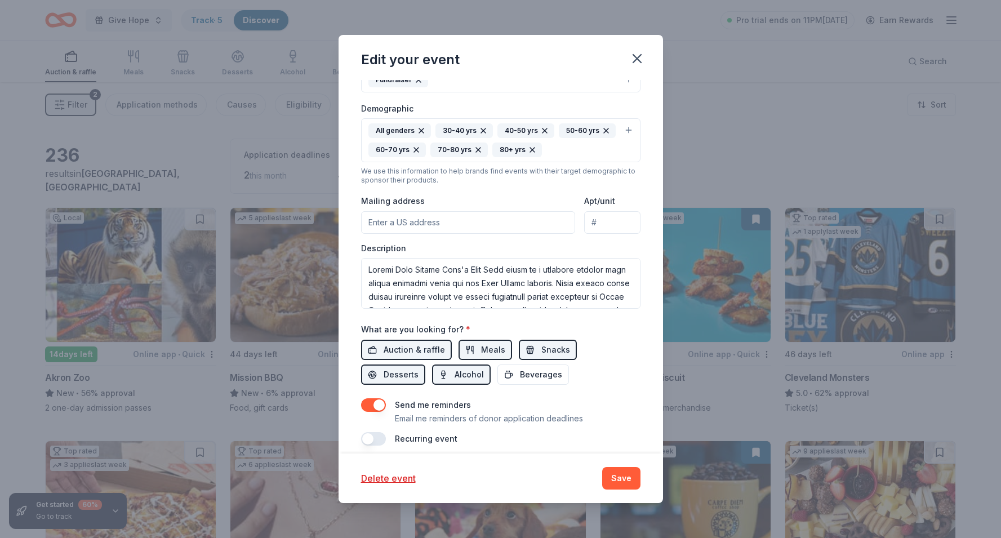
scroll to position [256, 0]
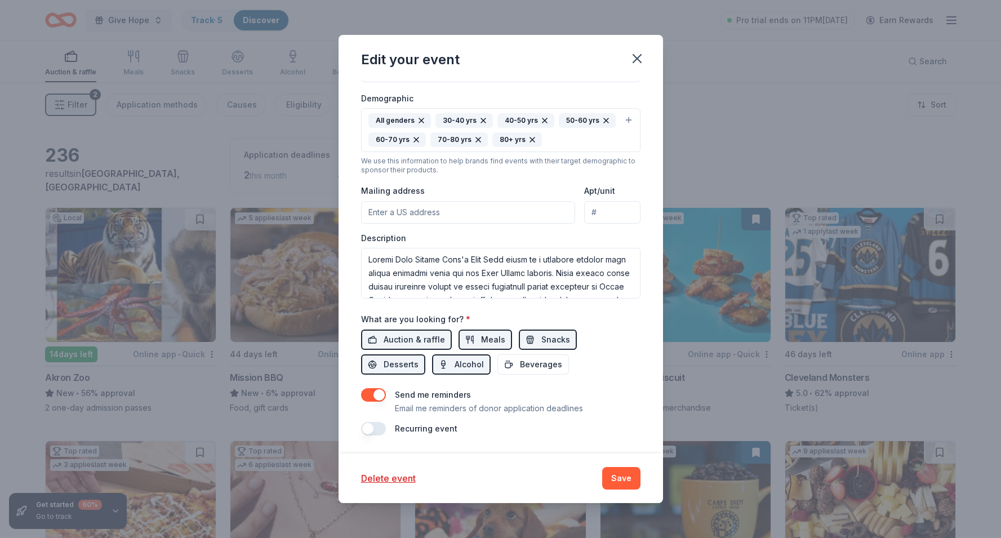
click at [409, 214] on input "Mailing address" at bounding box center [468, 212] width 215 height 23
drag, startPoint x: 498, startPoint y: 212, endPoint x: 532, endPoint y: 213, distance: 33.8
click at [532, 213] on input "9607 Bendelton Circle Northwest, Massillon, OH, 44646" at bounding box center [468, 212] width 215 height 23
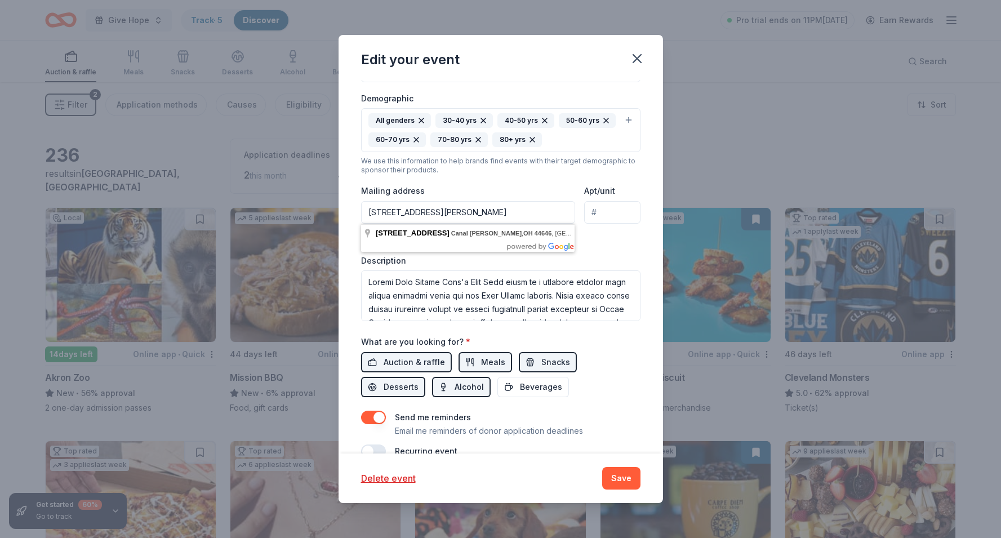
scroll to position [0, 20]
drag, startPoint x: 527, startPoint y: 212, endPoint x: 586, endPoint y: 217, distance: 59.3
click at [586, 217] on div "Mailing address 9607 Bendelton Circle Northwest, Canal Fulton, OH, 44646 Apt/un…" at bounding box center [500, 204] width 279 height 40
click at [558, 217] on input "9607 Bendelton Circle Northwest, Canal Fulton, OH, 44646" at bounding box center [468, 212] width 215 height 23
drag, startPoint x: 559, startPoint y: 212, endPoint x: 578, endPoint y: 212, distance: 18.6
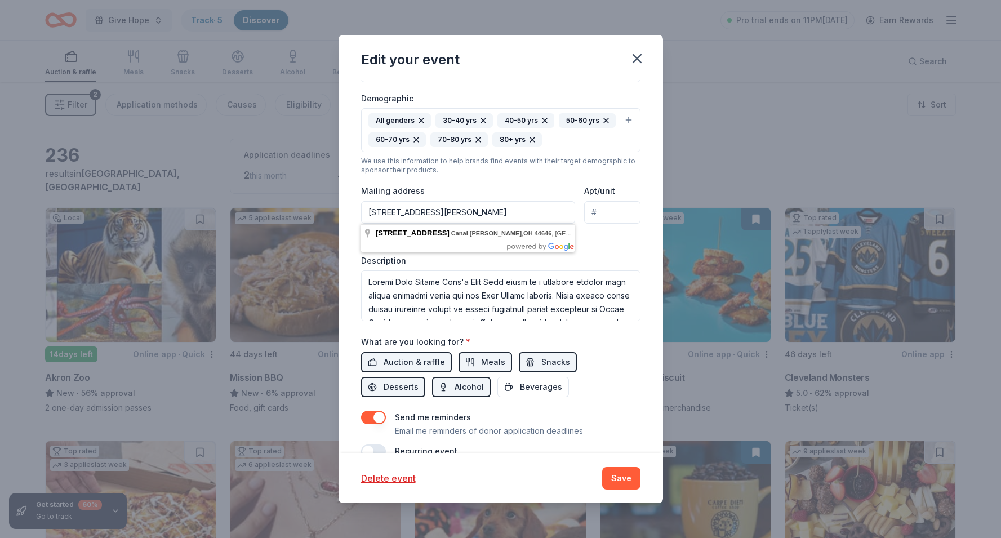
click at [578, 212] on div "Mailing address 9607 Bendelton Circle Northwest, Canal Fulton, OH, 44646 Apt/un…" at bounding box center [500, 204] width 279 height 40
drag, startPoint x: 435, startPoint y: 213, endPoint x: 473, endPoint y: 213, distance: 37.7
click at [473, 213] on input "9607 Bendelton Circle Northwest, Canal Fulton, OH, 44614" at bounding box center [468, 212] width 215 height 23
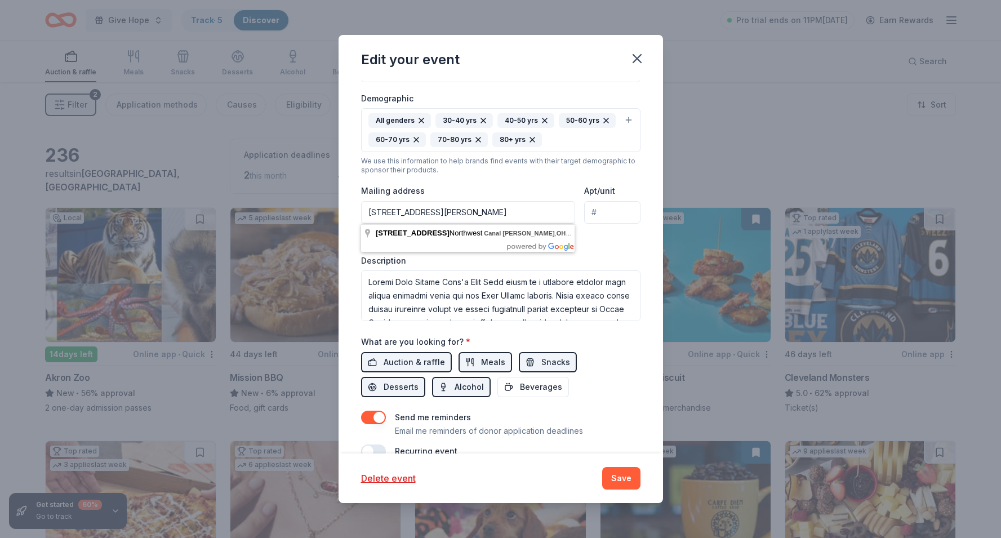
click at [551, 214] on input "9607 Bendelton Circle, Canal Fulton, OH, 44614" at bounding box center [468, 212] width 215 height 23
click at [618, 222] on input "Apt/unit" at bounding box center [612, 212] width 56 height 23
click at [458, 237] on div "Please enter a valid US address" at bounding box center [427, 240] width 133 height 14
click at [477, 212] on input "9607 Bendelton Circle, Canal Fulton, OH, 44614" at bounding box center [468, 212] width 215 height 23
click at [517, 249] on div "Event type * Fundraiser Demographic All genders 30-40 yrs 40-50 yrs 50-60 yrs 6…" at bounding box center [500, 180] width 279 height 281
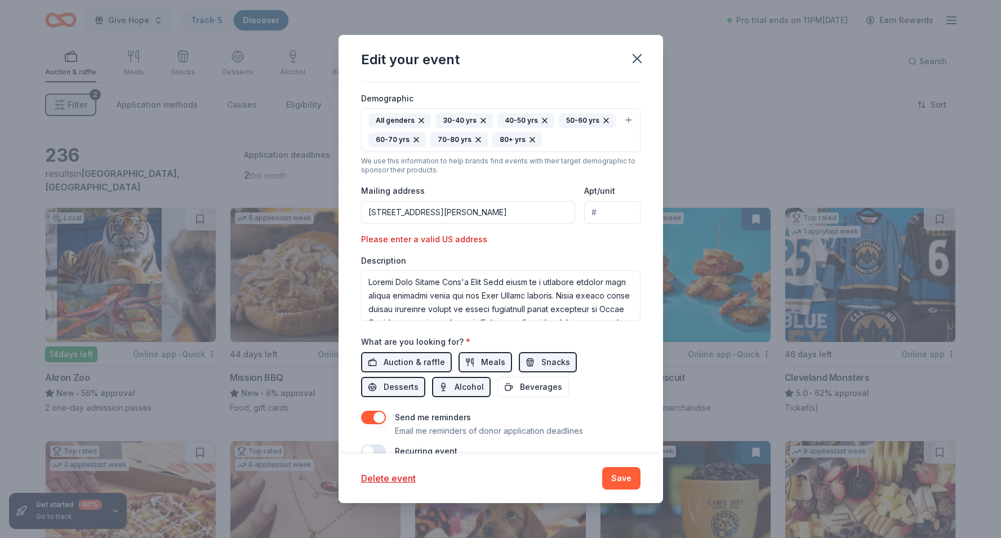
click at [512, 220] on input "9607 Bendelton Circle, Canal Fulton, OH, 44614" at bounding box center [468, 212] width 215 height 23
drag, startPoint x: 552, startPoint y: 211, endPoint x: 449, endPoint y: 209, distance: 103.0
click at [449, 209] on input "9607 Bendelton Circle, Canal Fulton, OH, 44614" at bounding box center [468, 212] width 215 height 23
type input "9607 Bendelton Circle Northwest, Massillon, OH, 44646"
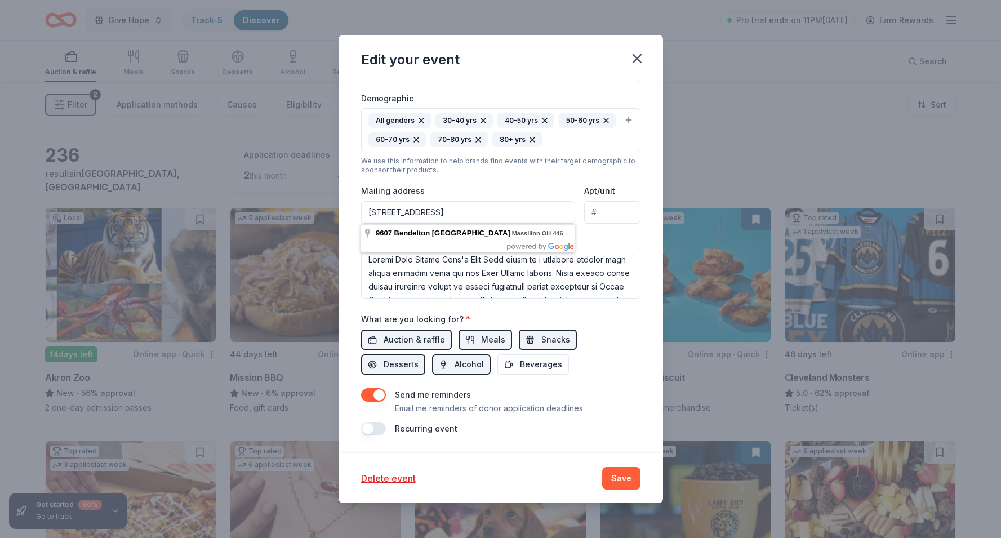
scroll to position [0, 9]
drag, startPoint x: 516, startPoint y: 215, endPoint x: 594, endPoint y: 215, distance: 78.3
click at [594, 215] on div "Mailing address 9607 Bendelton Circle Northwest, Massillon, OH, 44646 Apt/unit" at bounding box center [500, 204] width 279 height 40
click at [559, 173] on div "We use this information to help brands find events with their target demographi…" at bounding box center [500, 166] width 279 height 18
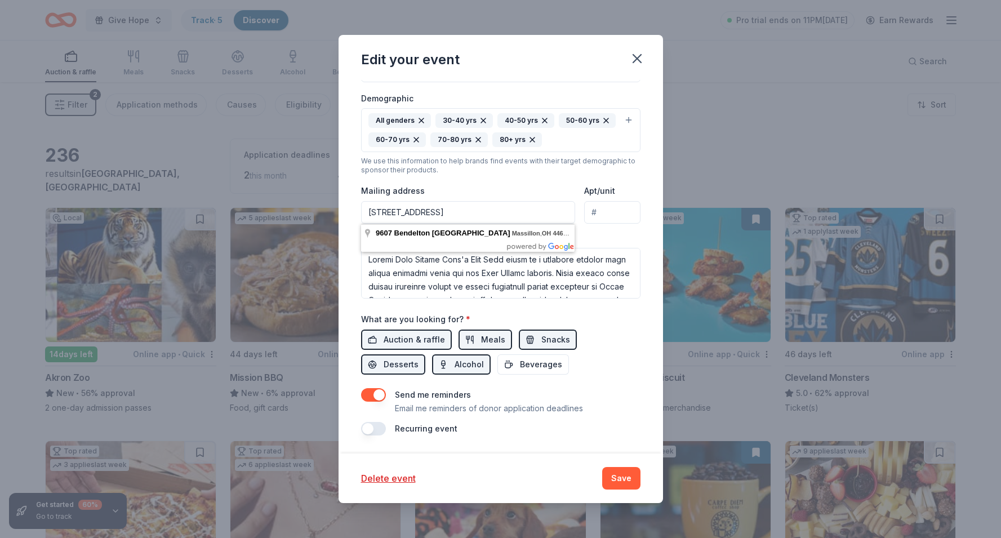
scroll to position [0, 9]
drag, startPoint x: 410, startPoint y: 215, endPoint x: 565, endPoint y: 218, distance: 154.9
click at [565, 218] on input "9607 Bendelton Circle Northwest, Massillon, OH, 44646" at bounding box center [468, 212] width 215 height 23
click at [555, 187] on div "Mailing address 9607 Bendelton Circle Northwest, Massillon, OH, 44646" at bounding box center [468, 204] width 215 height 40
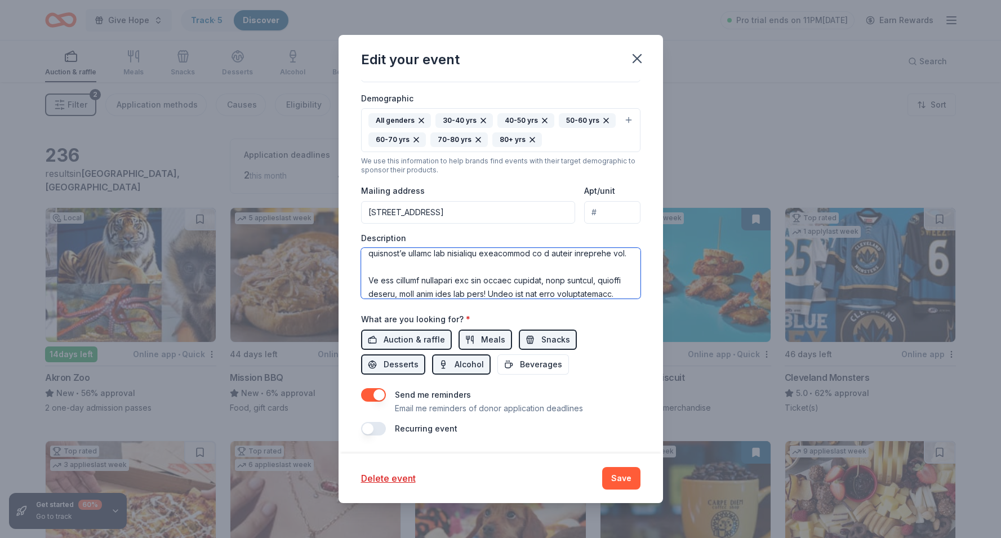
scroll to position [257, 0]
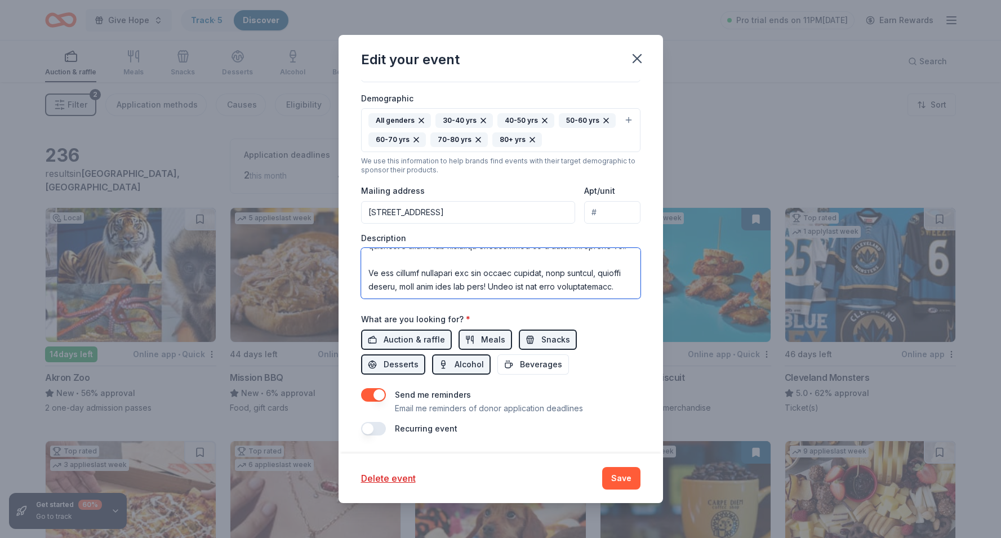
drag, startPoint x: 370, startPoint y: 255, endPoint x: 463, endPoint y: 301, distance: 104.2
click at [463, 301] on div "Event name * Give Hope 10 /100 Event website https://www.littlepinkribbongirl.o…" at bounding box center [500, 165] width 279 height 542
paste textarea "Little Pink Ribbon Girl’s annual Give Hope event, taking place on [DATE] at [PE…"
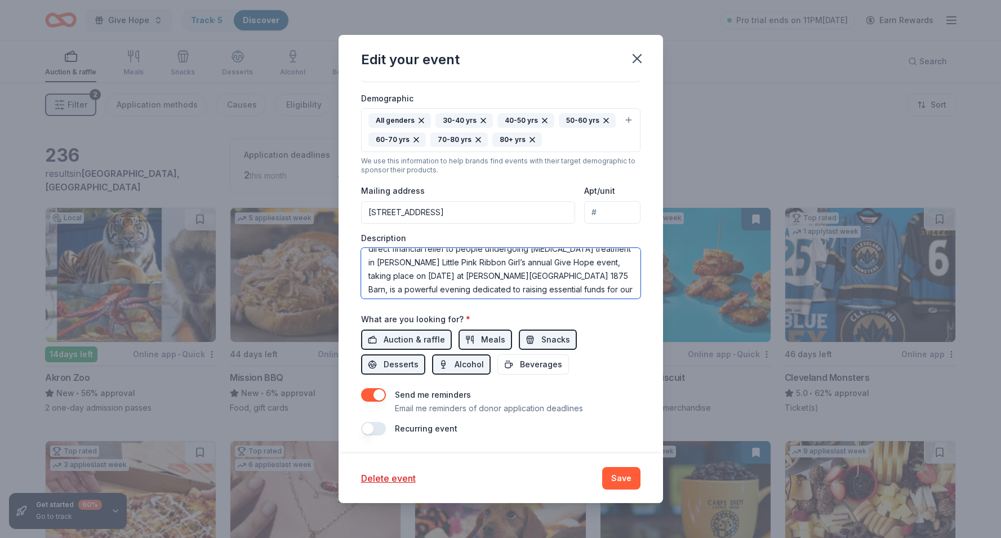
scroll to position [39, 0]
drag, startPoint x: 385, startPoint y: 281, endPoint x: 385, endPoint y: 325, distance: 43.9
click at [385, 325] on div "Event name * Give Hope 10 /100 Event website https://www.littlepinkribbongirl.o…" at bounding box center [500, 165] width 279 height 542
type textarea "Little Pink Ribbon Girl's Give Hope event is a powerful evening that raises cri…"
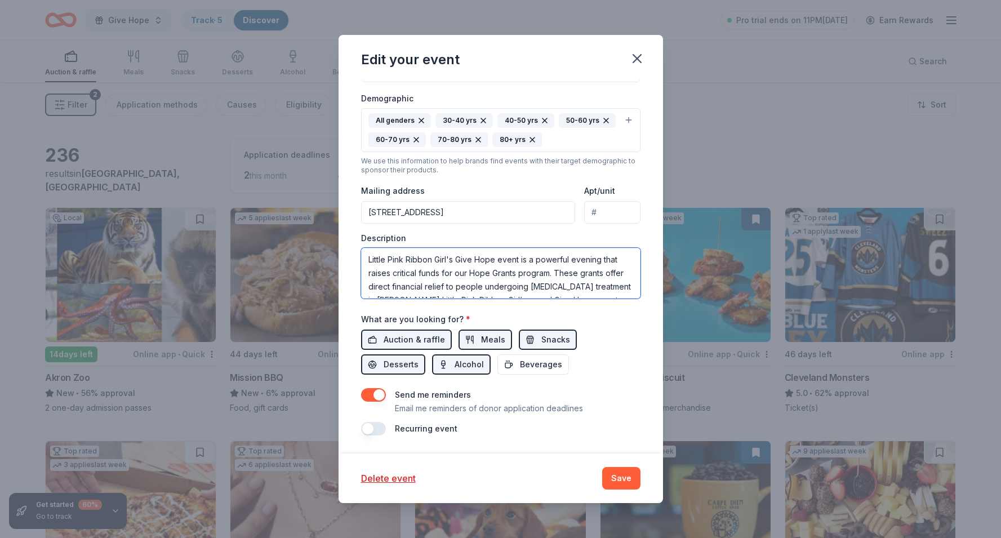
drag, startPoint x: 630, startPoint y: 287, endPoint x: 345, endPoint y: 212, distance: 295.0
click at [345, 212] on div "Update donors you've applied to Let donors know of any updates you've made sinc…" at bounding box center [500, 266] width 324 height 373
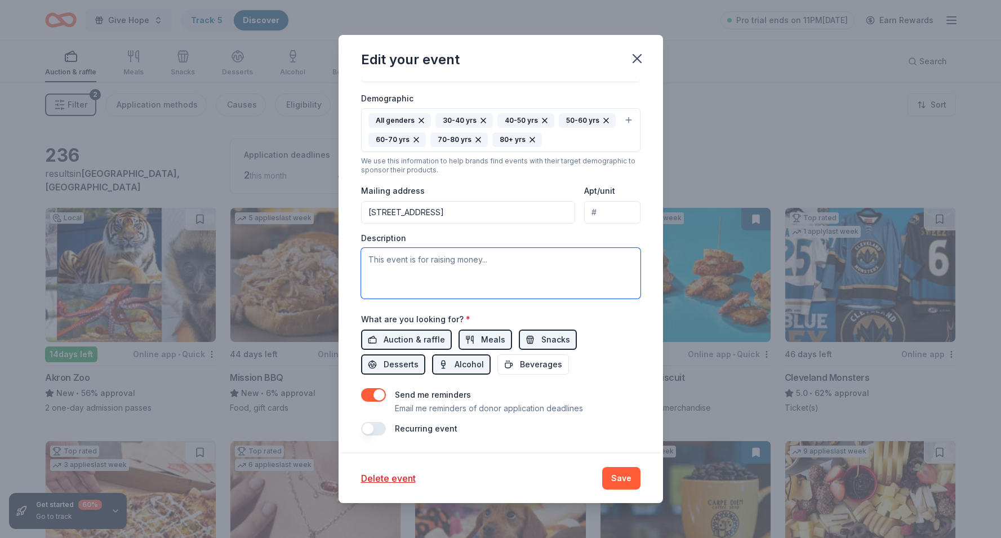
paste textarea "Little Pink Ribbon Girl’s annual Give Hope event, taking place on [DATE] at [PE…"
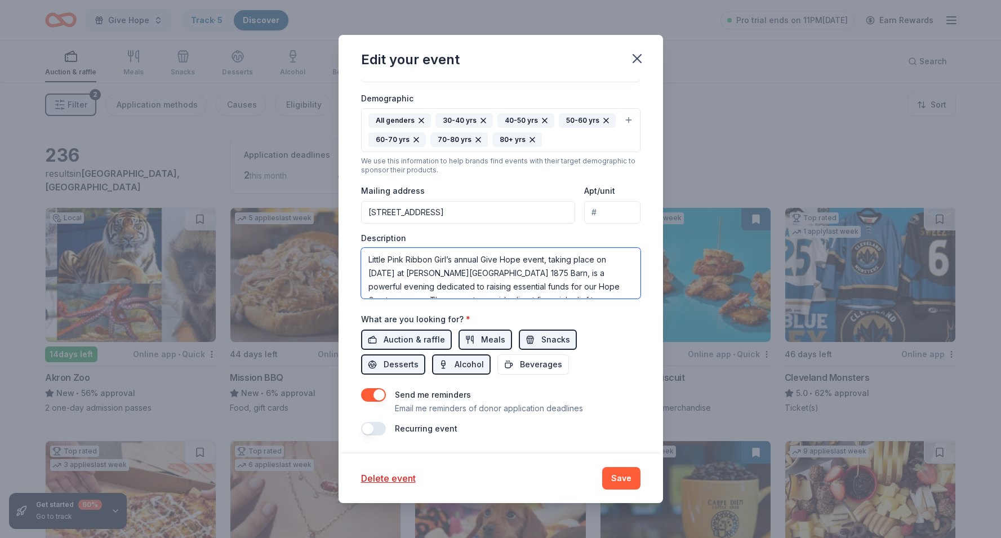
drag, startPoint x: 411, startPoint y: 270, endPoint x: 412, endPoint y: 222, distance: 47.3
click at [412, 222] on div "Event type * Fundraiser Demographic All genders 30-40 yrs 40-50 yrs 50-60 yrs 6…" at bounding box center [500, 169] width 279 height 258
click at [419, 280] on textarea "Little Pink Ribbon Girl’s annual Give Hope event, taking place on [DATE] at [PE…" at bounding box center [500, 273] width 279 height 51
type textarea "Little Pink Ribbon Girl’s annual Give Hope event, taking place on [DATE] at [PE…"
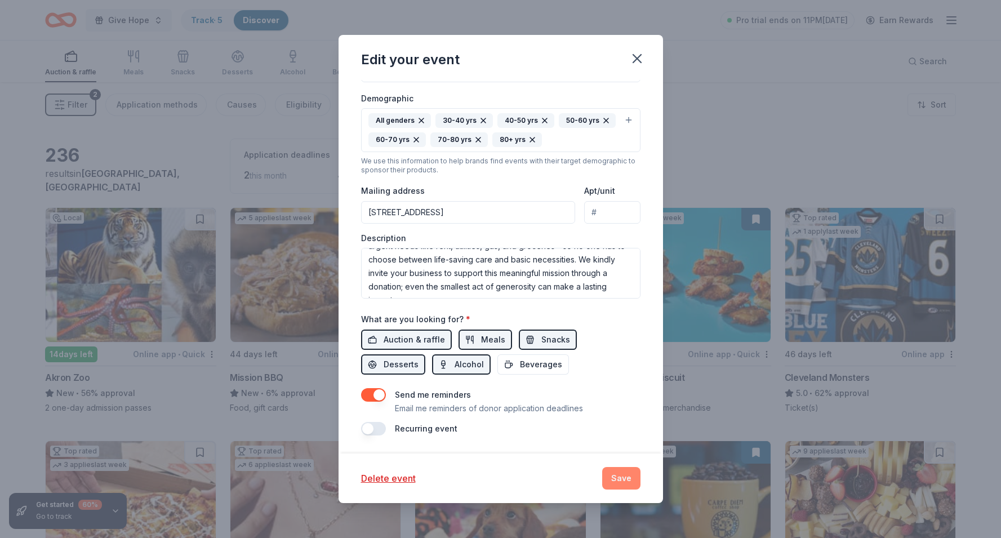
click at [619, 473] on button "Save" at bounding box center [621, 478] width 38 height 23
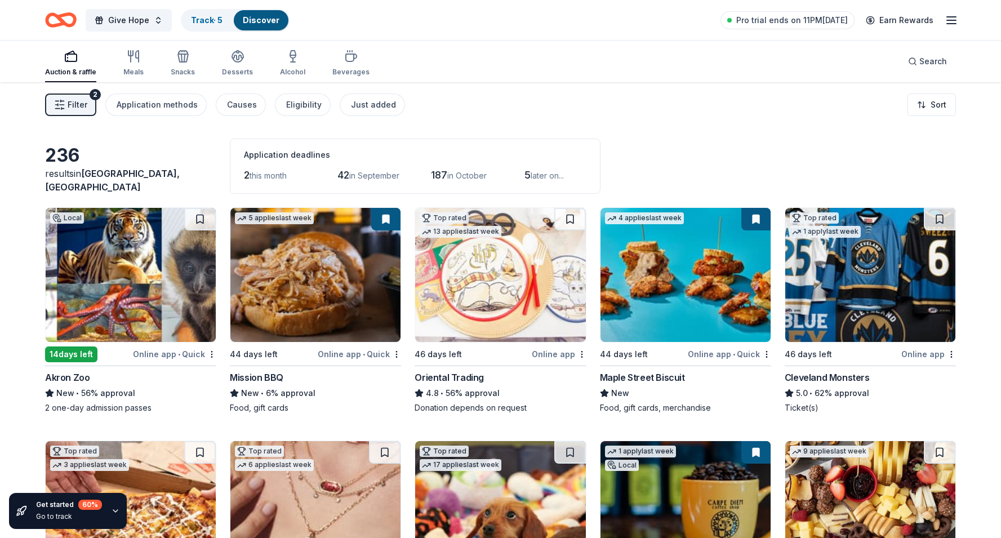
click at [74, 102] on span "Filter" at bounding box center [78, 105] width 20 height 14
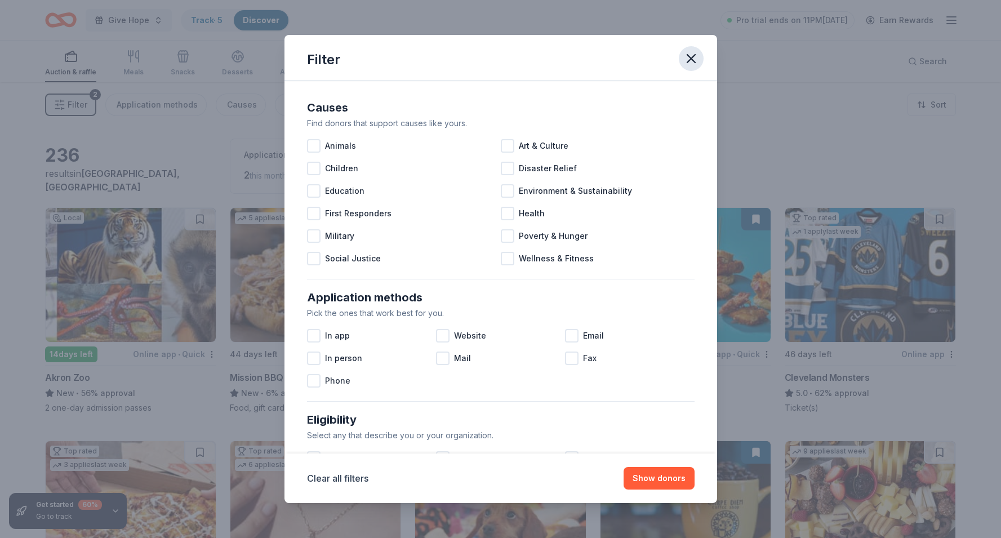
click at [691, 67] on button "button" at bounding box center [690, 58] width 25 height 25
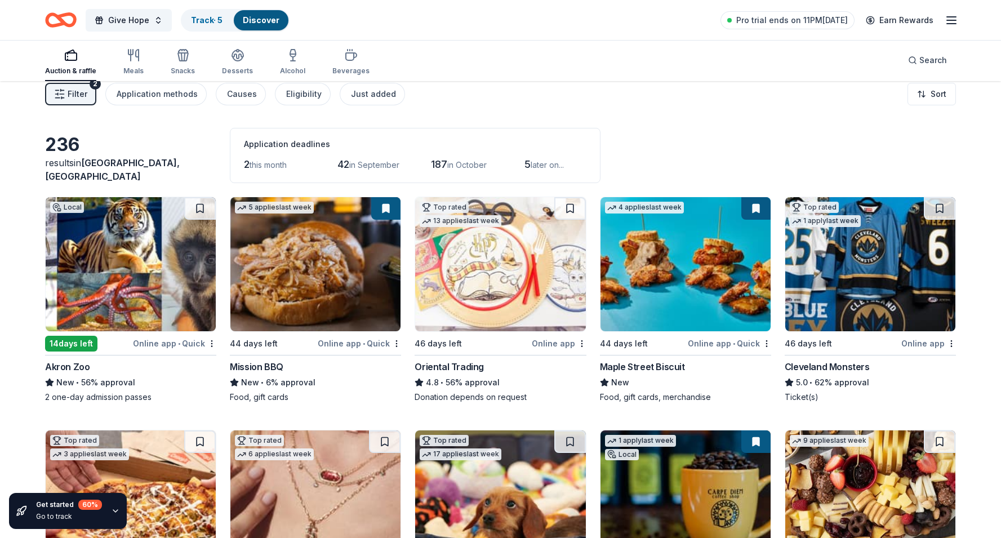
scroll to position [12, 0]
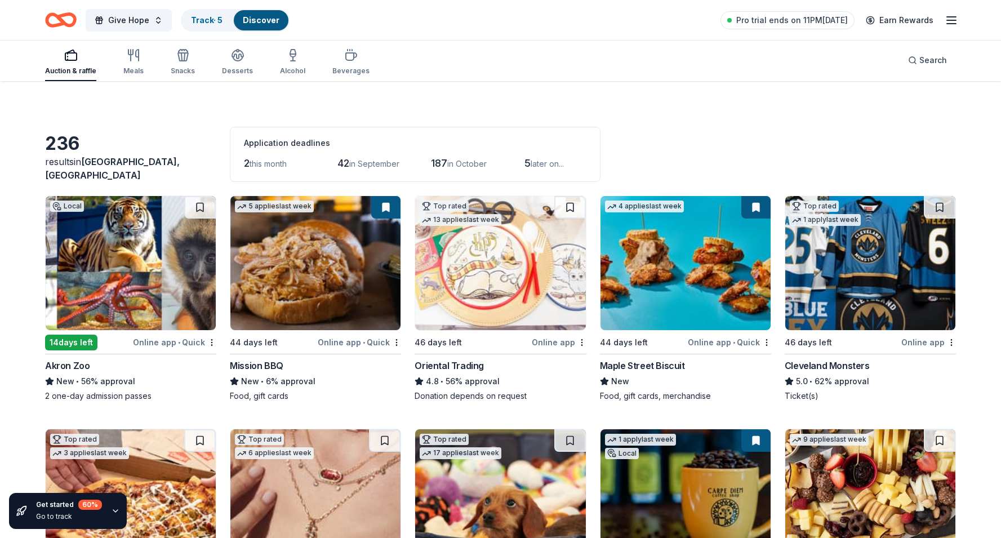
click at [255, 159] on span "this month" at bounding box center [267, 164] width 37 height 10
click at [249, 162] on span "2" at bounding box center [247, 163] width 6 height 12
click at [248, 158] on span "2" at bounding box center [247, 163] width 6 height 12
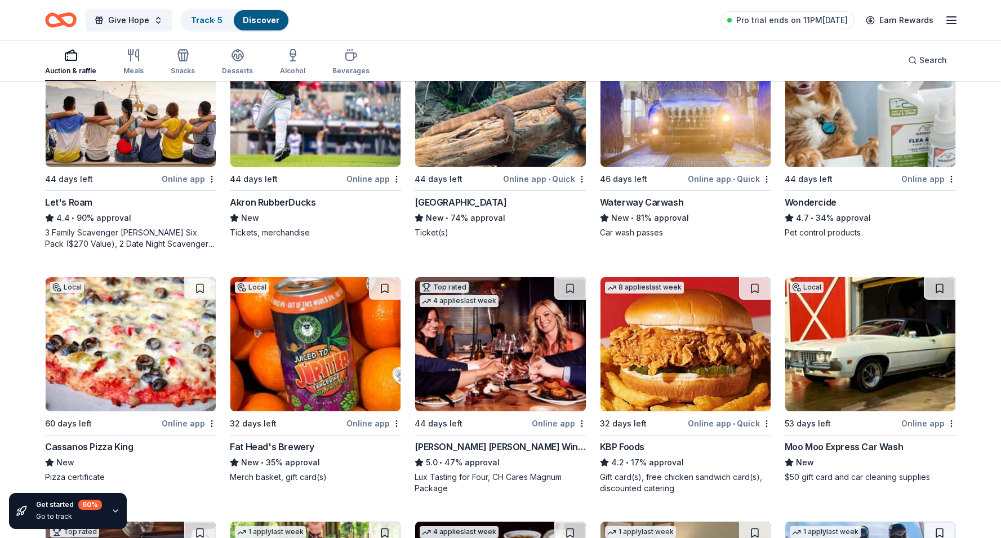
scroll to position [0, 0]
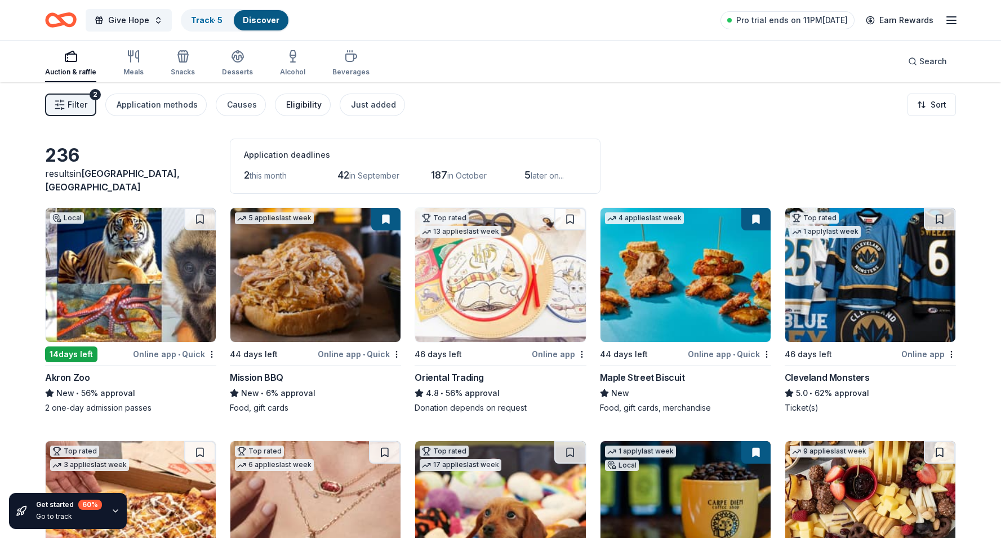
click at [288, 109] on div "Eligibility" at bounding box center [303, 105] width 35 height 14
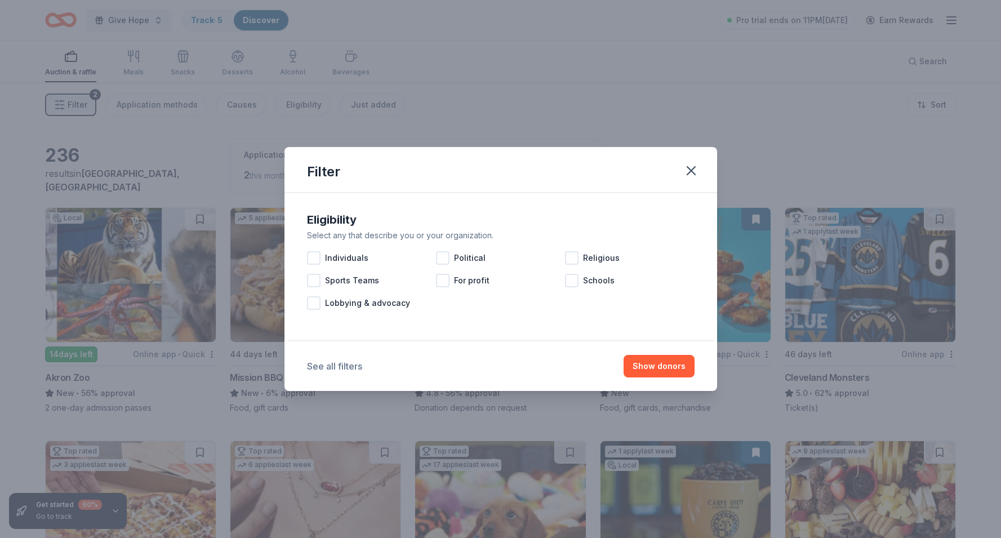
click at [356, 368] on button "See all filters" at bounding box center [334, 366] width 55 height 14
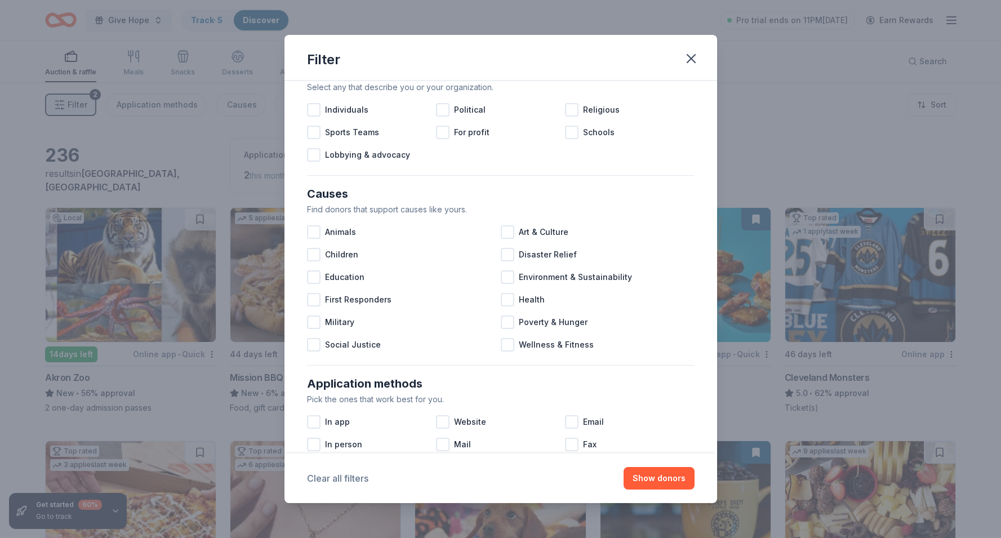
scroll to position [37, 0]
click at [507, 302] on div at bounding box center [508, 299] width 14 height 14
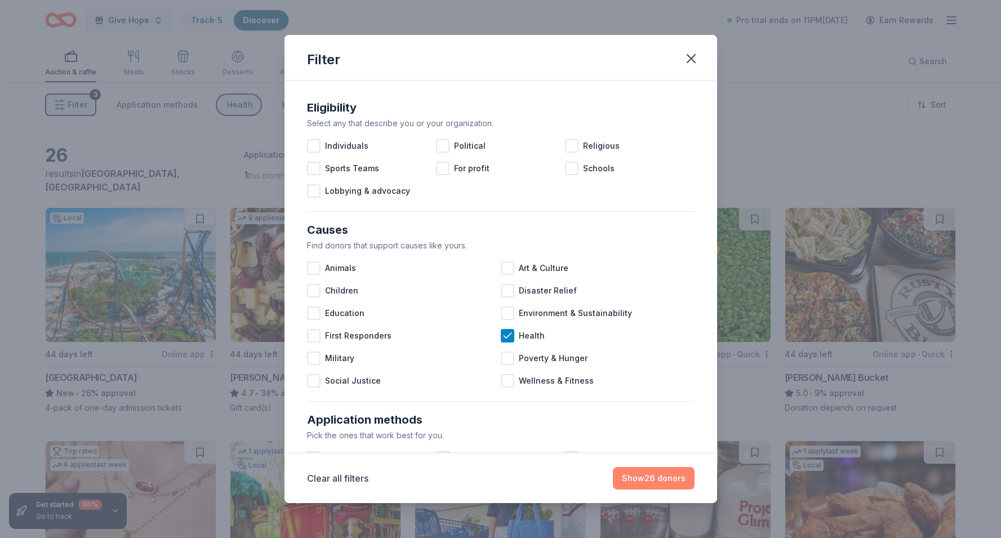
click at [637, 480] on button "Show 26 donors" at bounding box center [654, 478] width 82 height 23
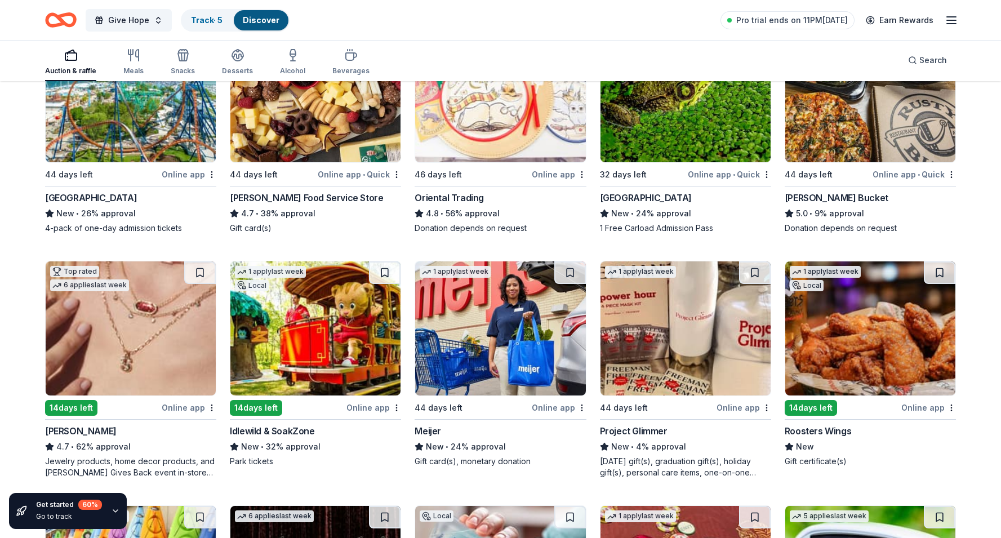
scroll to position [182, 0]
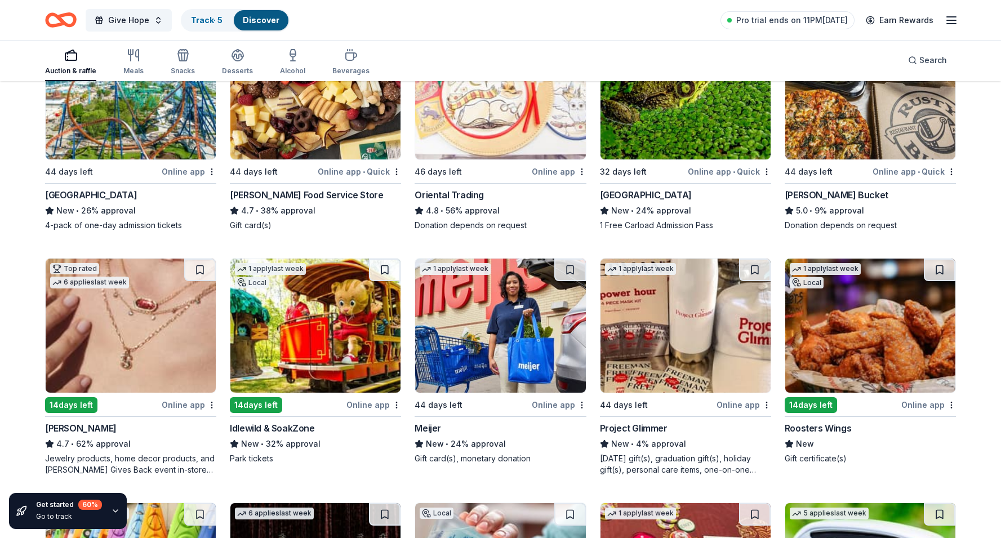
click at [364, 359] on img at bounding box center [315, 325] width 170 height 134
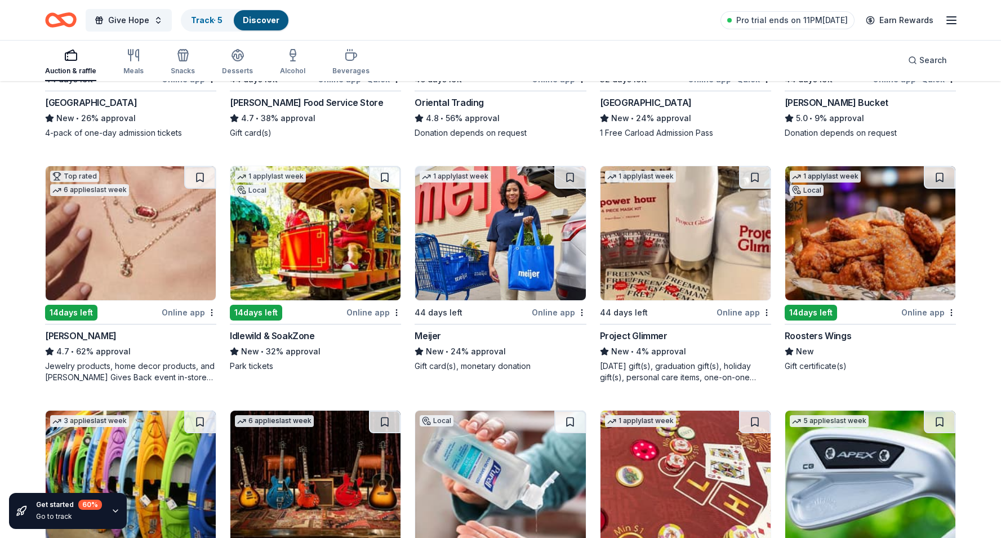
scroll to position [277, 0]
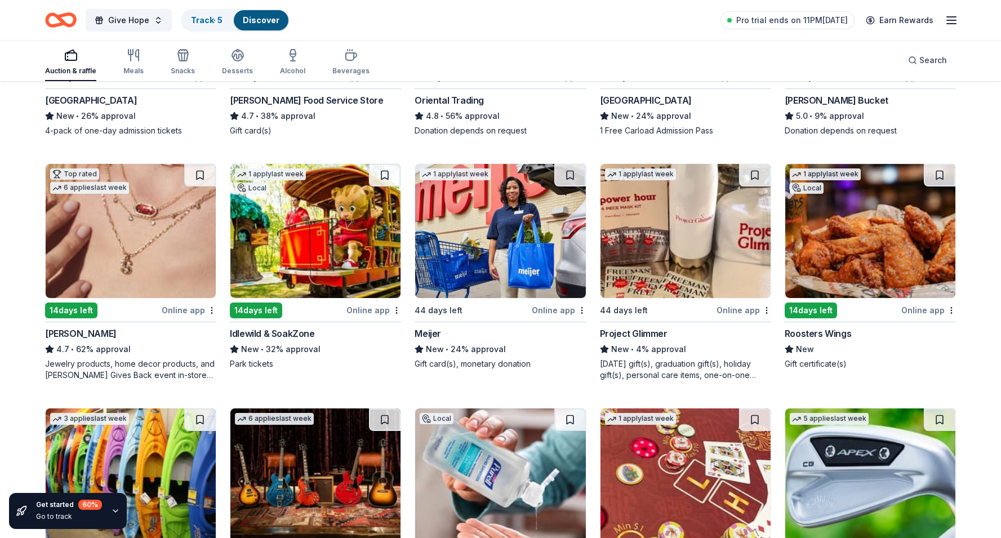
click at [918, 310] on div "Online app" at bounding box center [928, 310] width 55 height 14
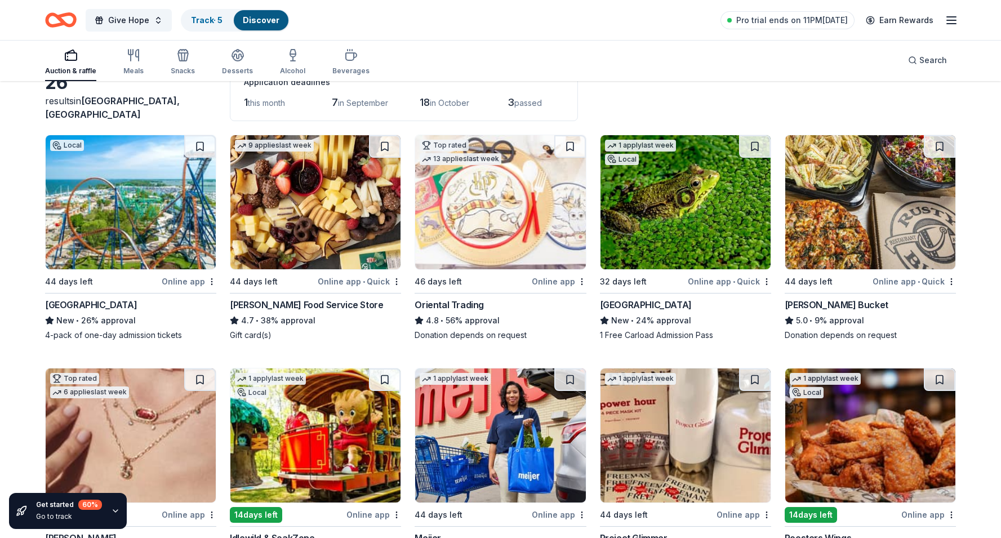
scroll to position [0, 0]
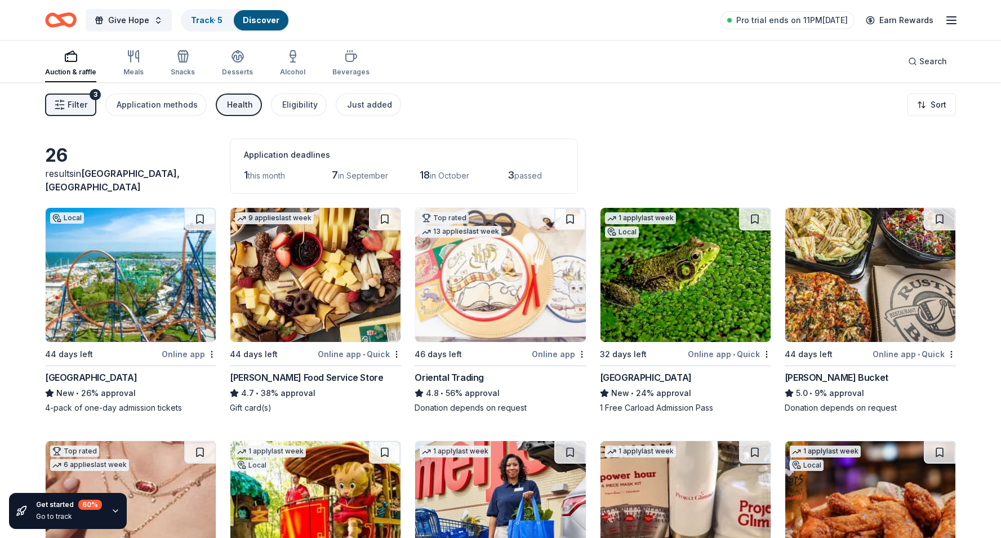
click at [83, 109] on span "Filter" at bounding box center [78, 105] width 20 height 14
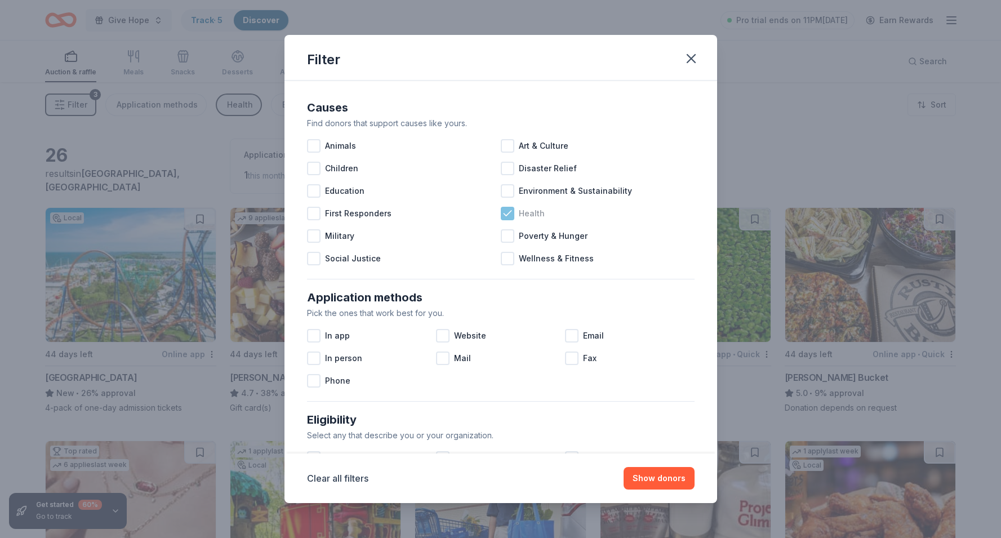
click at [503, 214] on icon at bounding box center [506, 213] width 7 height 5
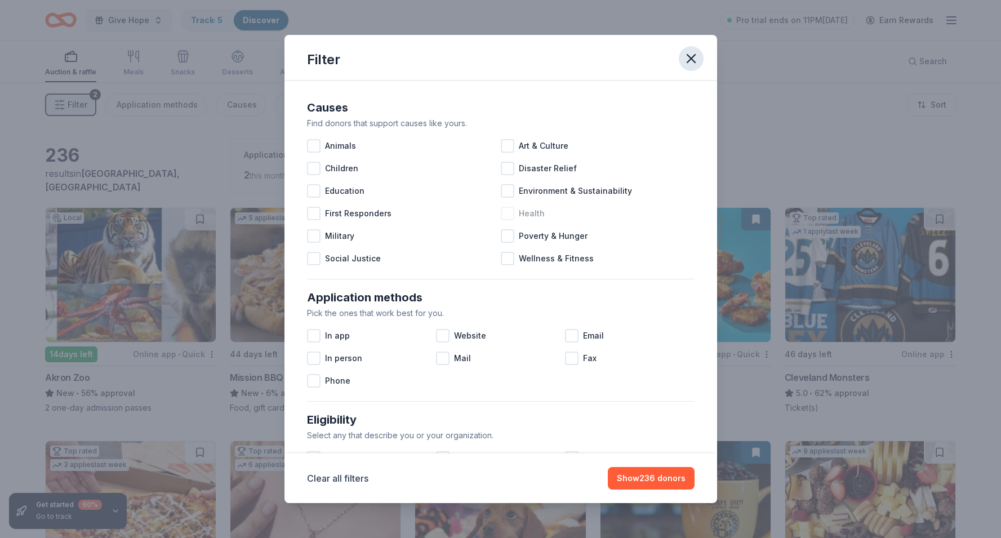
click at [691, 61] on icon "button" at bounding box center [691, 59] width 16 height 16
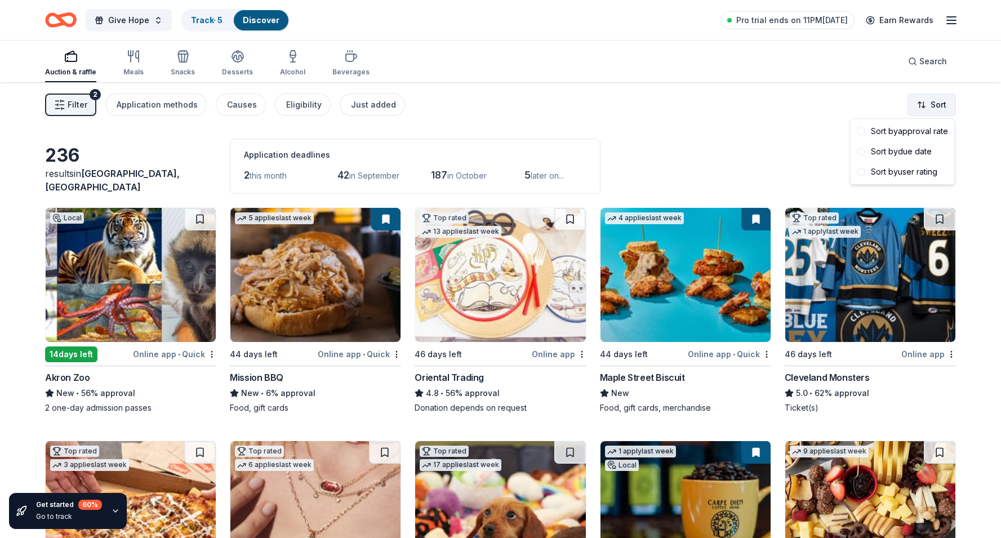
click at [941, 98] on html "Give Hope Track · 5 Discover Pro trial ends on 11PM, 9/2 Earn Rewards Auction &…" at bounding box center [500, 269] width 1001 height 538
click at [916, 127] on div "Sort by approval rate" at bounding box center [902, 131] width 100 height 20
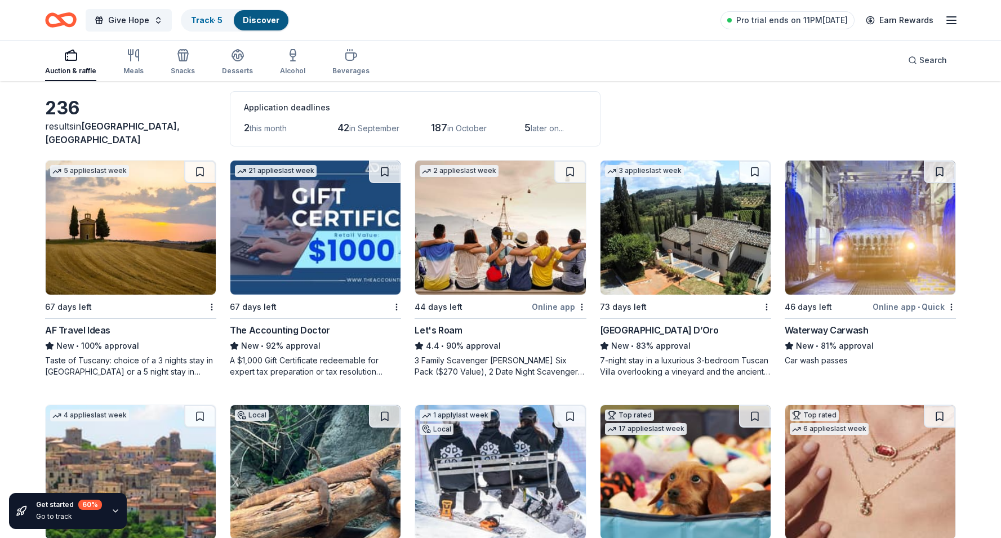
scroll to position [51, 0]
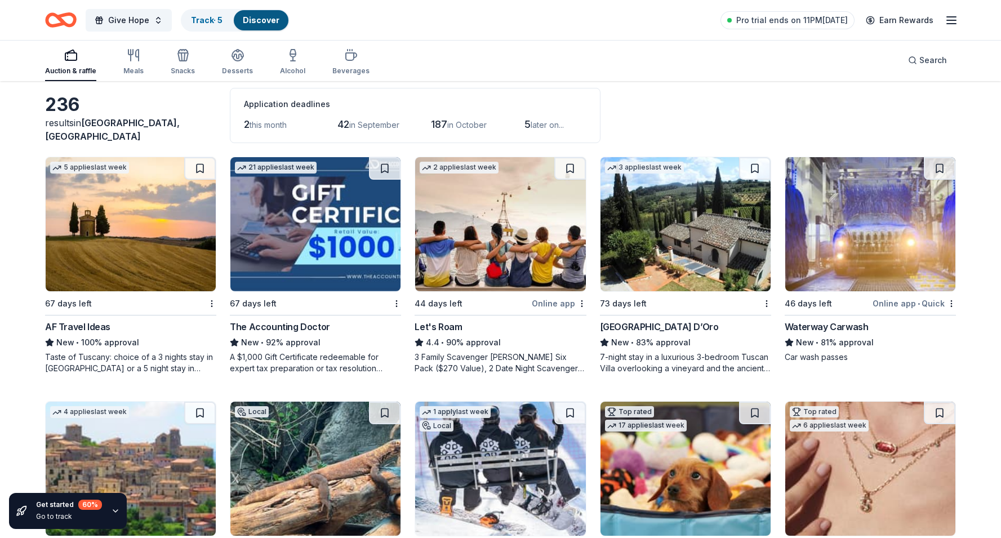
click at [150, 228] on img at bounding box center [131, 224] width 170 height 134
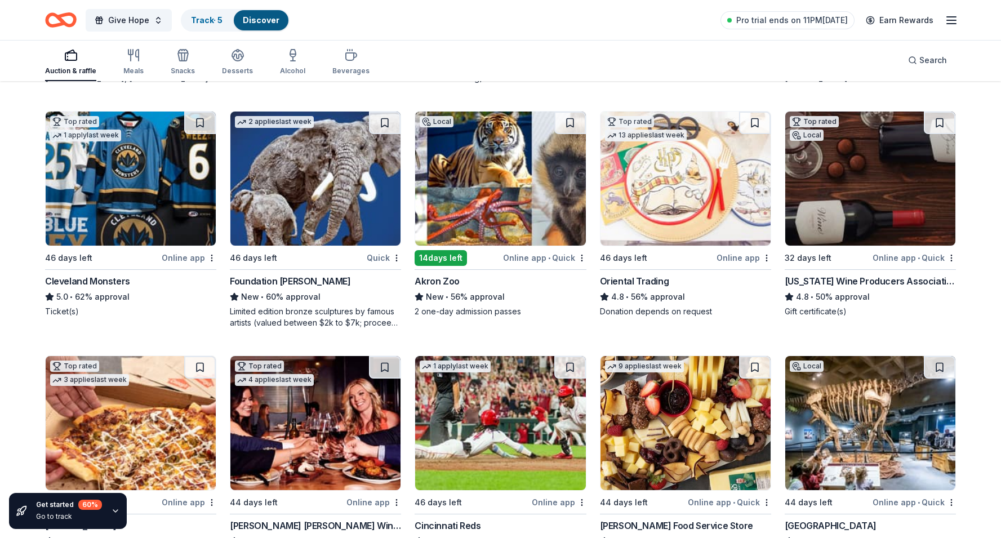
scroll to position [584, 0]
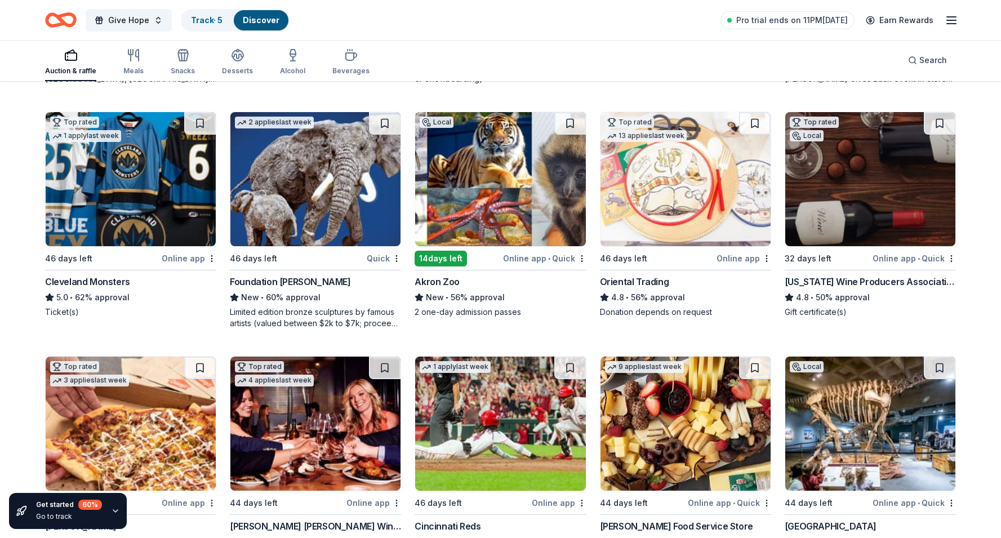
click at [352, 200] on img at bounding box center [315, 179] width 170 height 134
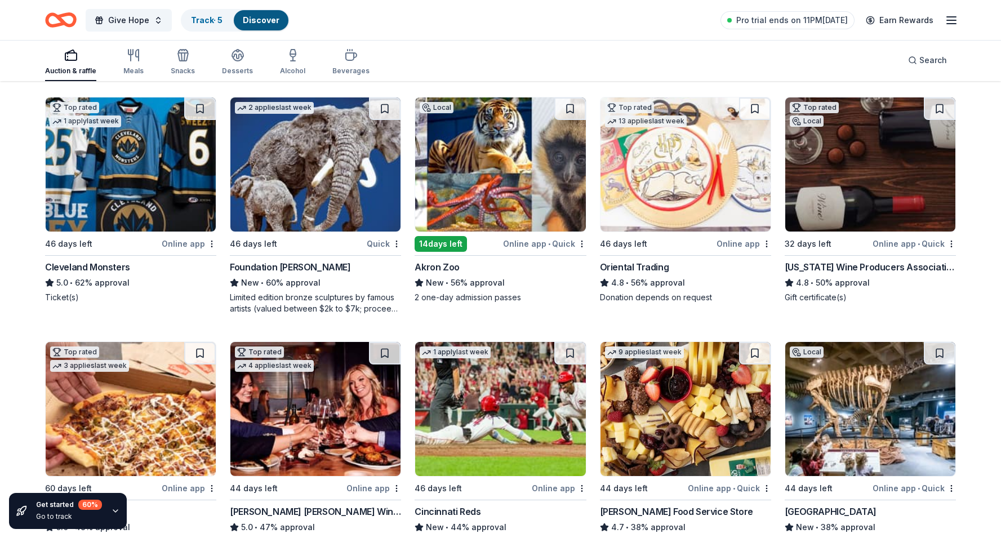
scroll to position [603, 0]
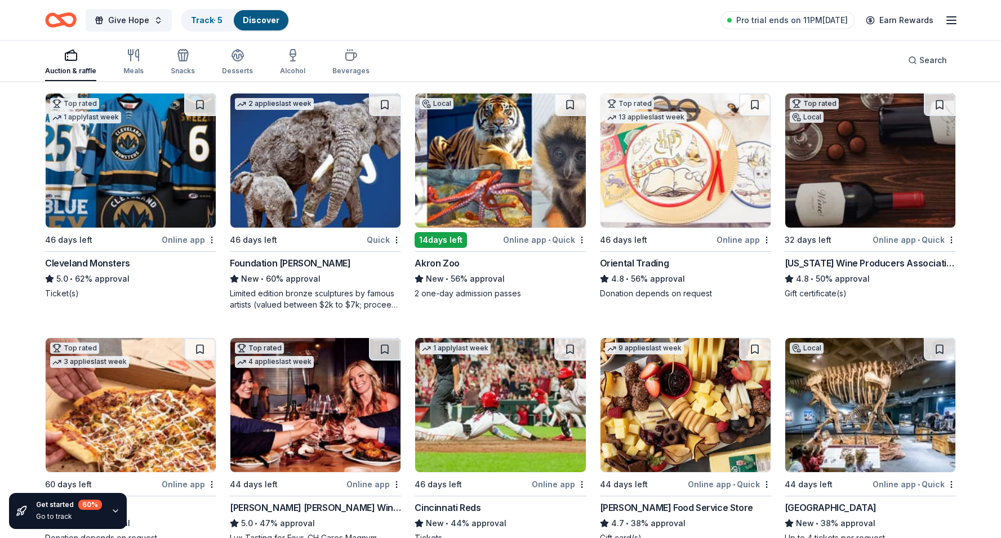
click at [892, 198] on img at bounding box center [870, 160] width 170 height 134
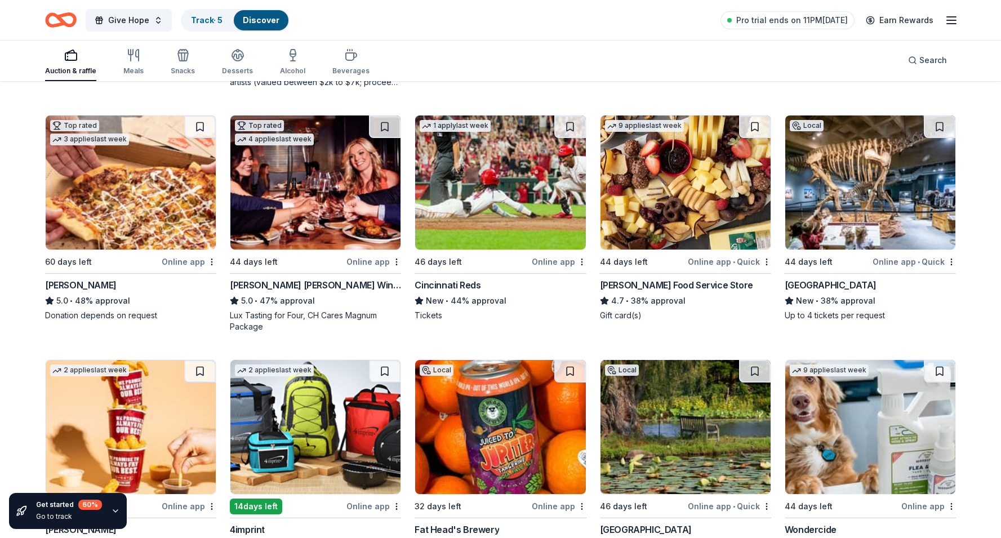
scroll to position [832, 0]
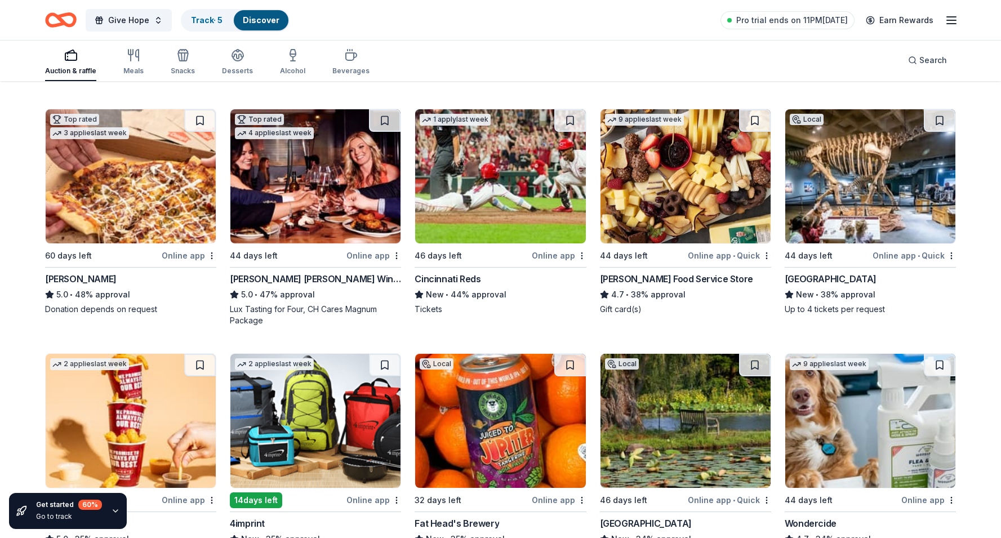
click at [331, 281] on div "Cooper's Hawk Winery and Restaurants" at bounding box center [315, 279] width 171 height 14
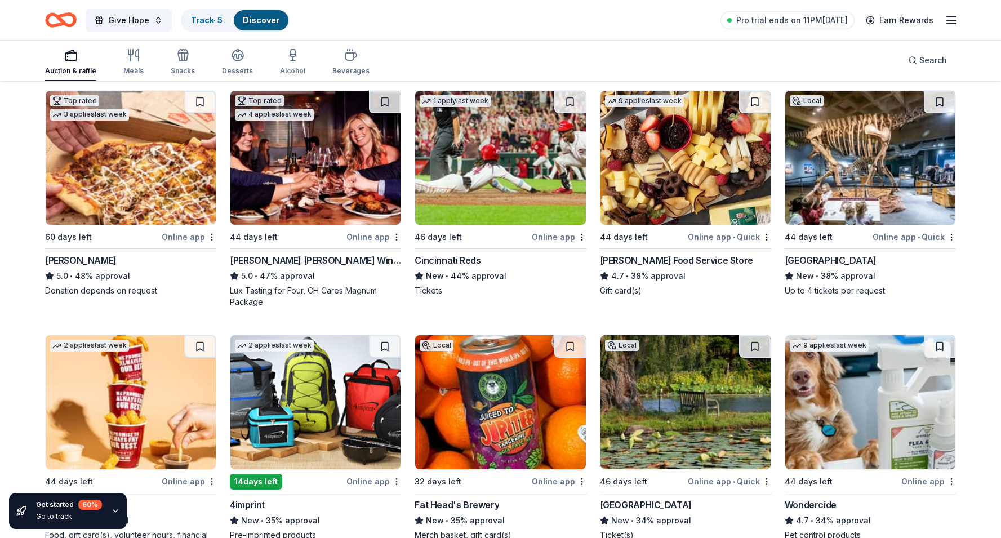
scroll to position [850, 0]
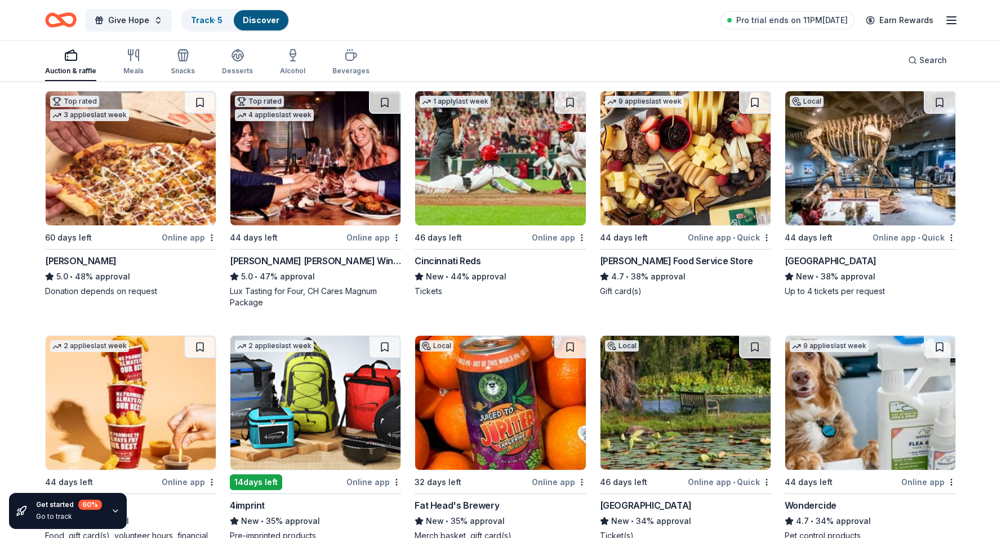
click at [859, 160] on img at bounding box center [870, 158] width 170 height 134
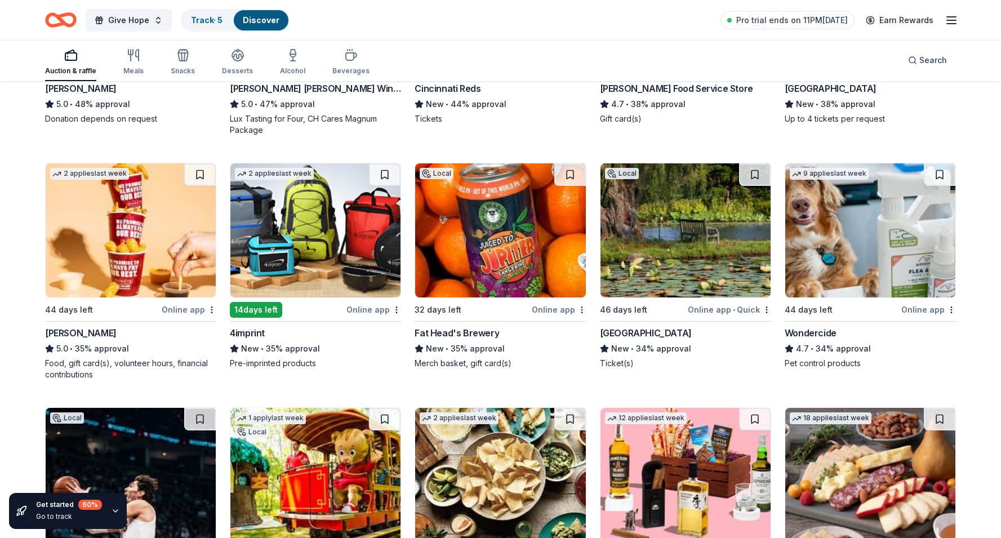
scroll to position [1023, 0]
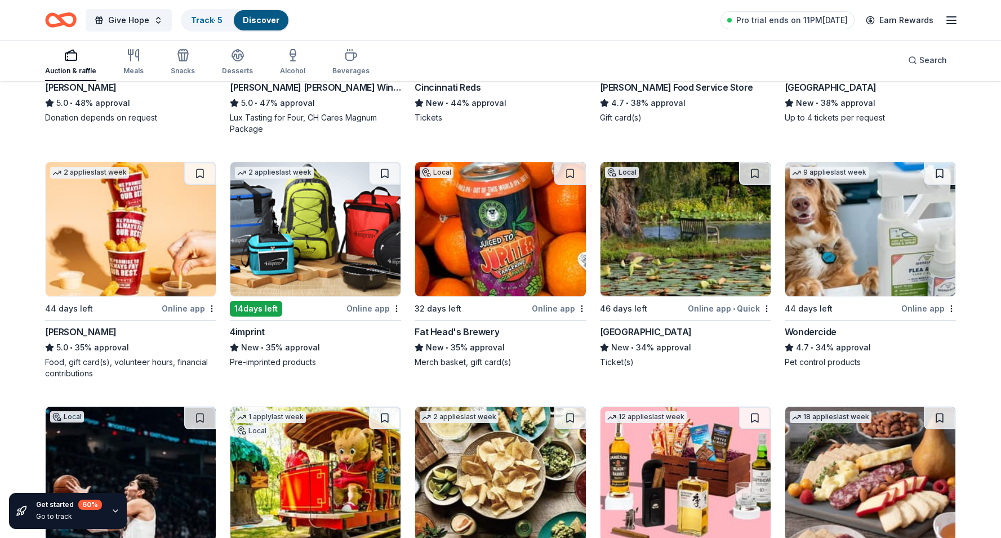
click at [163, 249] on img at bounding box center [131, 229] width 170 height 134
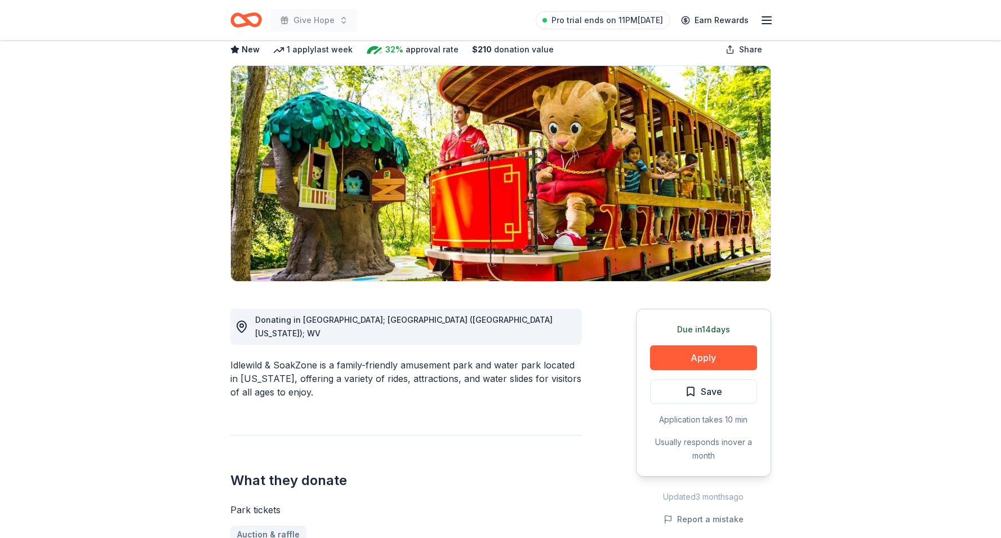
scroll to position [61, 0]
click at [686, 354] on button "Apply" at bounding box center [703, 357] width 107 height 25
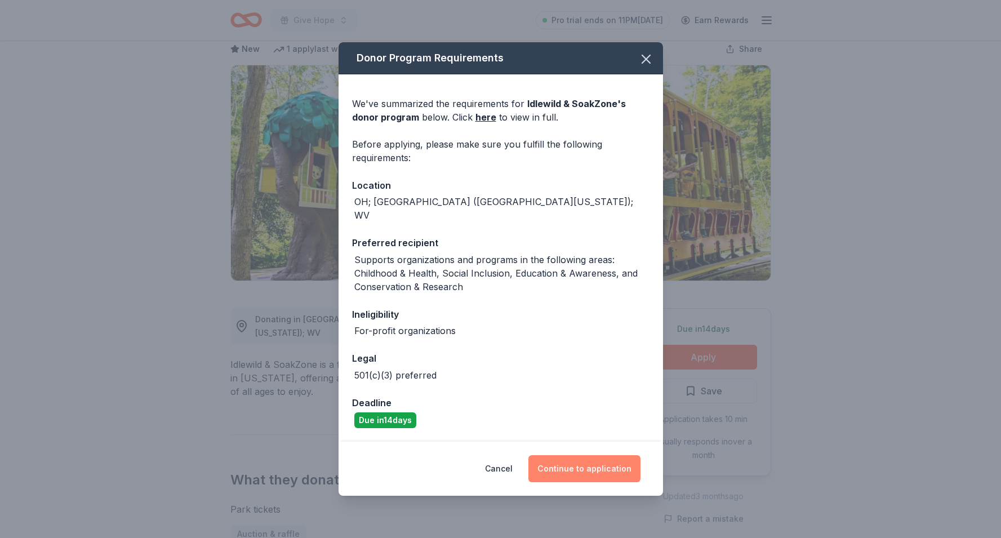
click at [560, 462] on button "Continue to application" at bounding box center [584, 468] width 112 height 27
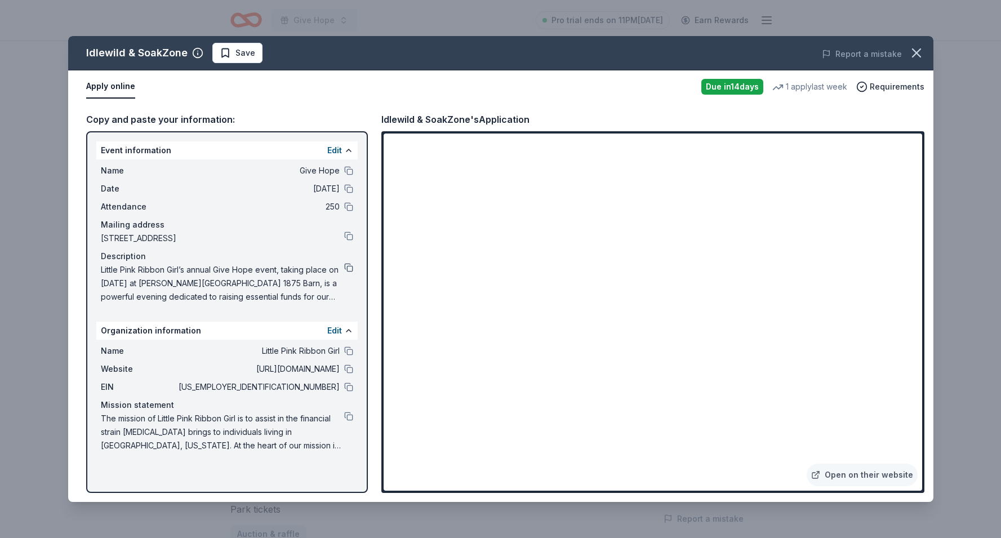
click at [347, 268] on button at bounding box center [348, 267] width 9 height 9
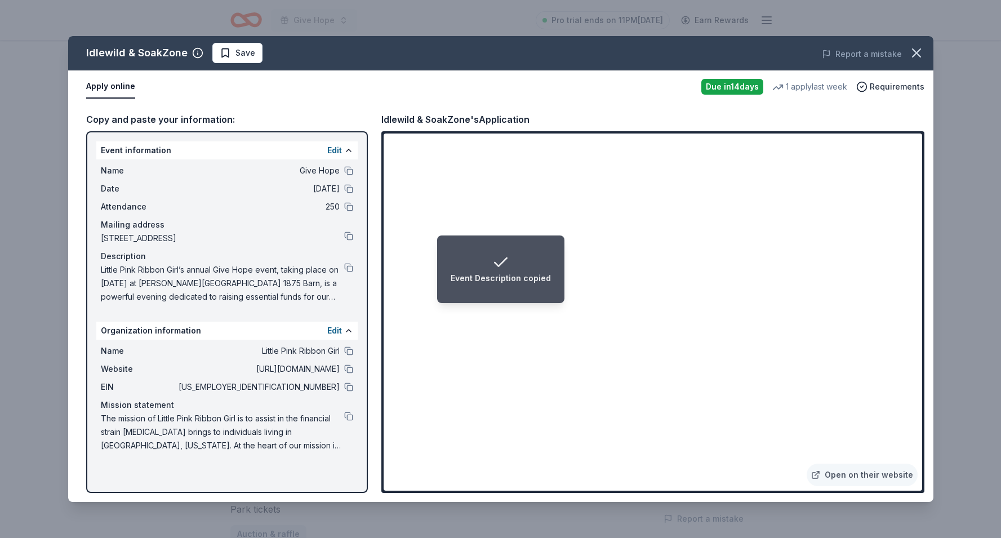
click at [503, 265] on icon "Notifications (F8)" at bounding box center [501, 262] width 18 height 18
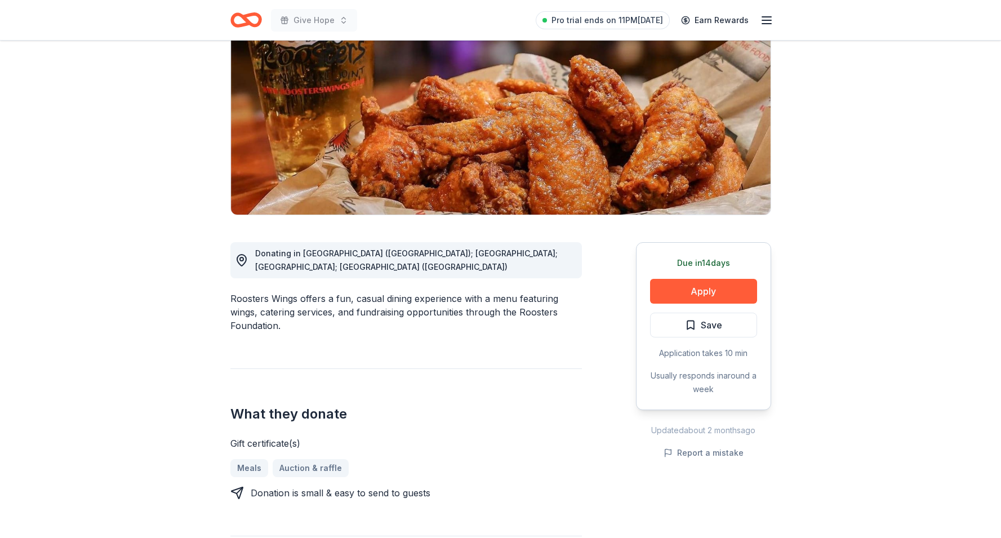
scroll to position [128, 0]
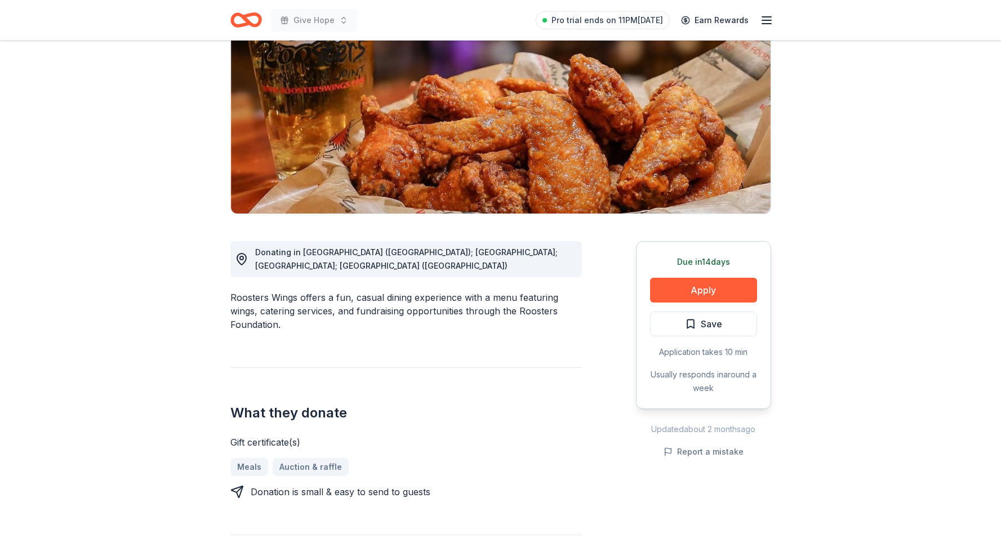
drag, startPoint x: 476, startPoint y: 296, endPoint x: 462, endPoint y: 329, distance: 36.1
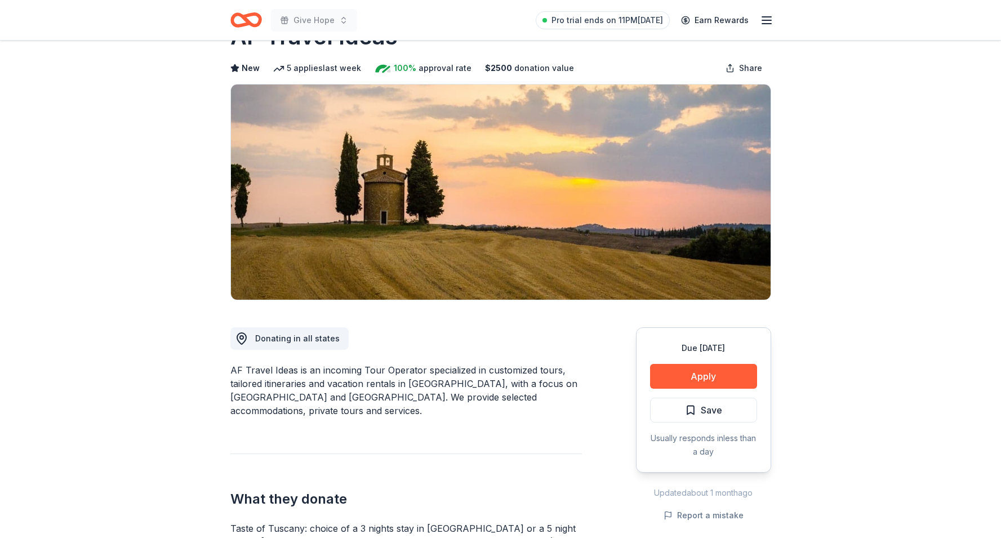
scroll to position [44, 0]
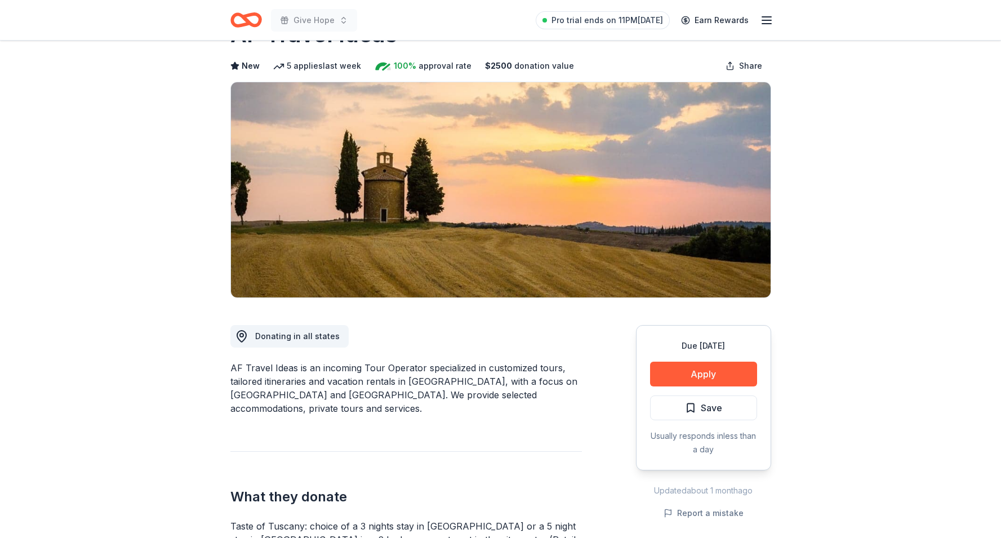
drag, startPoint x: 446, startPoint y: 368, endPoint x: 511, endPoint y: 398, distance: 71.8
click at [511, 398] on div "AF Travel Ideas is an incoming Tour Operator specialized in customized tours, t…" at bounding box center [405, 388] width 351 height 54
drag, startPoint x: 505, startPoint y: 381, endPoint x: 516, endPoint y: 402, distance: 23.9
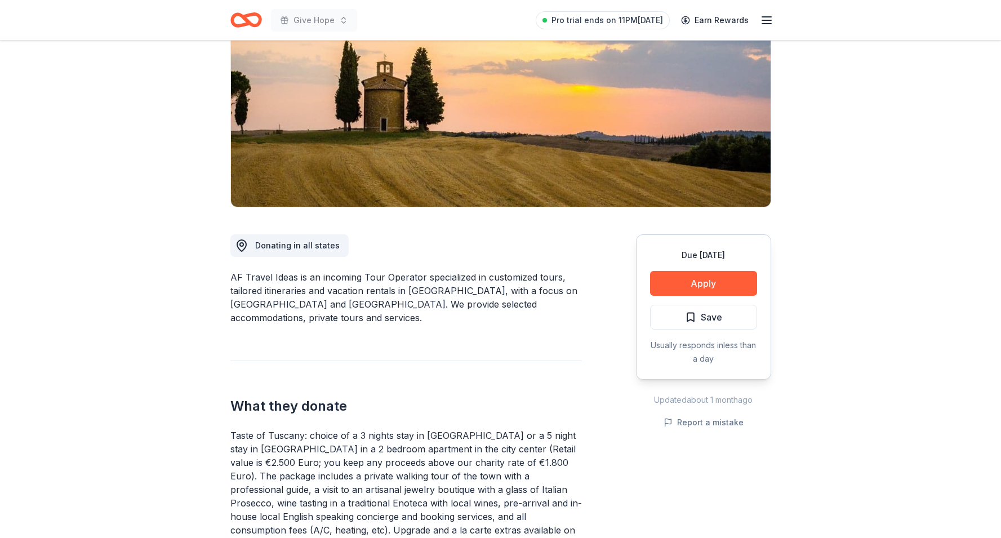
scroll to position [0, 0]
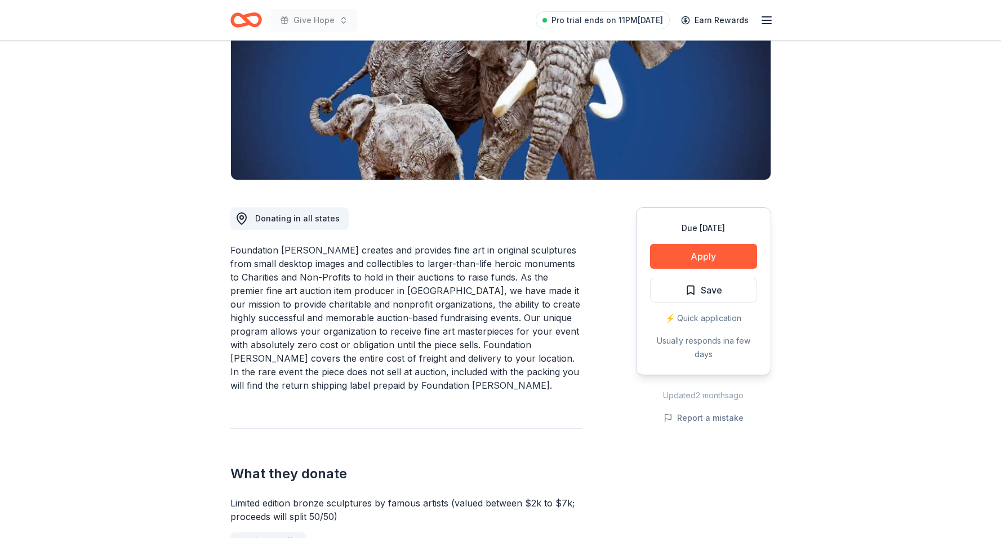
scroll to position [164, 0]
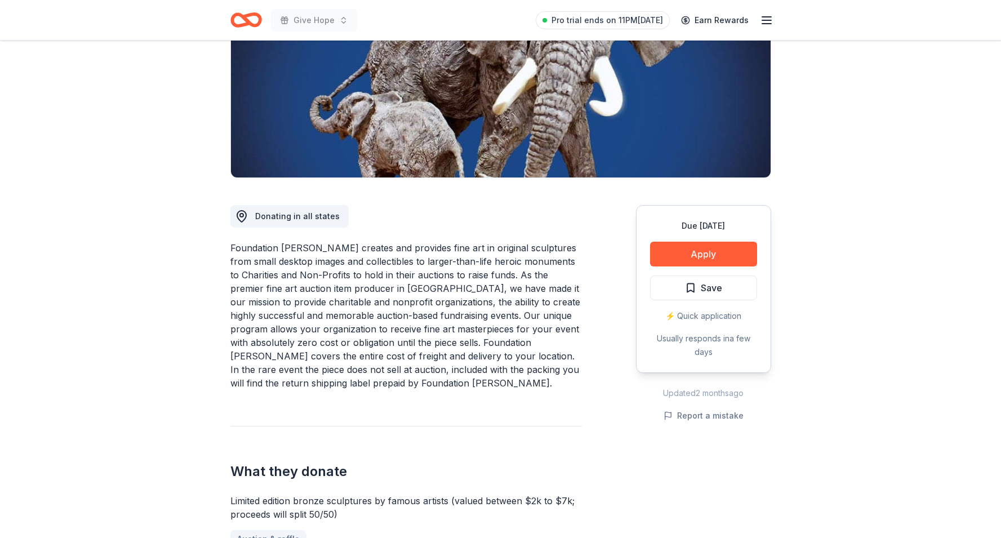
drag, startPoint x: 432, startPoint y: 300, endPoint x: 405, endPoint y: 369, distance: 73.6
click at [405, 369] on div "Foundation Michelangelo creates and provides fine art in original sculptures fr…" at bounding box center [405, 315] width 351 height 149
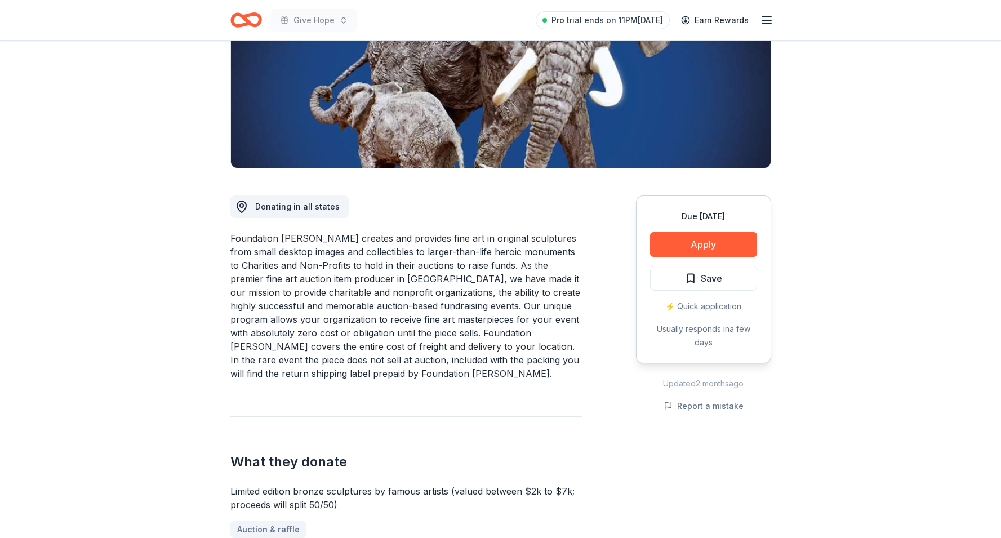
scroll to position [175, 0]
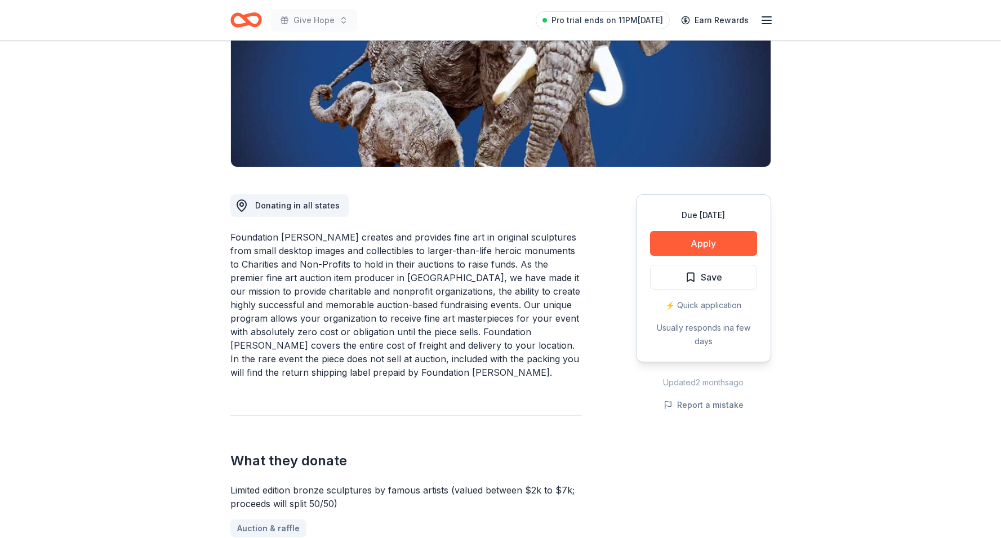
drag, startPoint x: 440, startPoint y: 302, endPoint x: 408, endPoint y: 378, distance: 82.5
click at [408, 378] on div "Foundation Michelangelo creates and provides fine art in original sculptures fr…" at bounding box center [405, 304] width 351 height 149
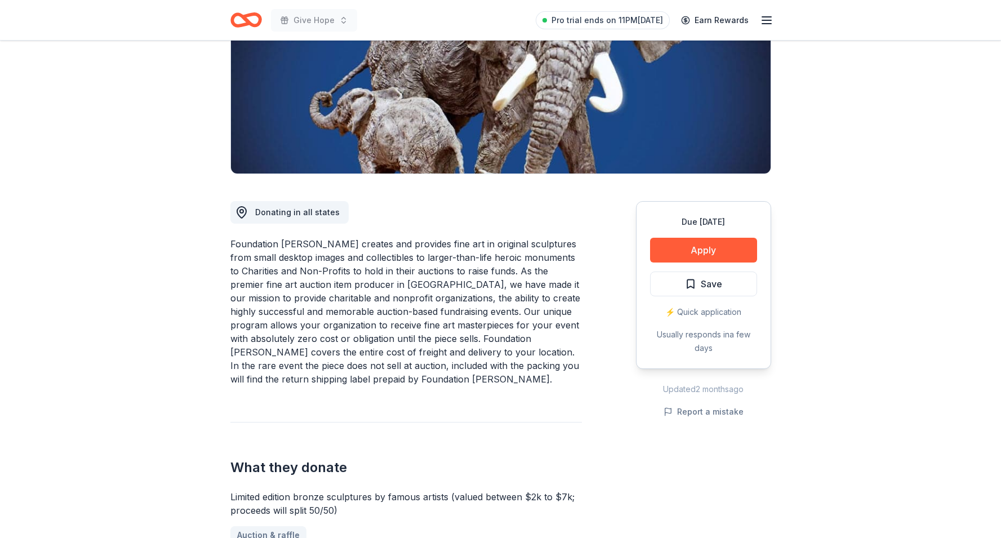
scroll to position [126, 0]
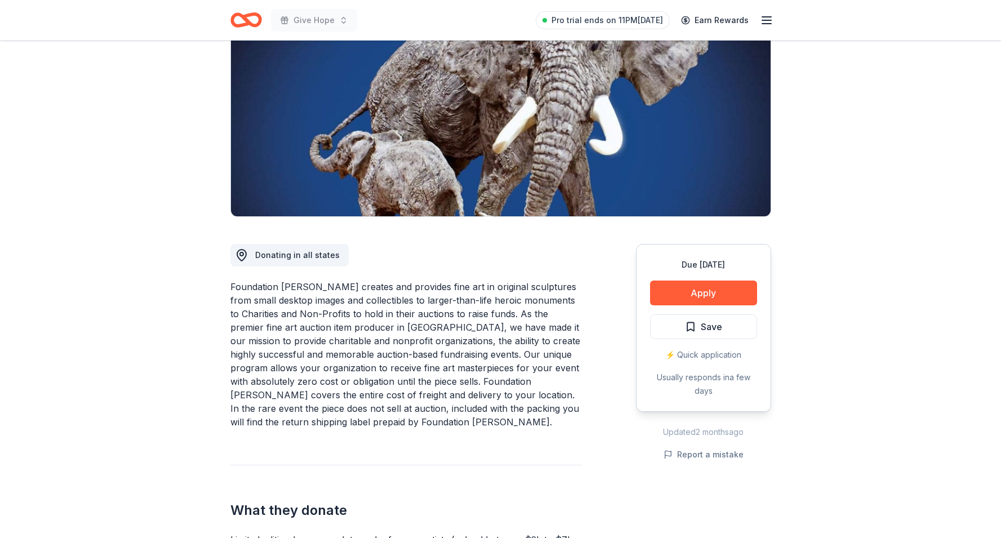
drag, startPoint x: 229, startPoint y: 285, endPoint x: 335, endPoint y: 288, distance: 105.9
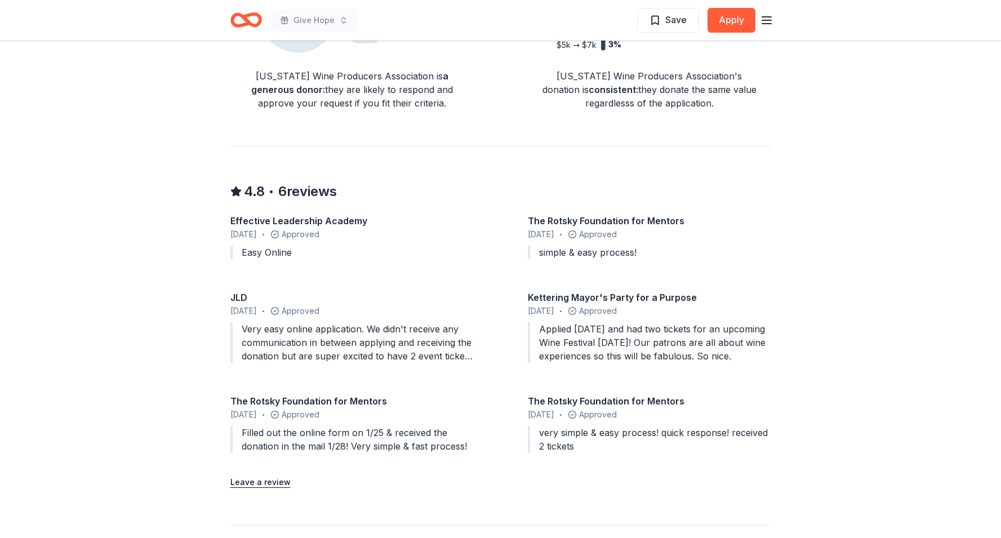
scroll to position [1065, 0]
drag, startPoint x: 623, startPoint y: 315, endPoint x: 668, endPoint y: 339, distance: 50.9
click at [668, 339] on div "Applied [DATE] and had two tickets for an upcoming Wine Festival [DATE]! Our pa…" at bounding box center [649, 341] width 243 height 41
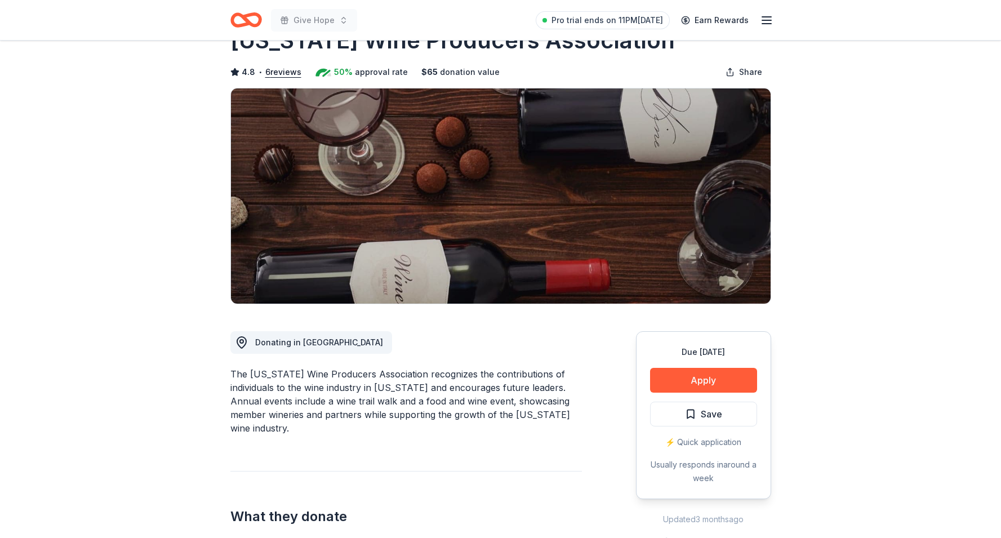
scroll to position [0, 0]
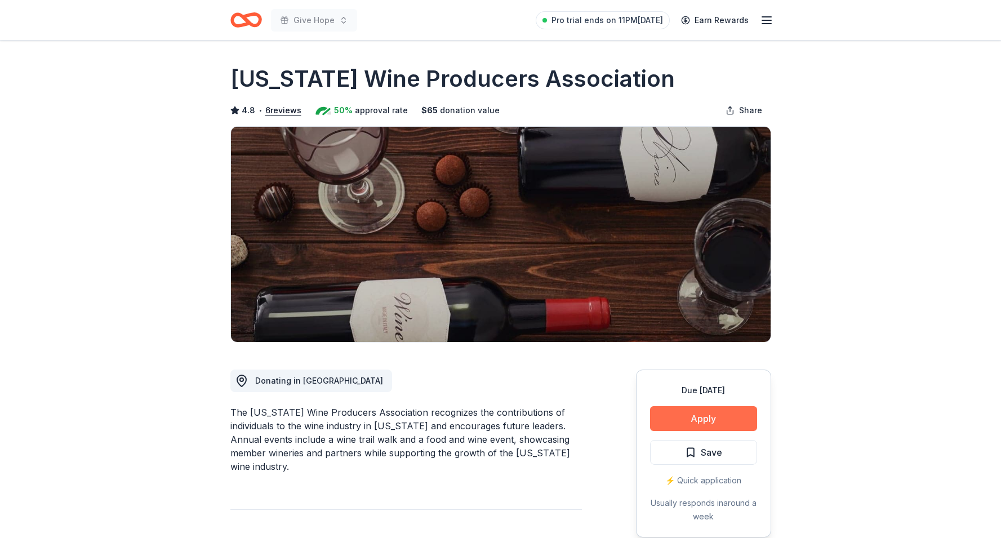
click at [682, 416] on button "Apply" at bounding box center [703, 418] width 107 height 25
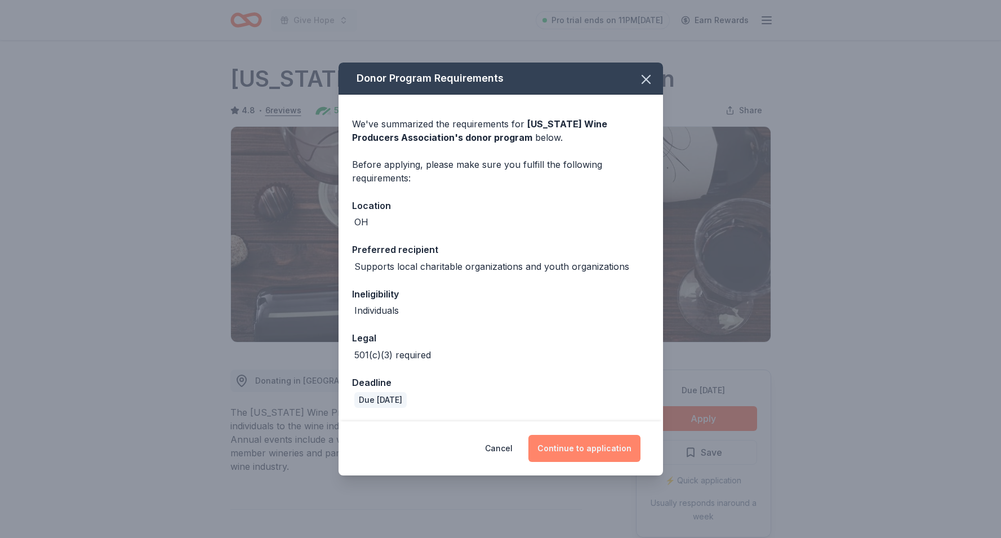
click at [574, 449] on button "Continue to application" at bounding box center [584, 448] width 112 height 27
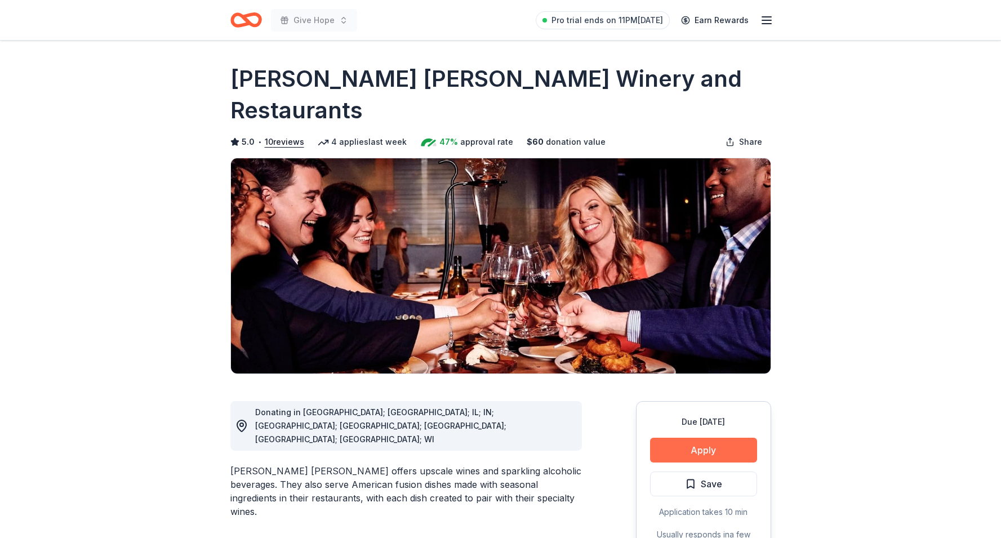
click at [673, 437] on button "Apply" at bounding box center [703, 449] width 107 height 25
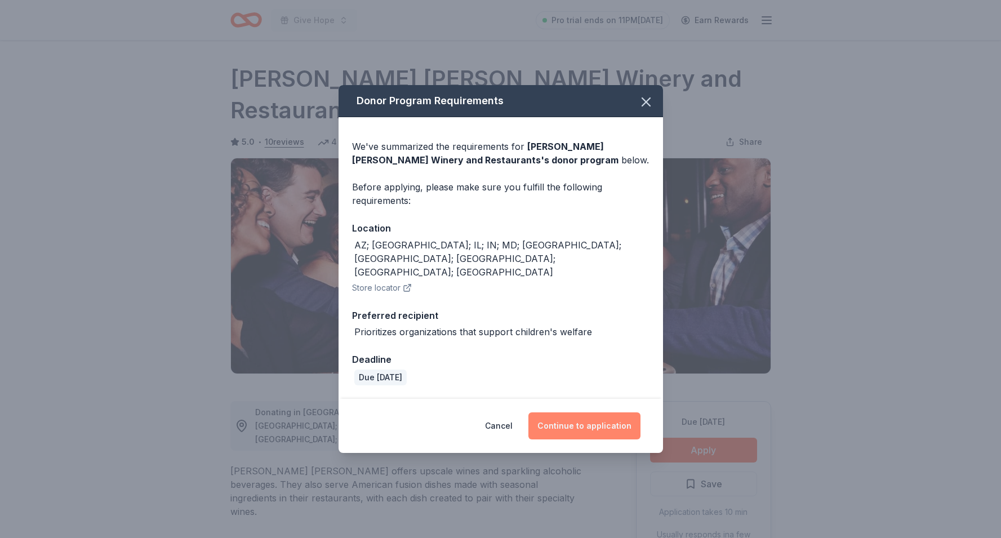
click at [577, 412] on button "Continue to application" at bounding box center [584, 425] width 112 height 27
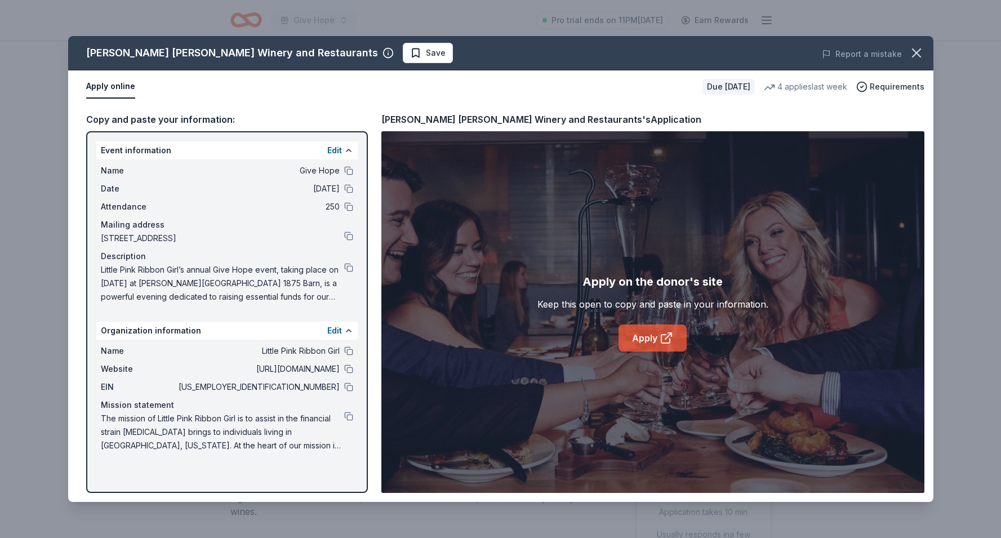
click at [646, 334] on link "Apply" at bounding box center [652, 337] width 68 height 27
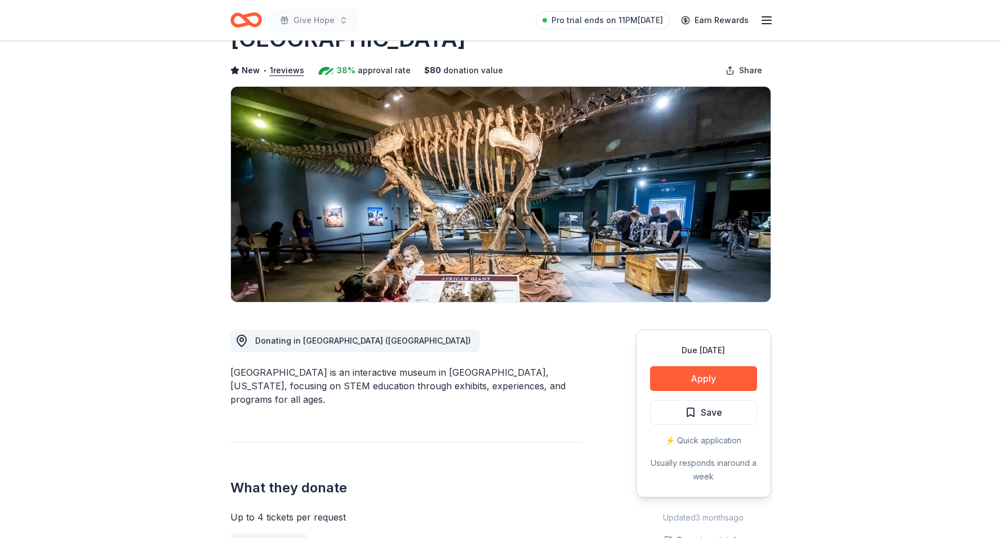
scroll to position [43, 0]
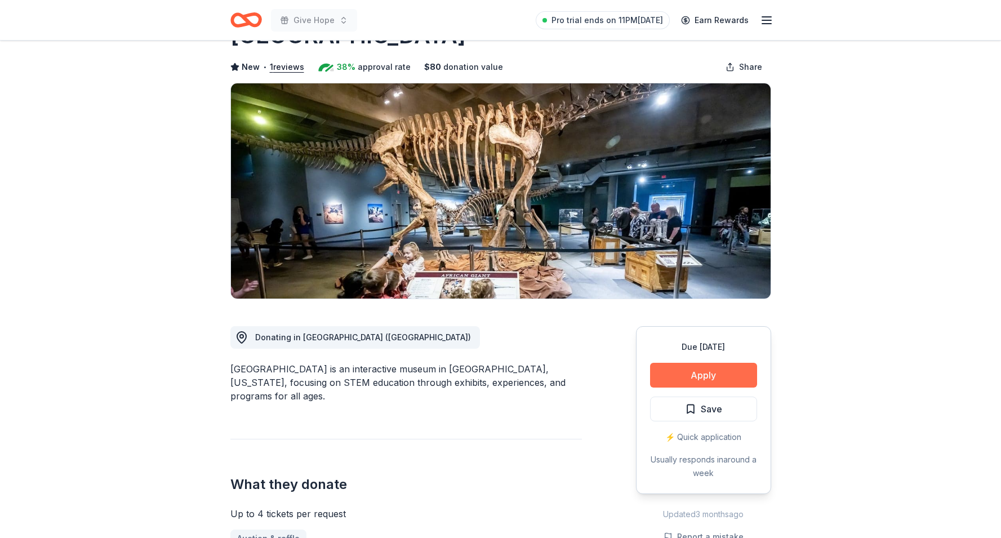
click at [691, 376] on button "Apply" at bounding box center [703, 375] width 107 height 25
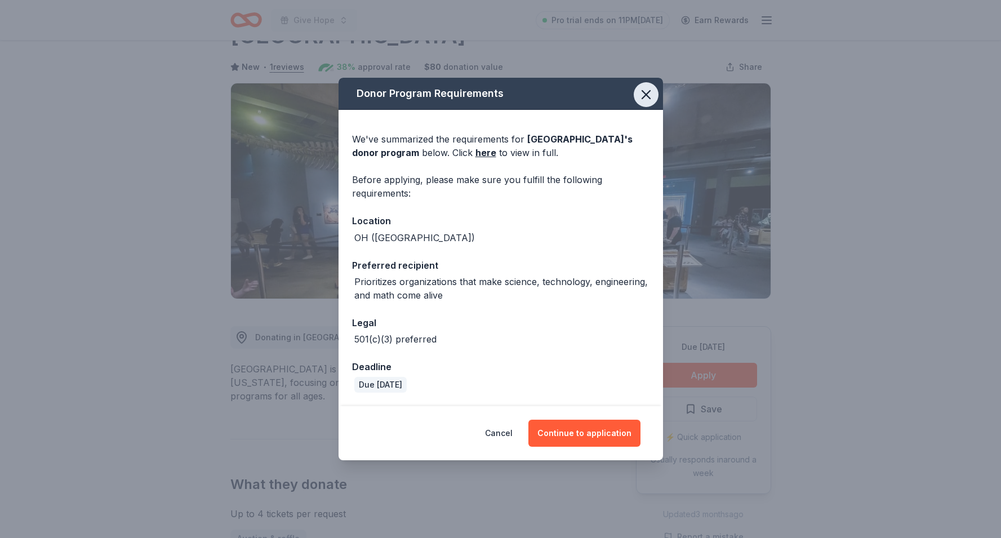
click at [650, 96] on icon "button" at bounding box center [646, 95] width 16 height 16
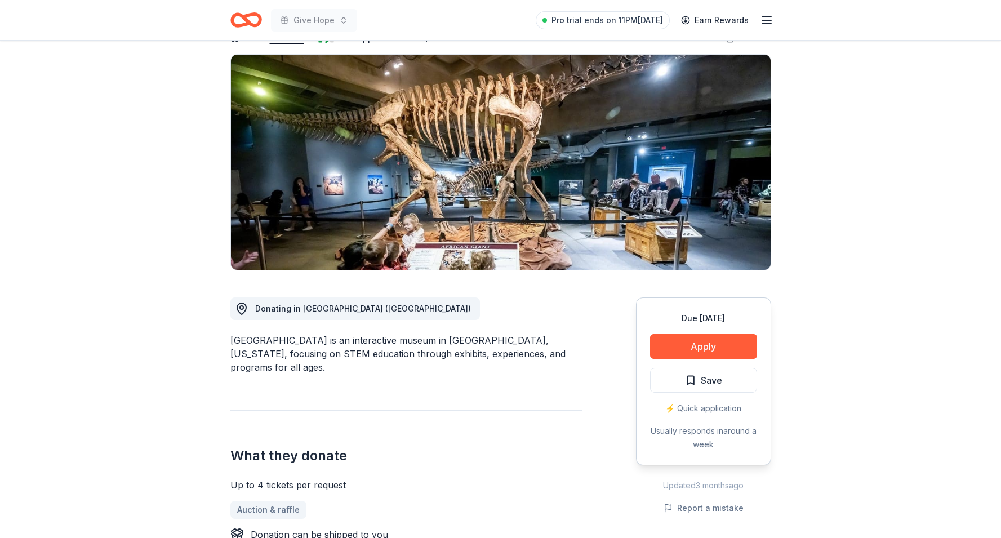
scroll to position [73, 0]
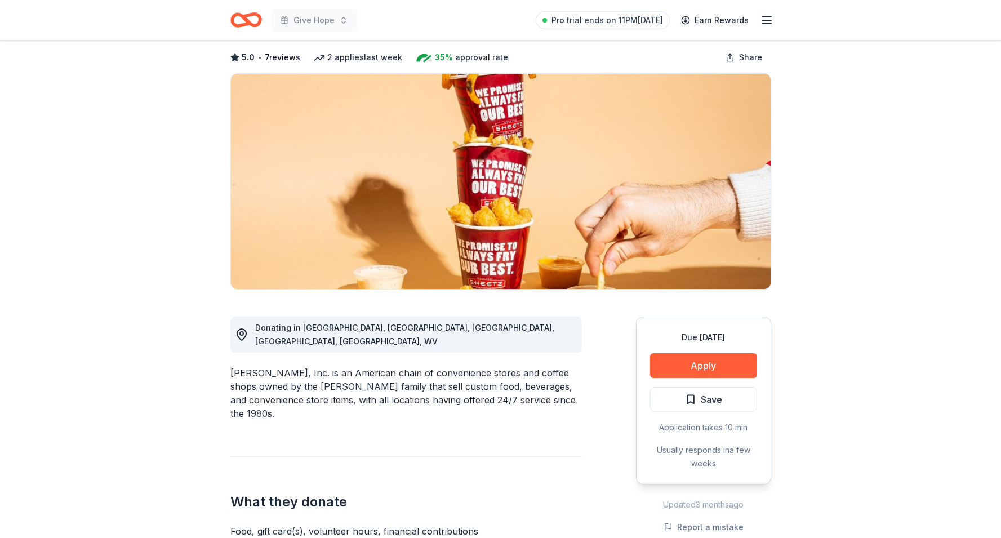
scroll to position [55, 0]
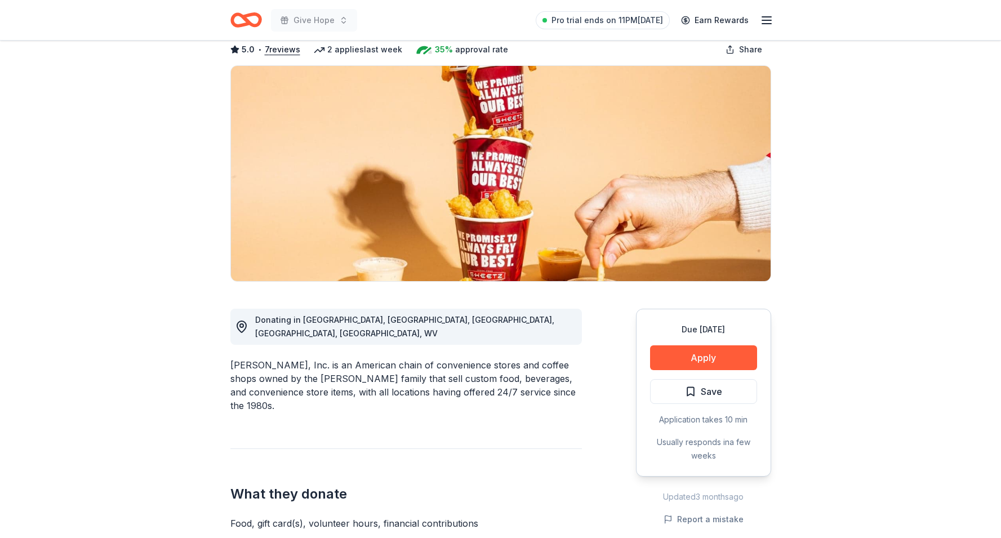
scroll to position [63, 0]
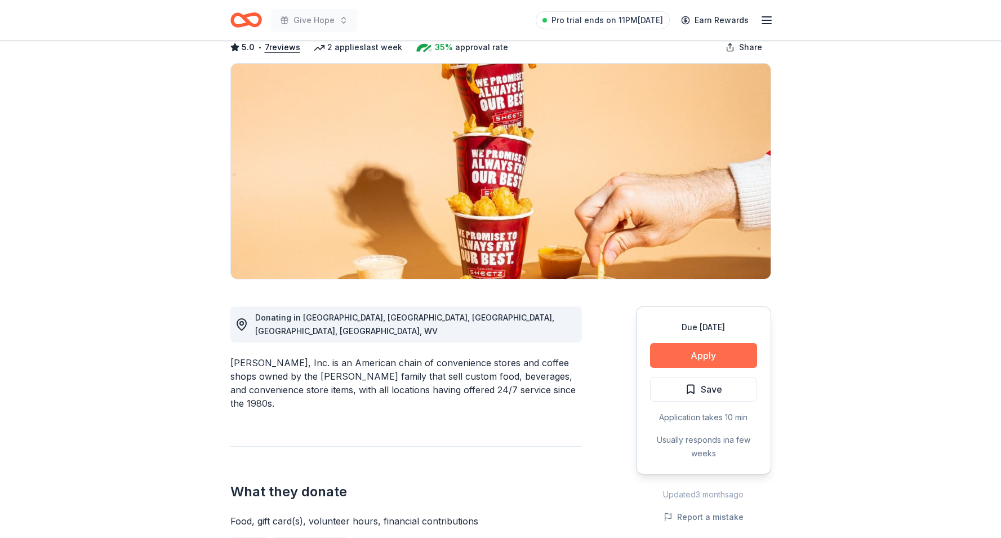
click at [671, 350] on button "Apply" at bounding box center [703, 355] width 107 height 25
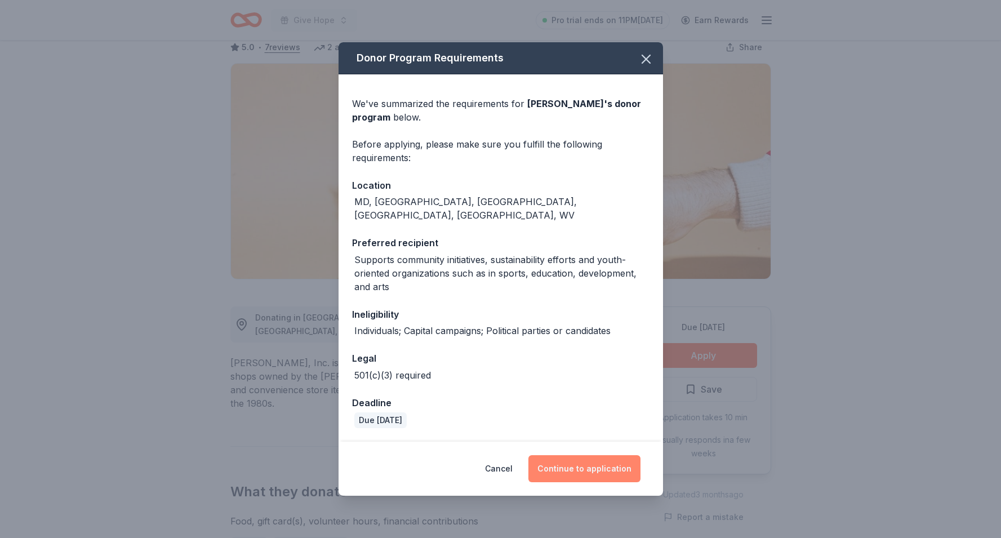
click at [582, 468] on button "Continue to application" at bounding box center [584, 468] width 112 height 27
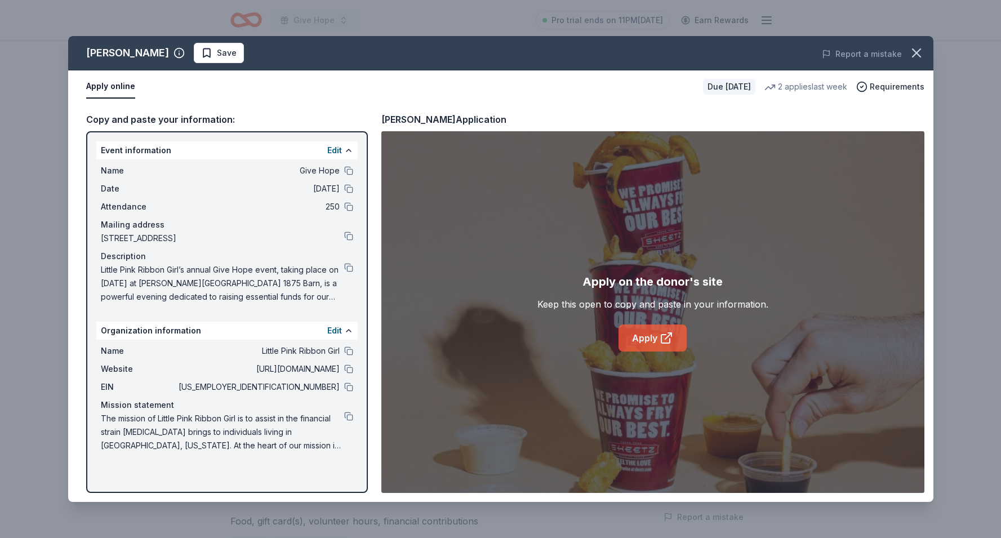
click at [654, 336] on link "Apply" at bounding box center [652, 337] width 68 height 27
